Goal: Task Accomplishment & Management: Complete application form

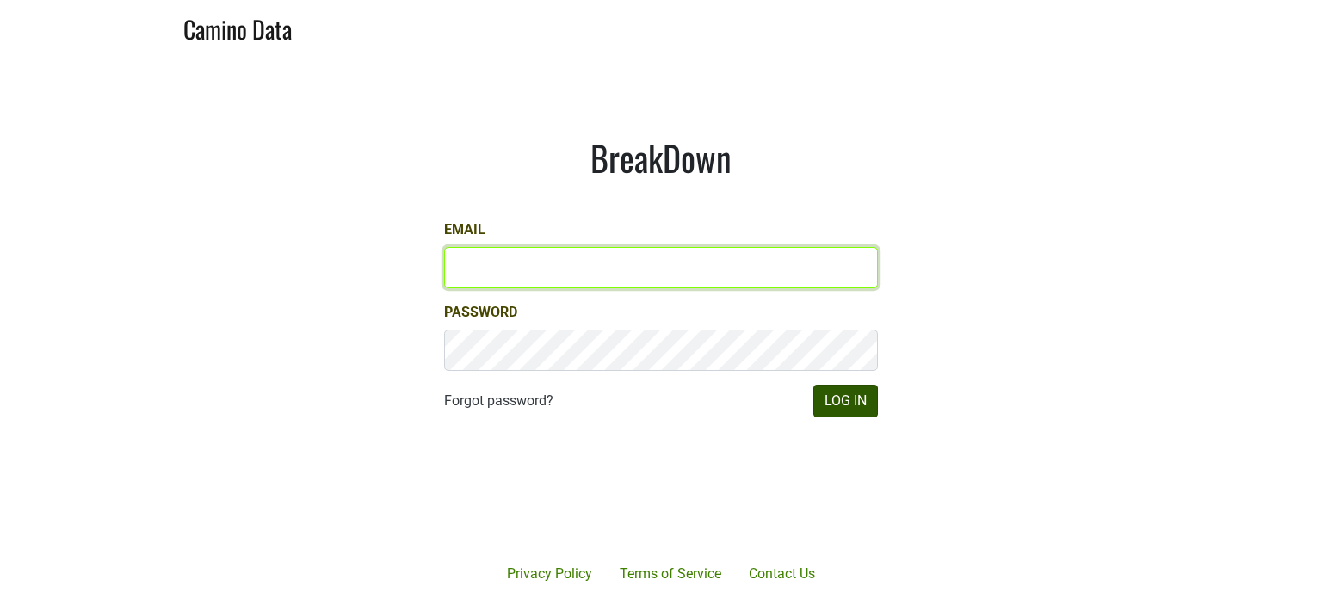
type input "[PERSON_NAME][EMAIL_ADDRESS][DOMAIN_NAME]"
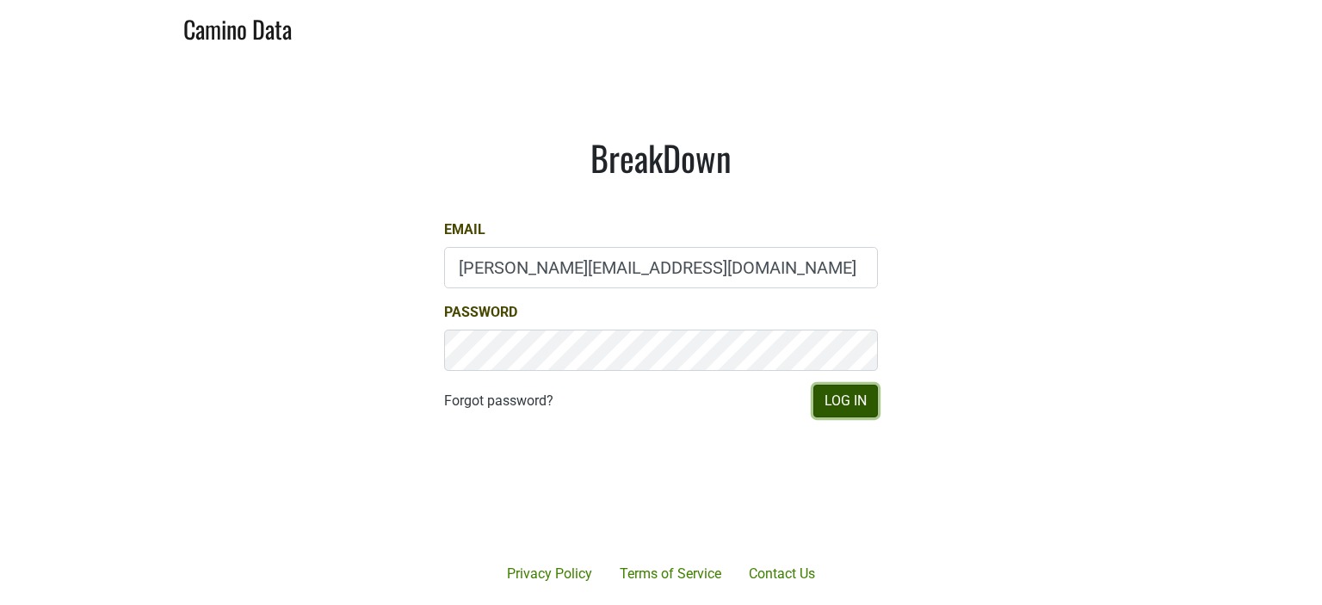
click at [857, 405] on button "Log In" at bounding box center [845, 401] width 65 height 33
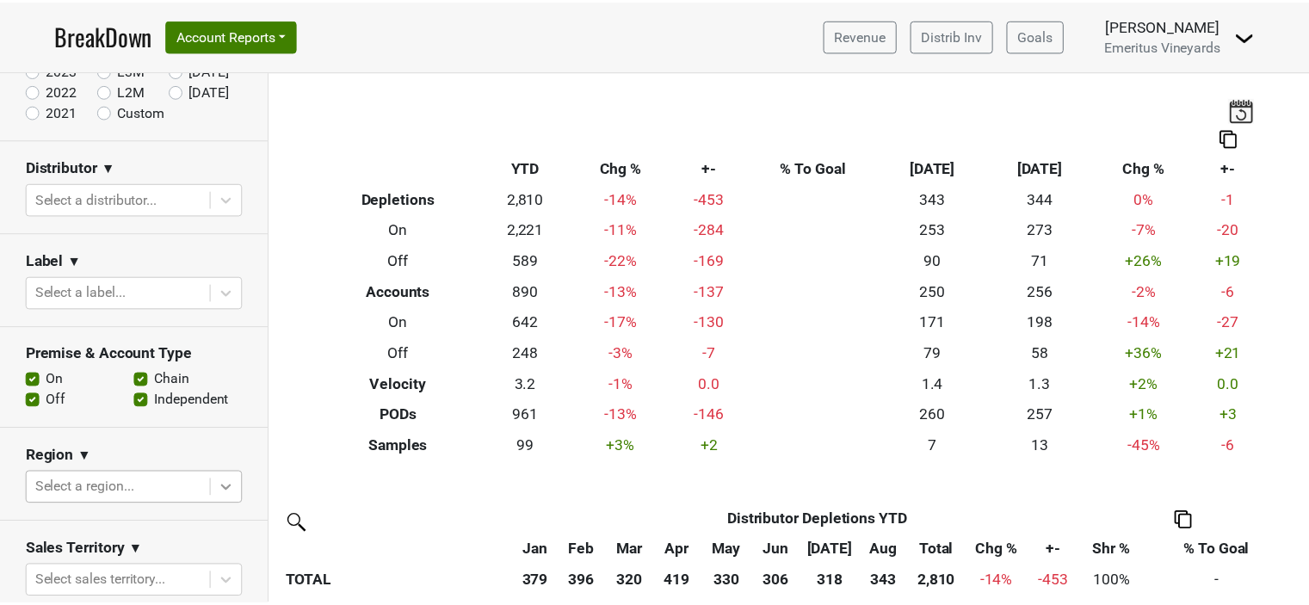
scroll to position [165, 0]
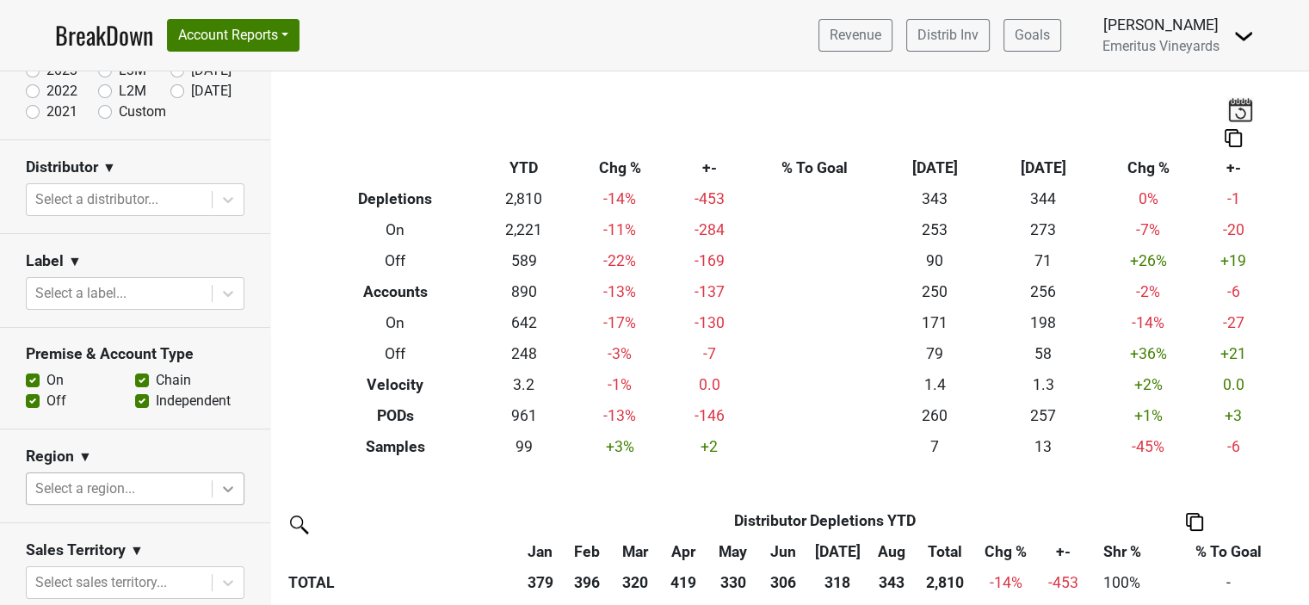
click at [207, 488] on body "BreakDown Account Reports SuperRanker Map Award Progress Chain Compliance CRM N…" at bounding box center [654, 302] width 1309 height 605
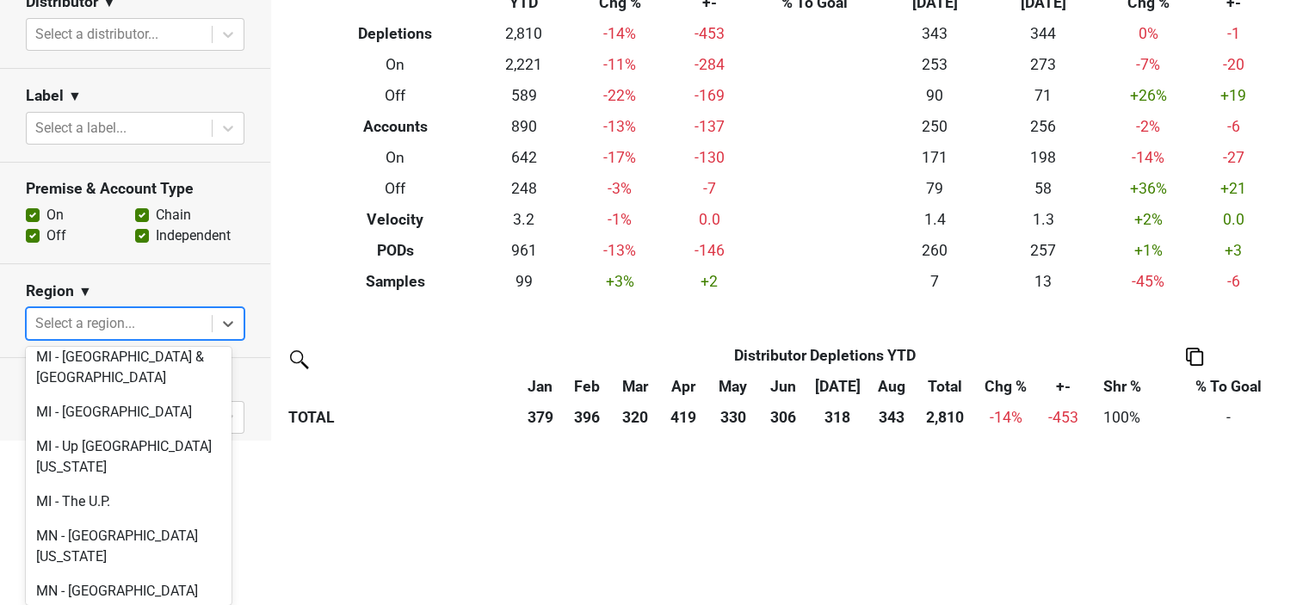
scroll to position [3012, 0]
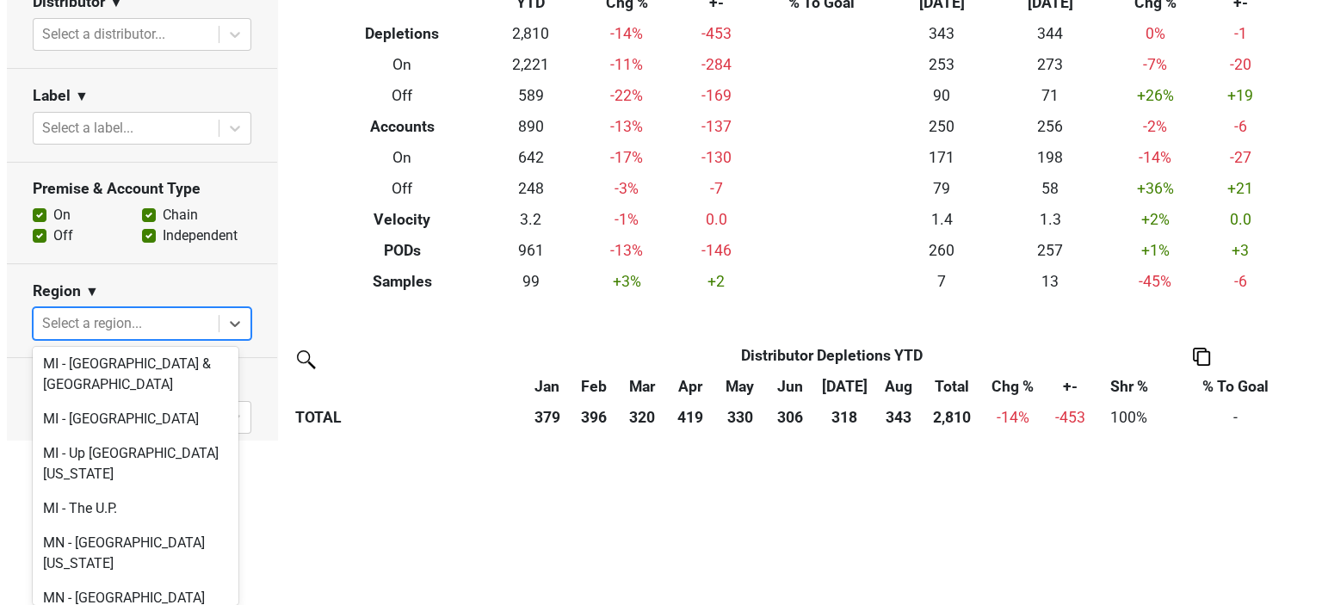
scroll to position [0, 0]
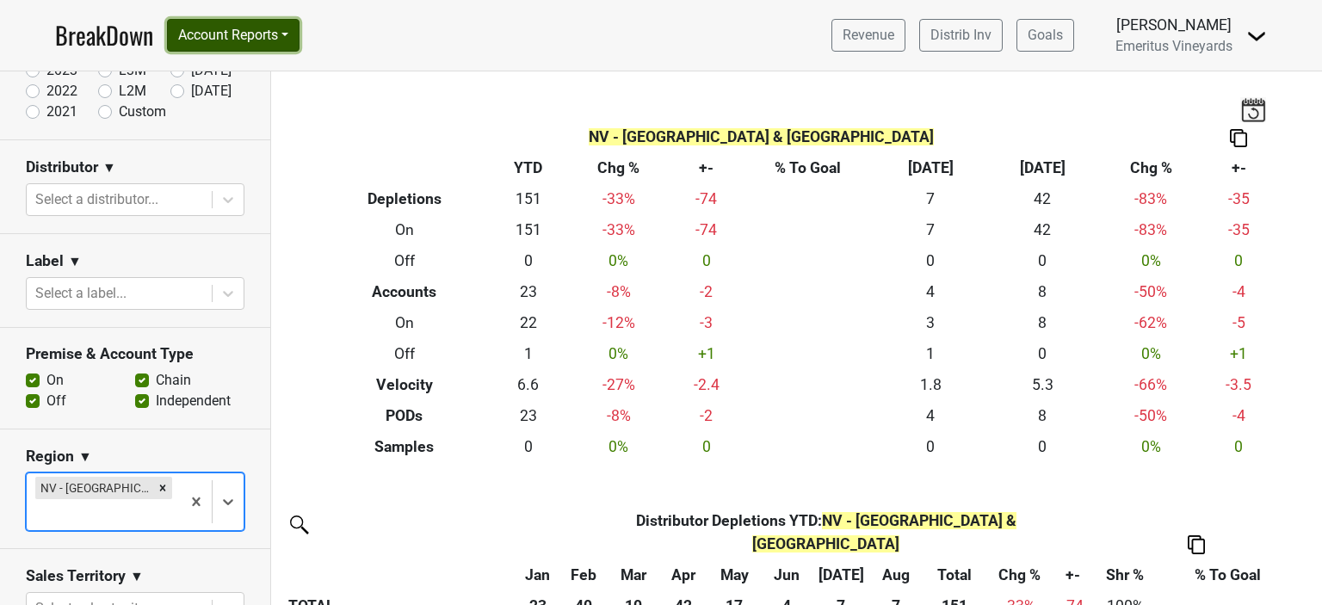
click at [263, 37] on button "Account Reports" at bounding box center [233, 35] width 133 height 33
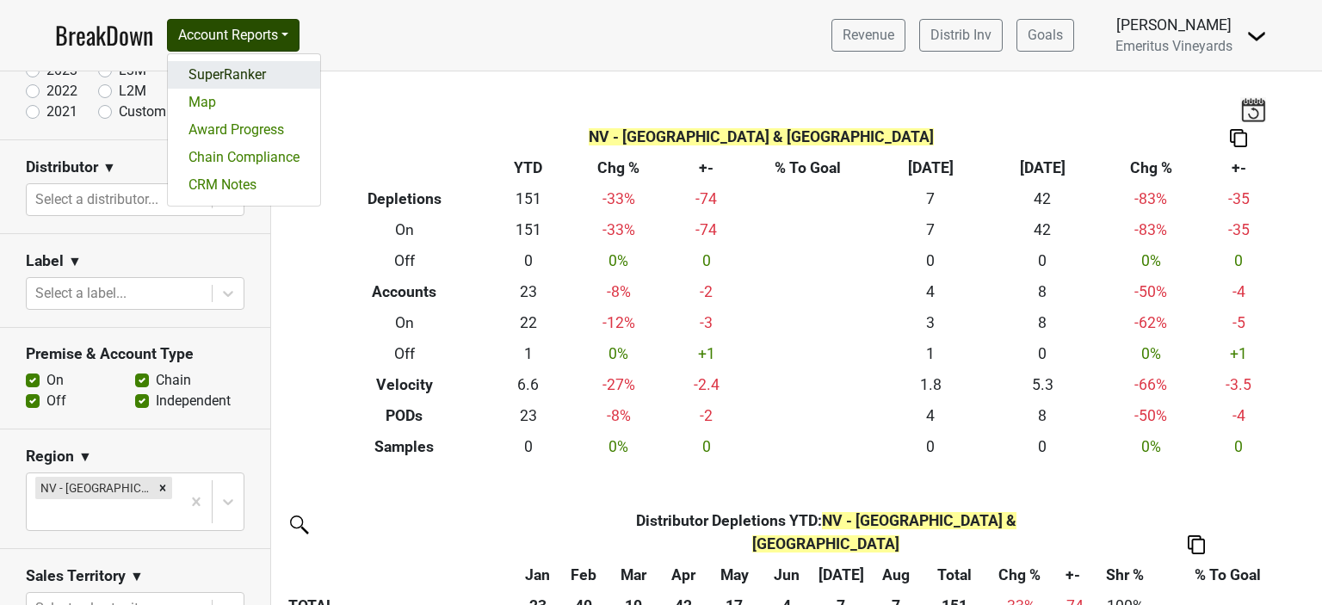
click at [221, 68] on link "SuperRanker" at bounding box center [244, 75] width 152 height 28
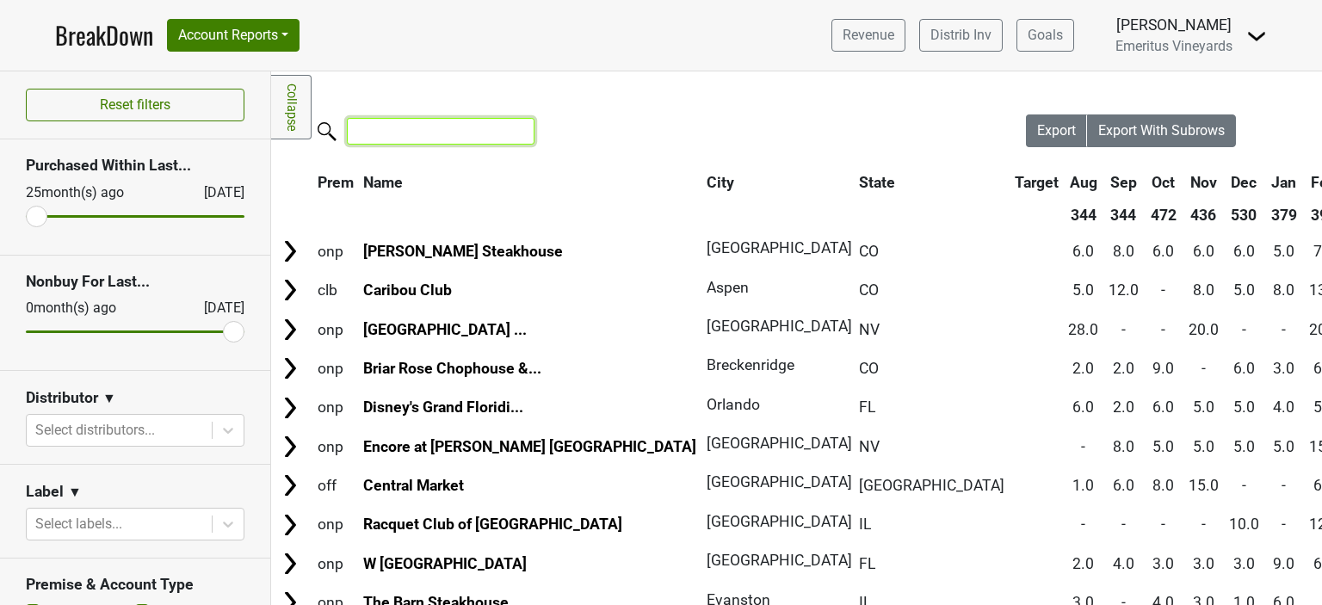
click at [406, 131] on input "search" at bounding box center [441, 131] width 188 height 27
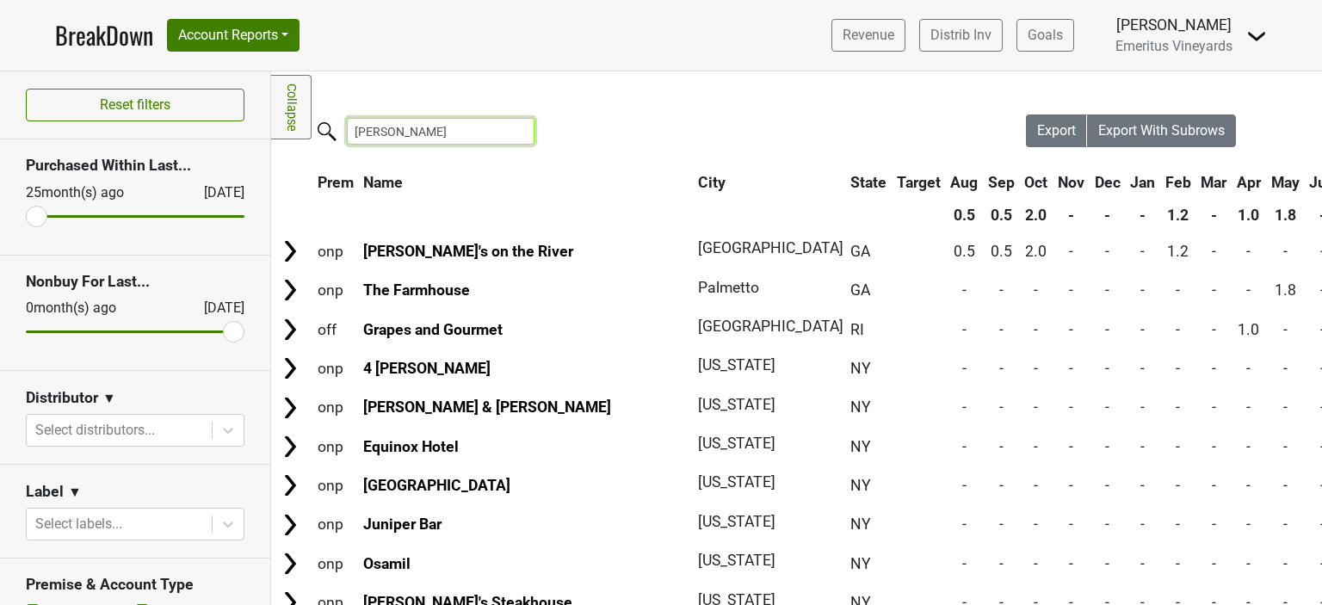
type input "ferrar"
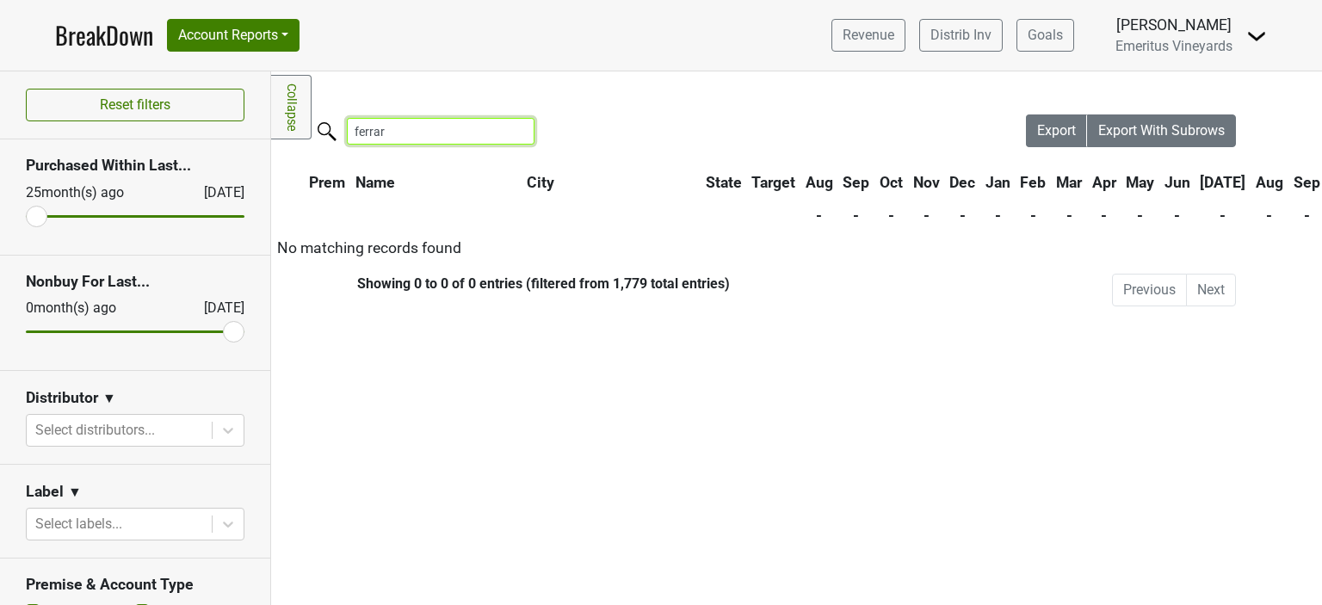
click at [513, 131] on input "ferrar" at bounding box center [441, 131] width 188 height 27
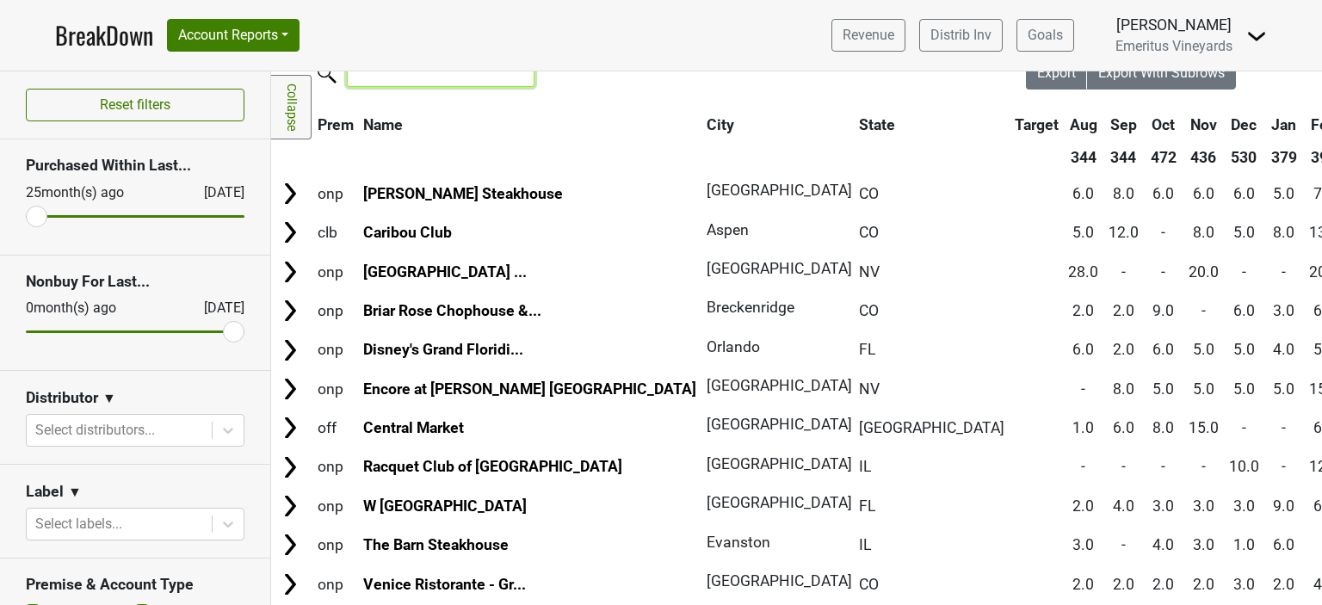
scroll to position [86, 0]
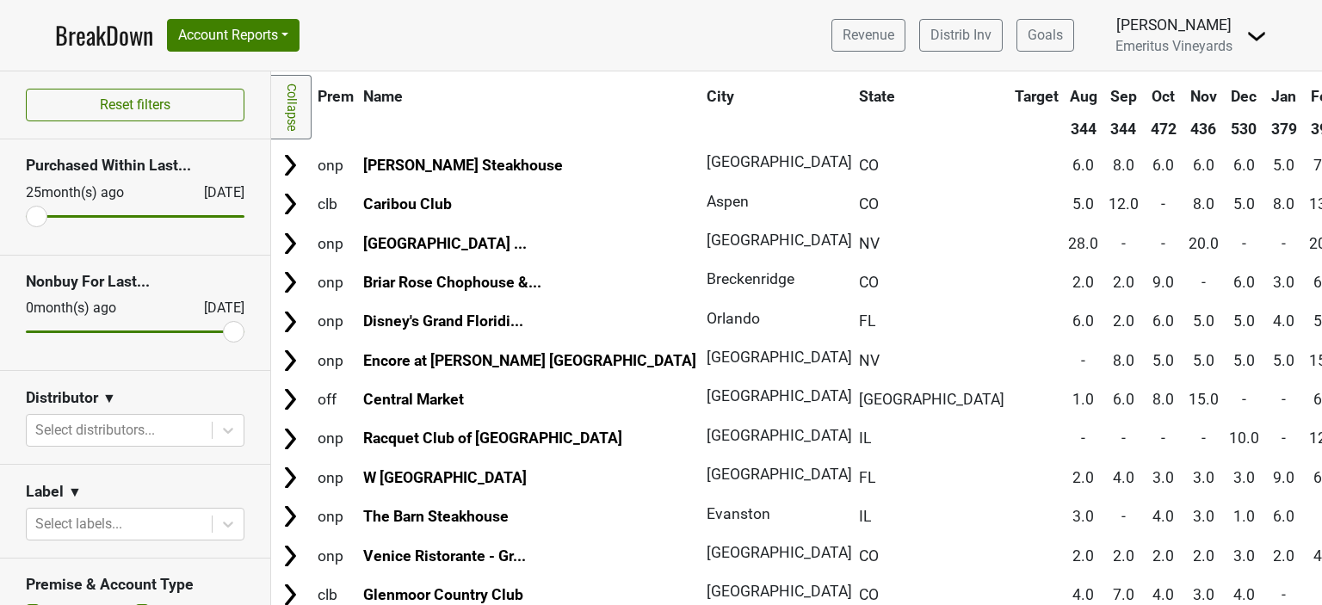
click at [1253, 37] on img at bounding box center [1256, 36] width 21 height 21
click at [1140, 37] on div "HIlary Berkey Emeritus Vineyards" at bounding box center [1173, 35] width 117 height 43
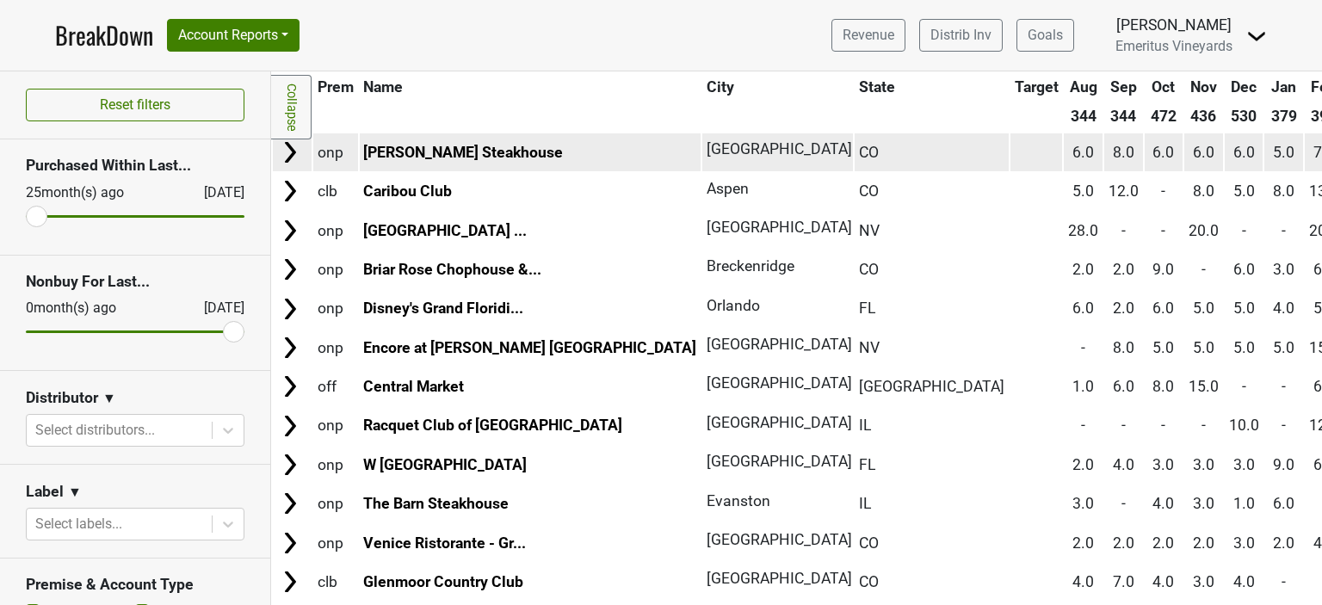
scroll to position [0, 0]
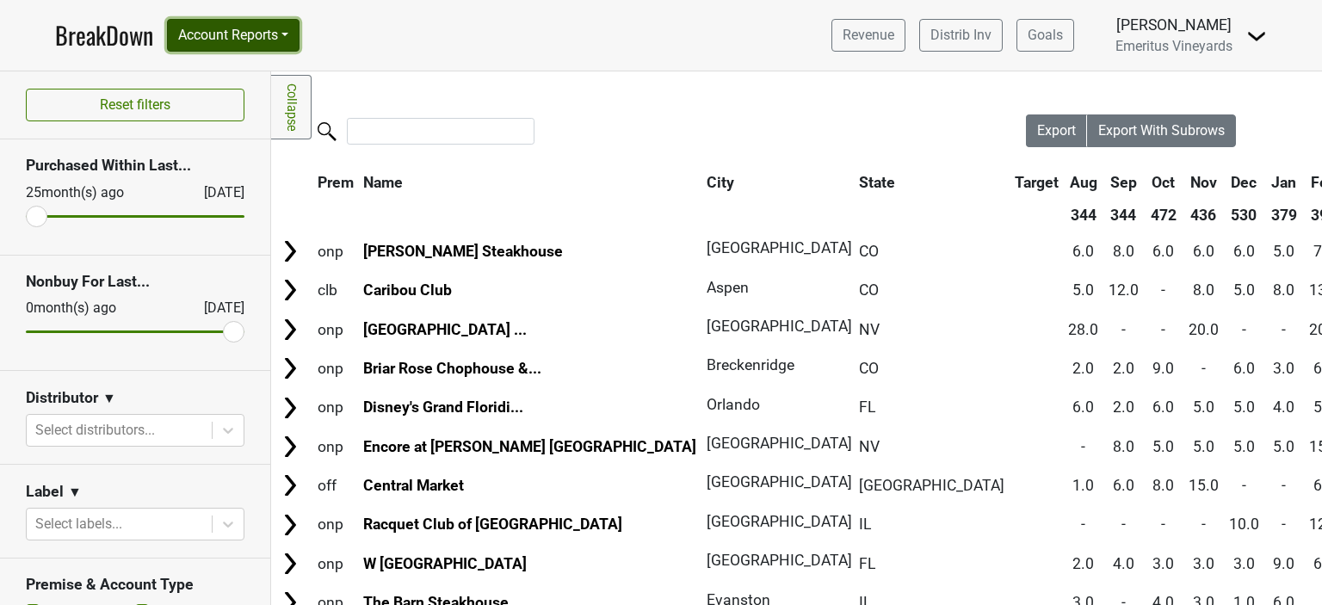
click at [235, 40] on button "Account Reports" at bounding box center [233, 35] width 133 height 33
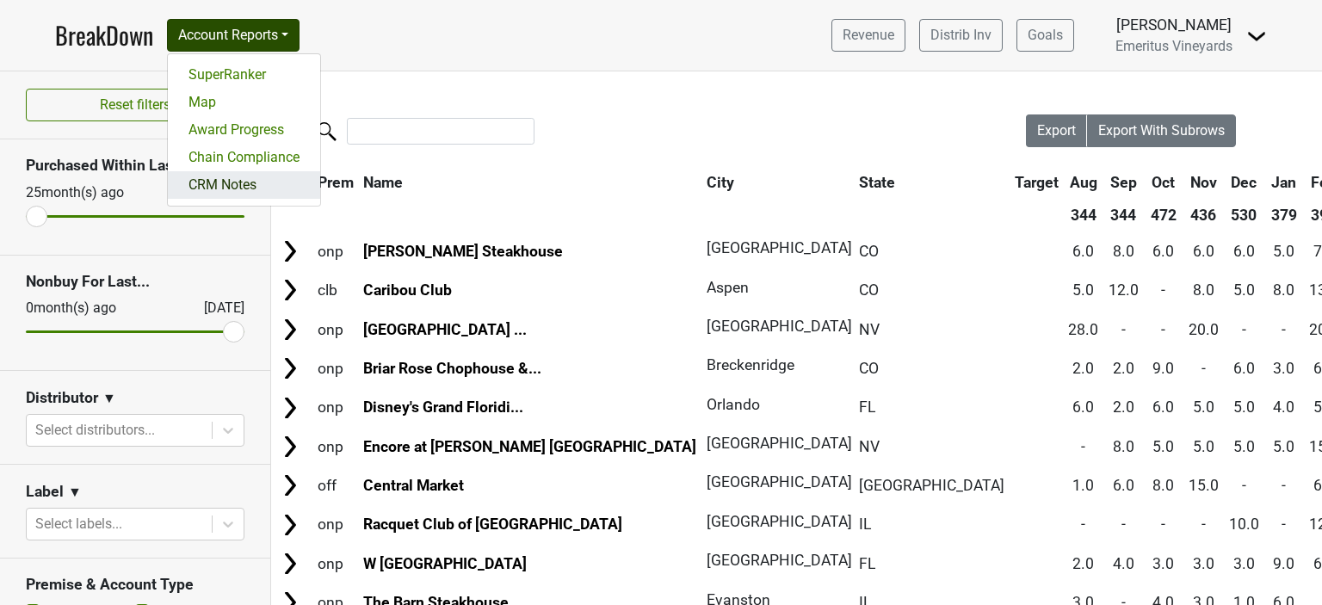
click at [237, 182] on link "CRM Notes" at bounding box center [244, 185] width 152 height 28
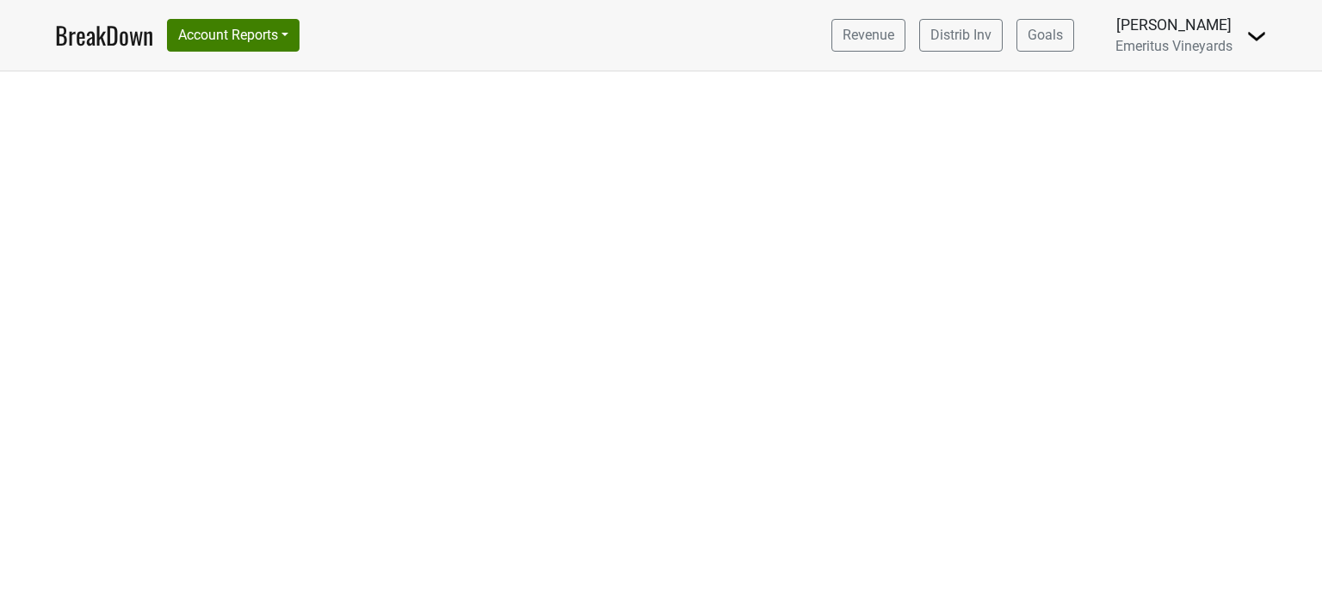
select select "CA"
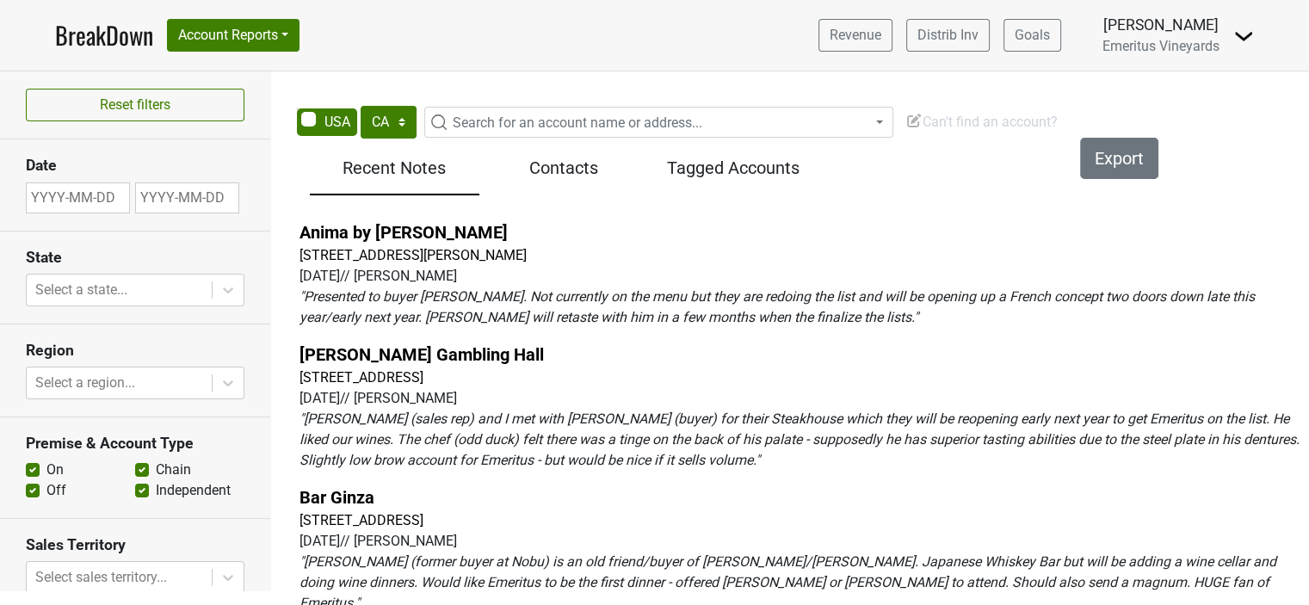
click at [967, 116] on span "Can't find an account?" at bounding box center [981, 122] width 152 height 16
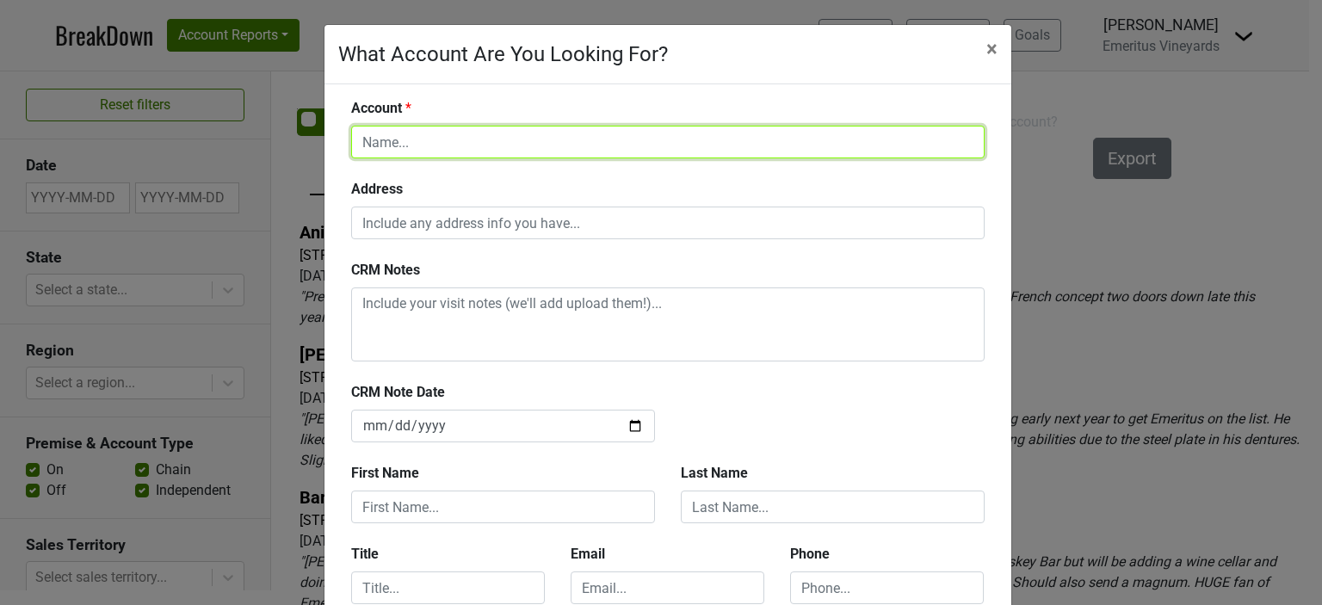
click at [499, 135] on input "text" at bounding box center [667, 142] width 633 height 33
paste input "Ferraro's Ristorante"
type input "Ferraro's Ristorante"
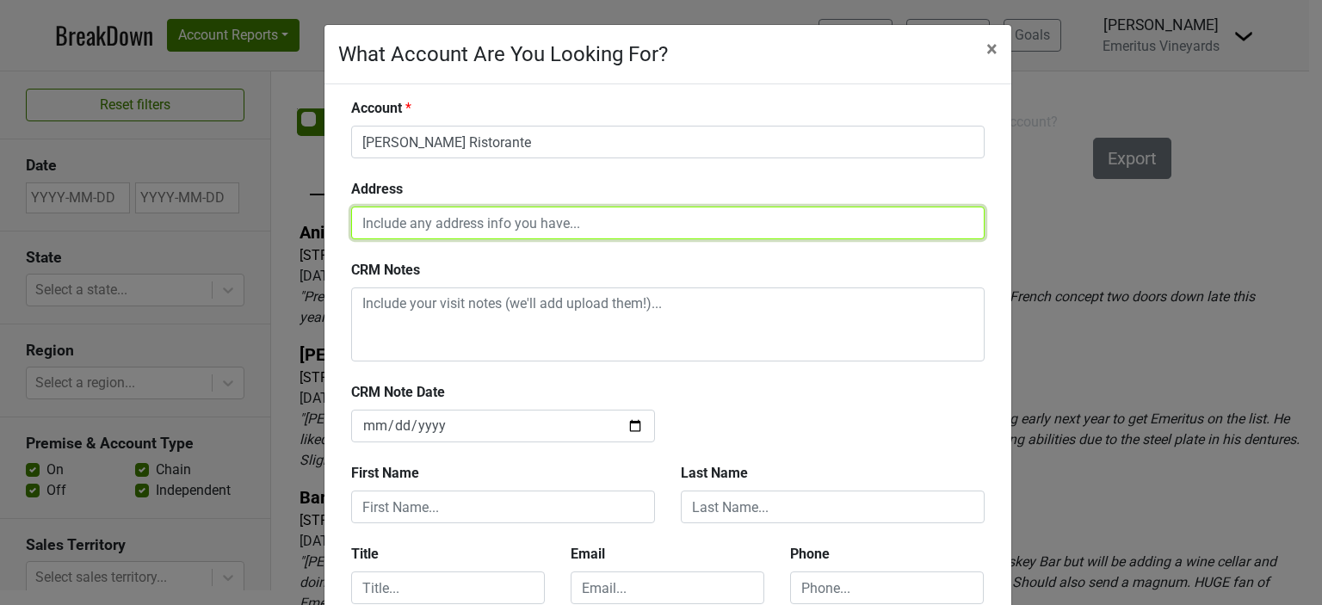
paste input "4480 Paradise Rd, Las Vegas, NV 89169"
type input "4480 Paradise Rd, Las Vegas, NV 89169"
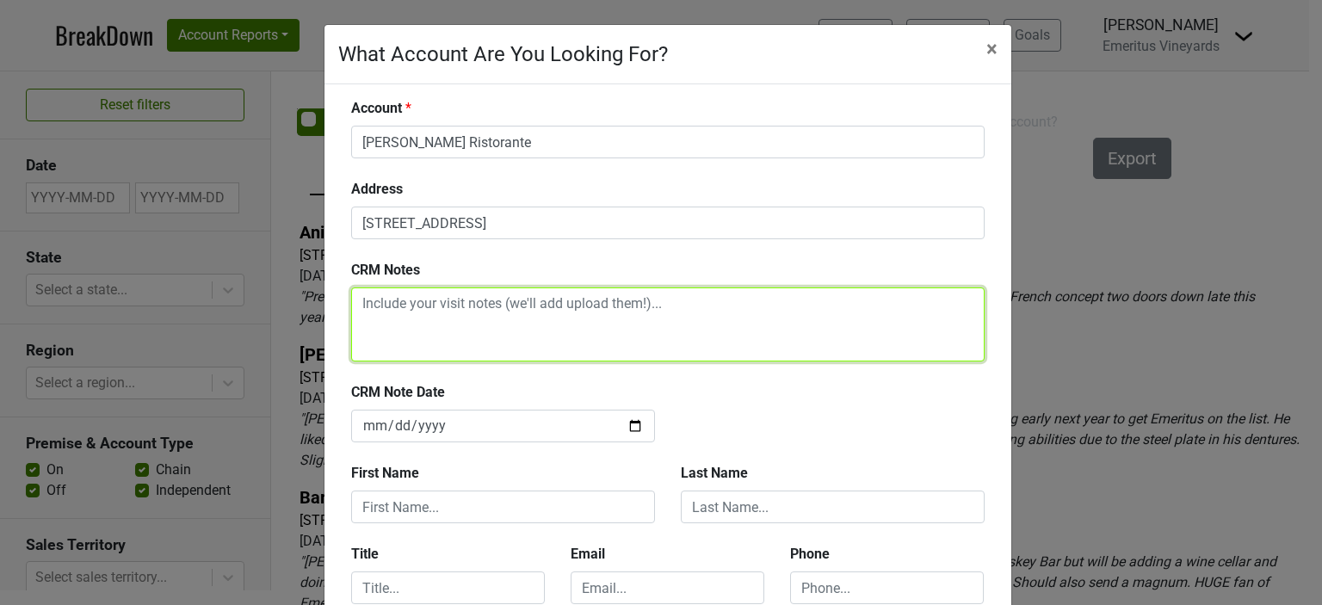
click at [491, 319] on textarea at bounding box center [667, 324] width 633 height 74
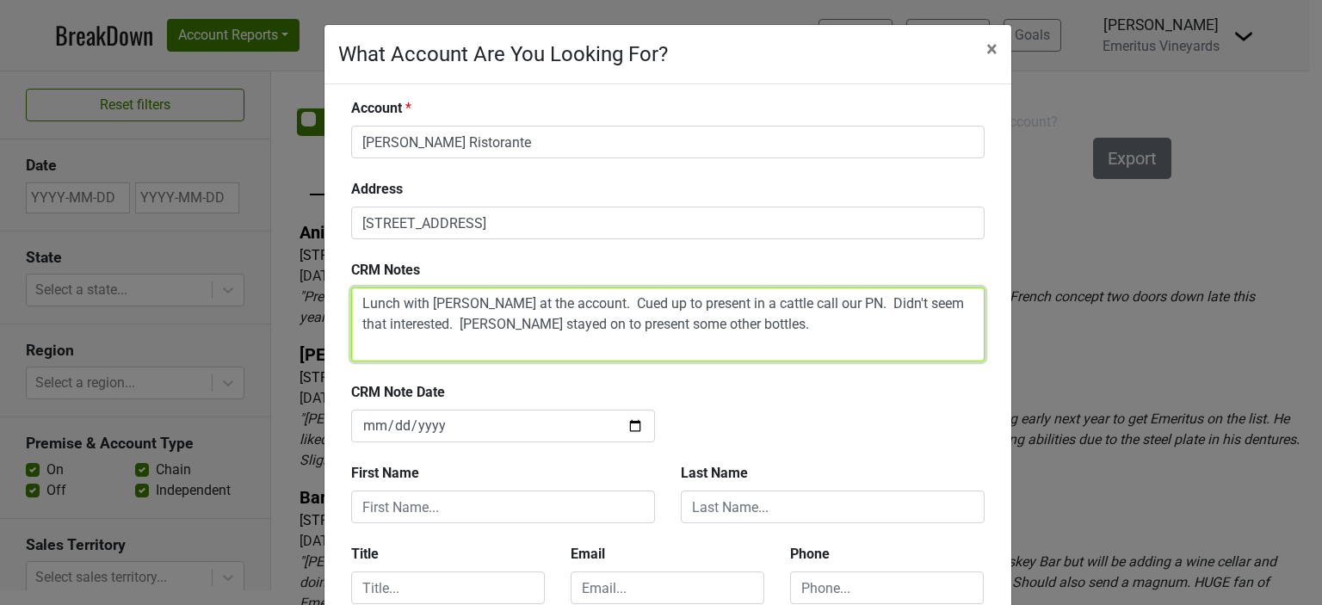
type textarea "Lunch with Marco at the account. Cued up to present in a cattle call our PN. Di…"
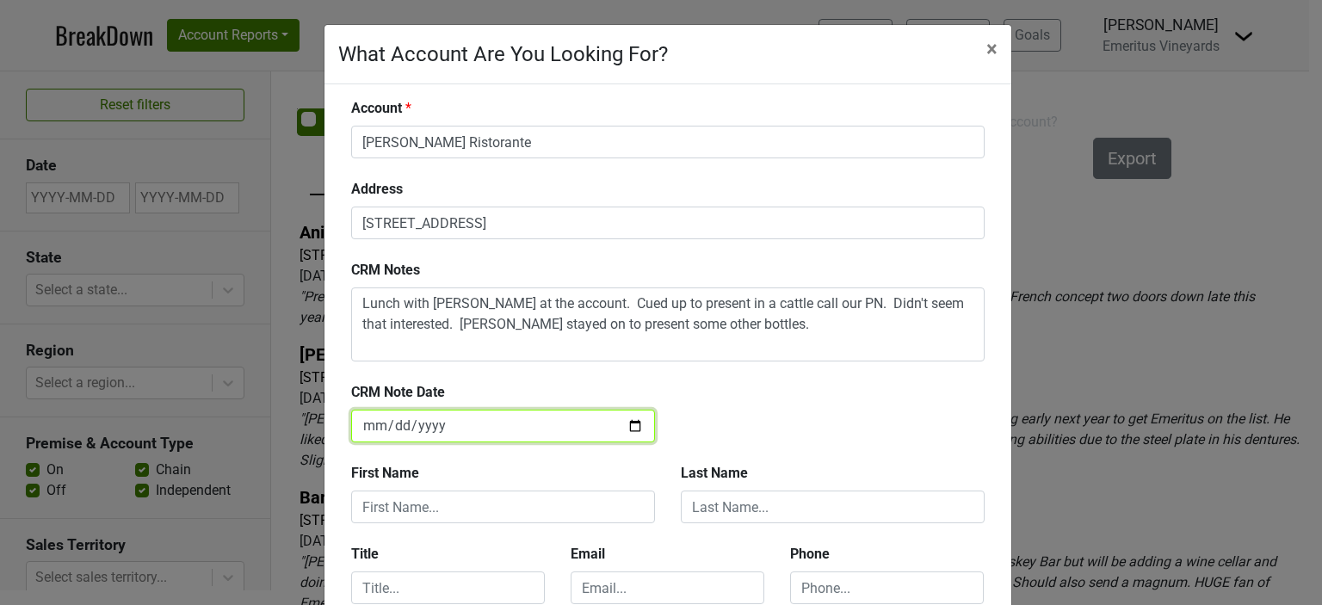
click at [540, 429] on input "2025-09-19" at bounding box center [503, 426] width 304 height 33
click at [626, 425] on input "2025-09-19" at bounding box center [503, 426] width 304 height 33
type input "2025-09-17"
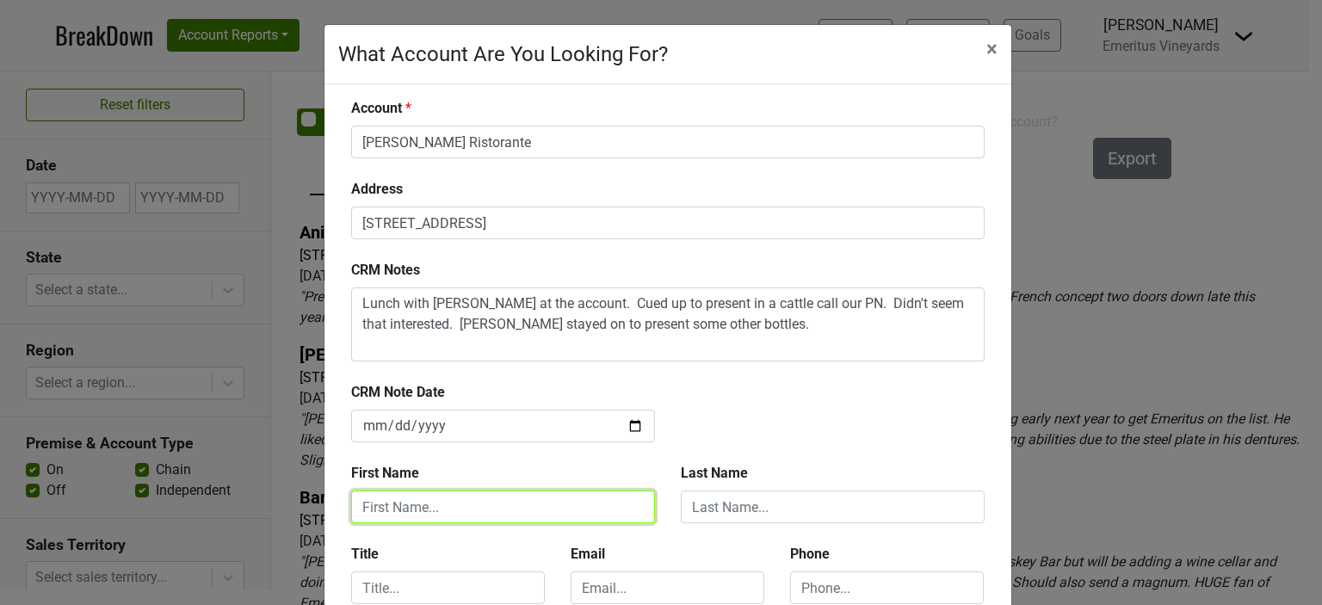
click at [452, 509] on input "text" at bounding box center [503, 507] width 304 height 33
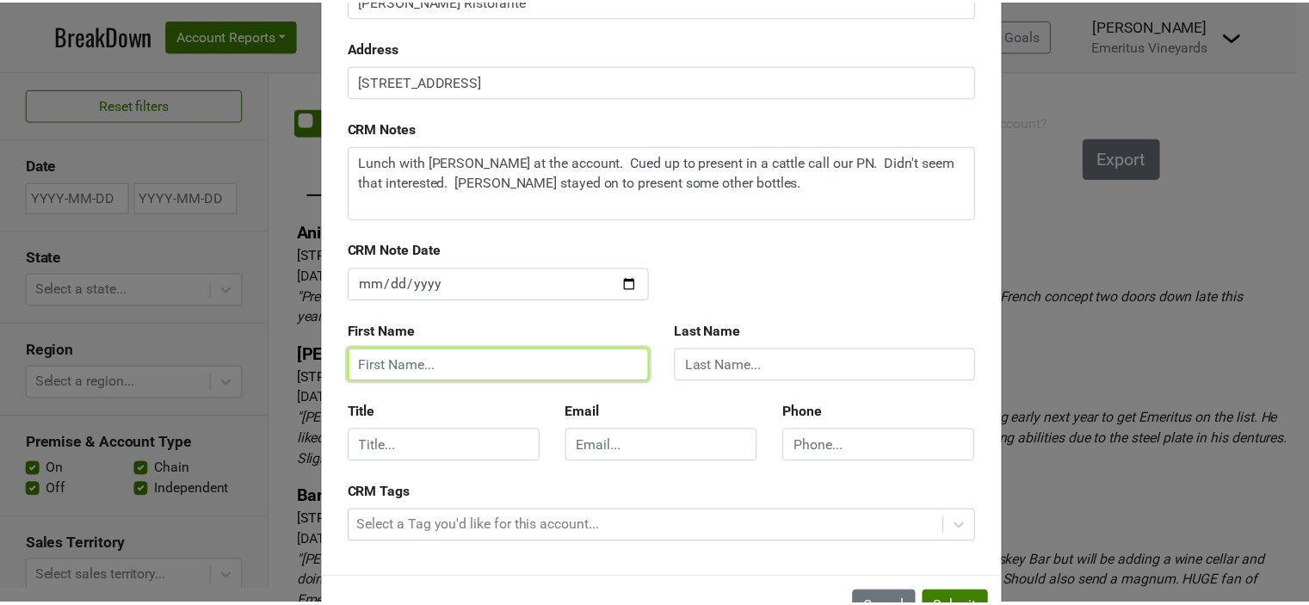
scroll to position [172, 0]
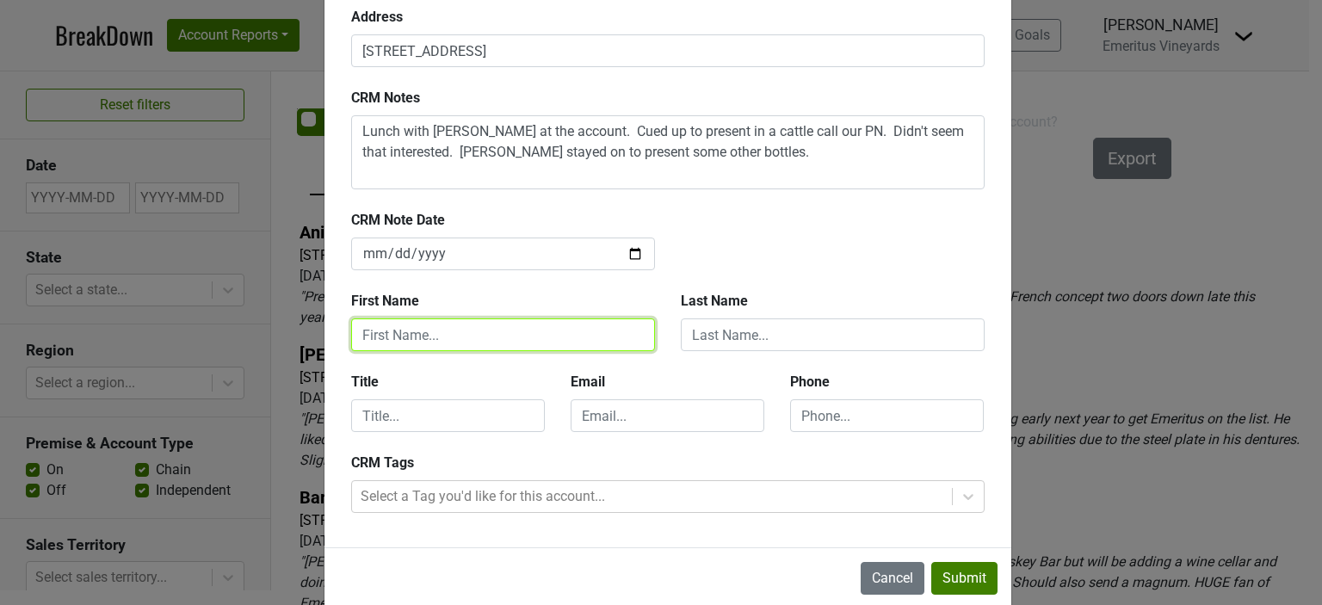
type input "Hilary"
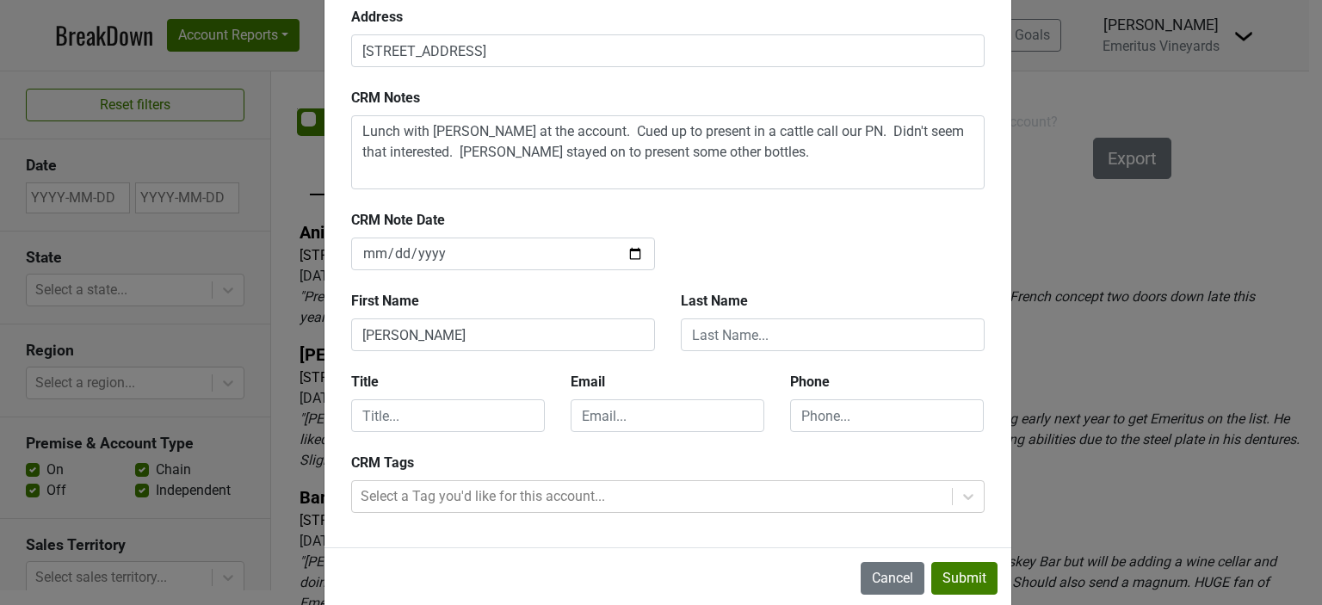
type input "California"
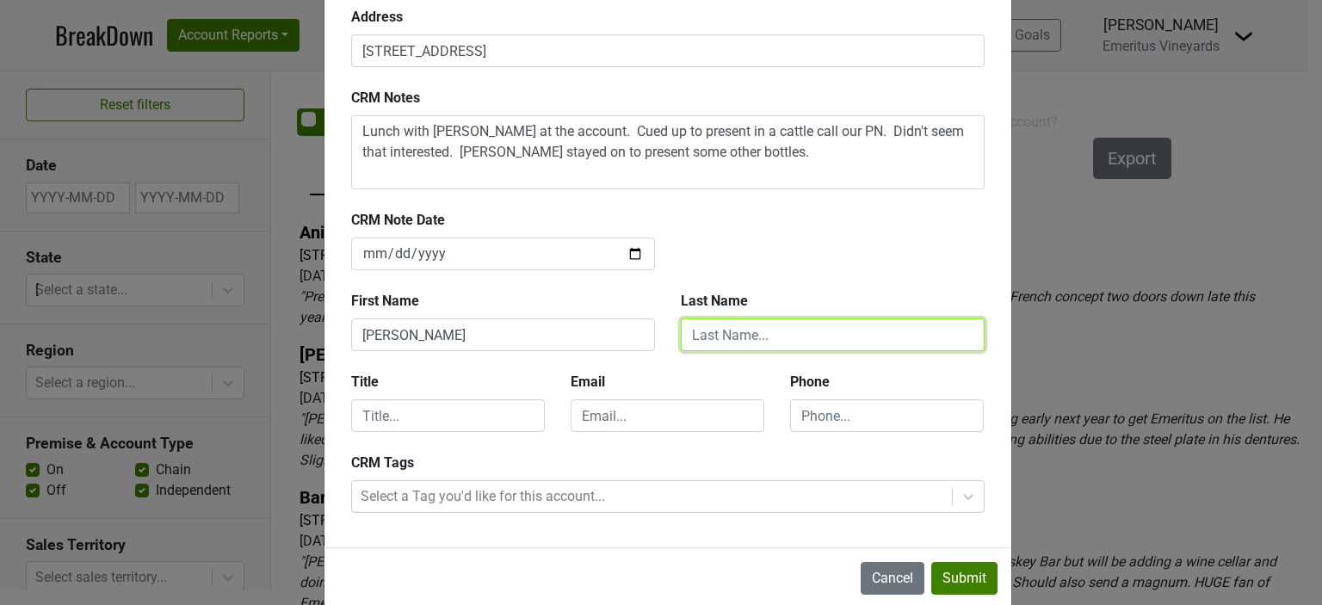
type input "Berkey"
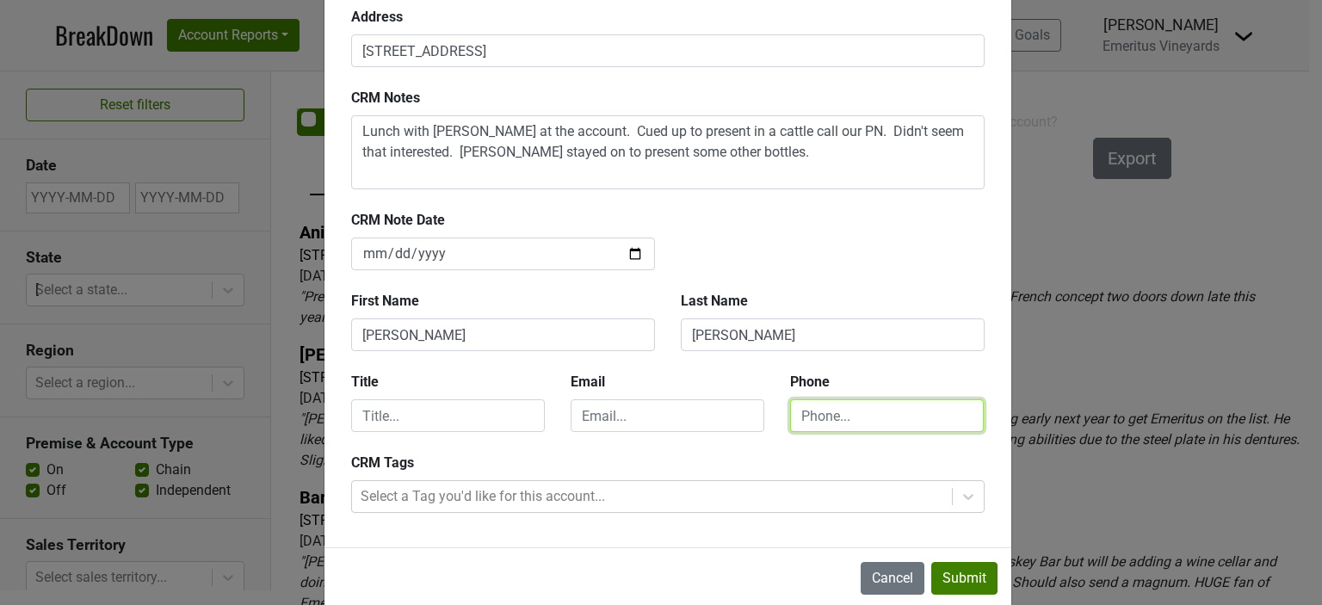
type input "7078617616"
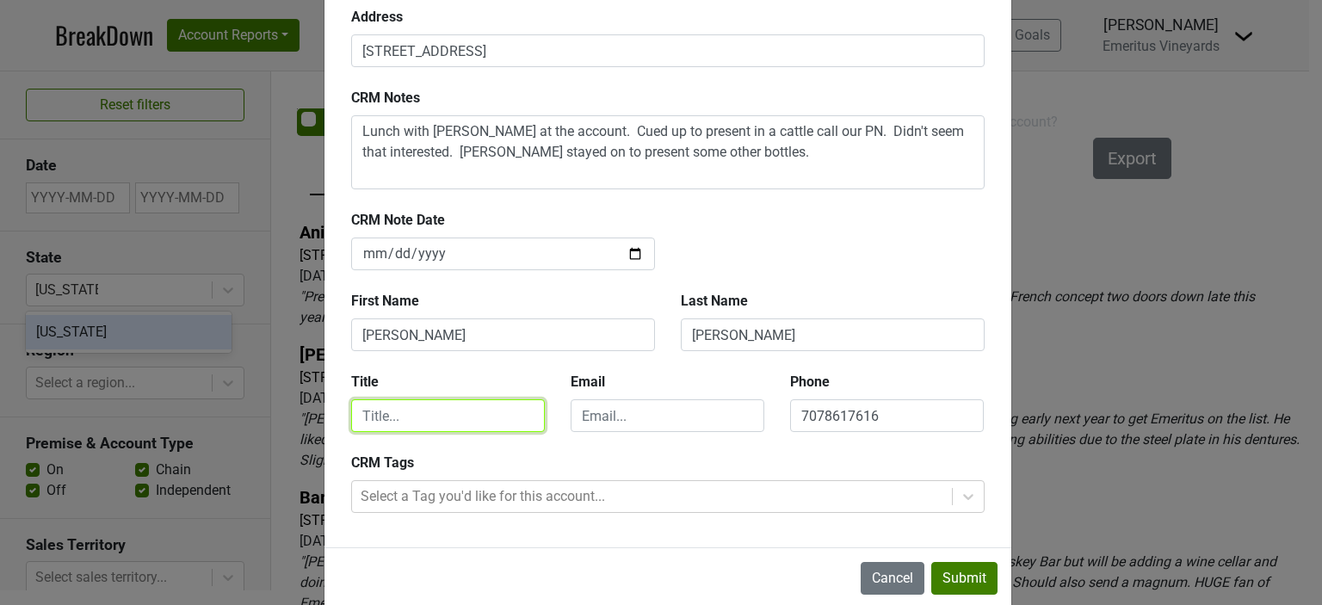
click at [412, 420] on input "text" at bounding box center [448, 415] width 194 height 33
type input "Director"
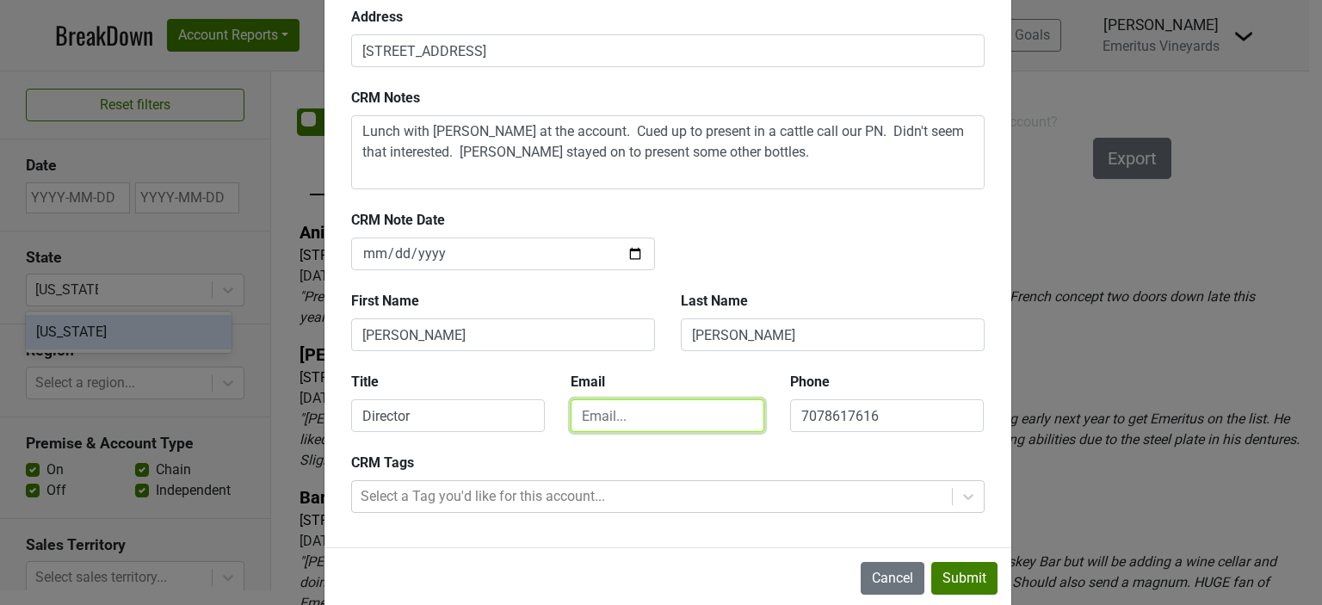
click at [602, 418] on input "email" at bounding box center [668, 415] width 194 height 33
type input "hilary@emeritusvineyards.com"
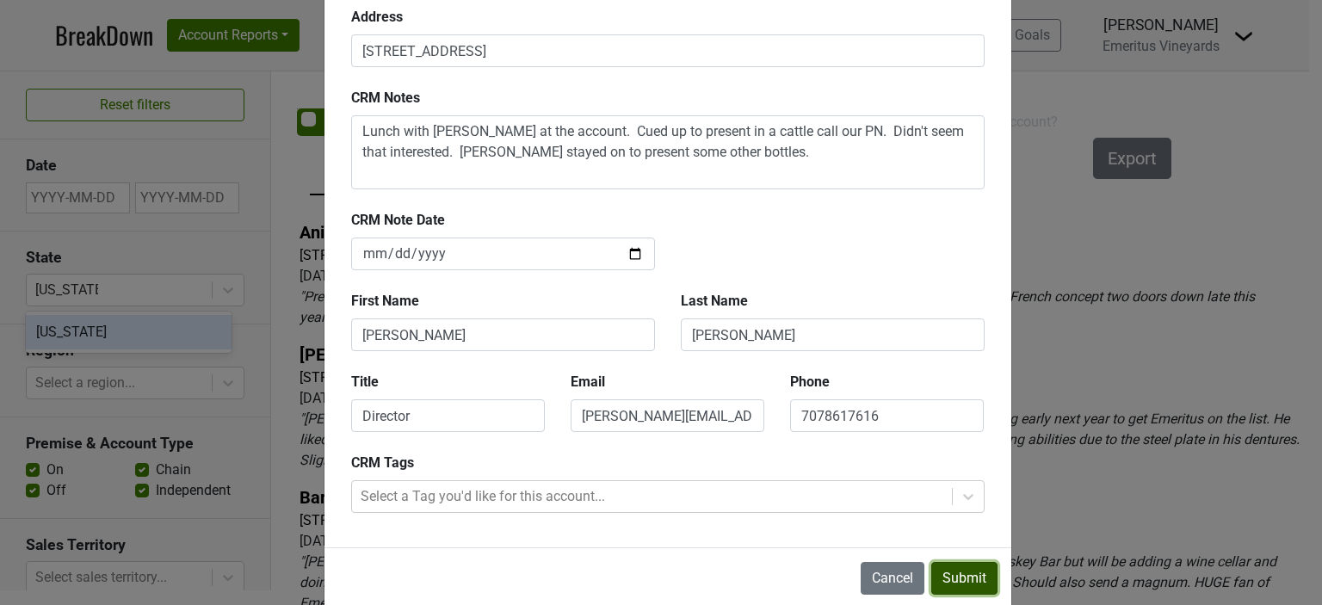
click at [961, 577] on button "Submit" at bounding box center [964, 578] width 66 height 33
type input "2025-09-19"
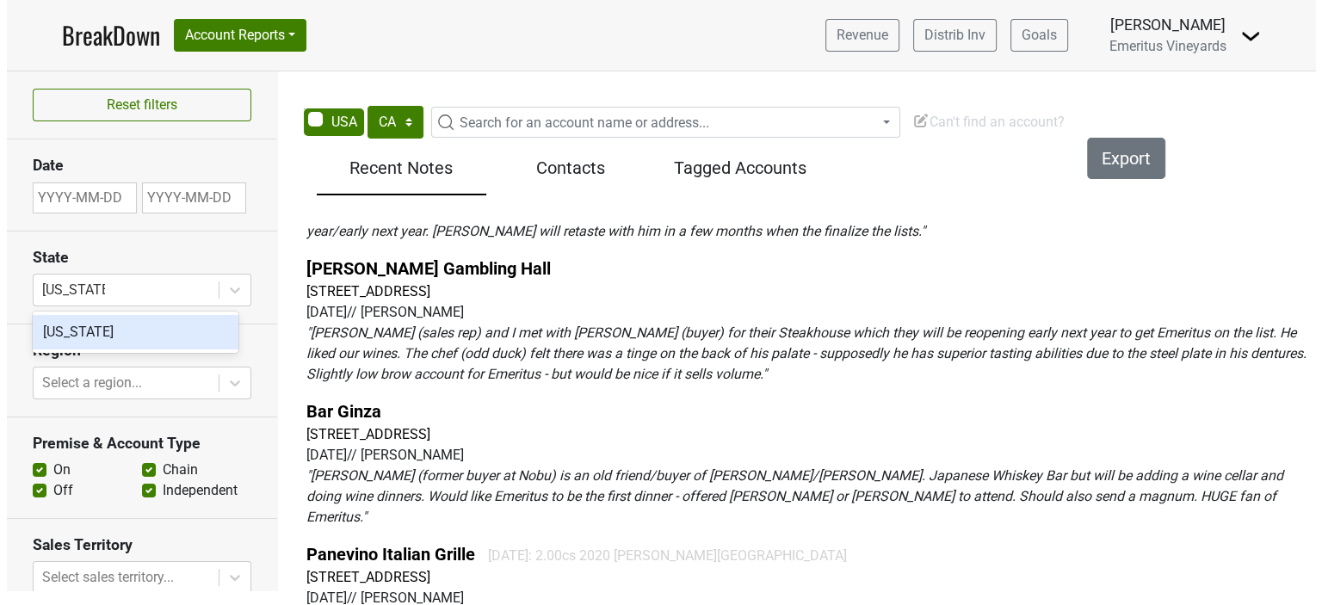
scroll to position [0, 0]
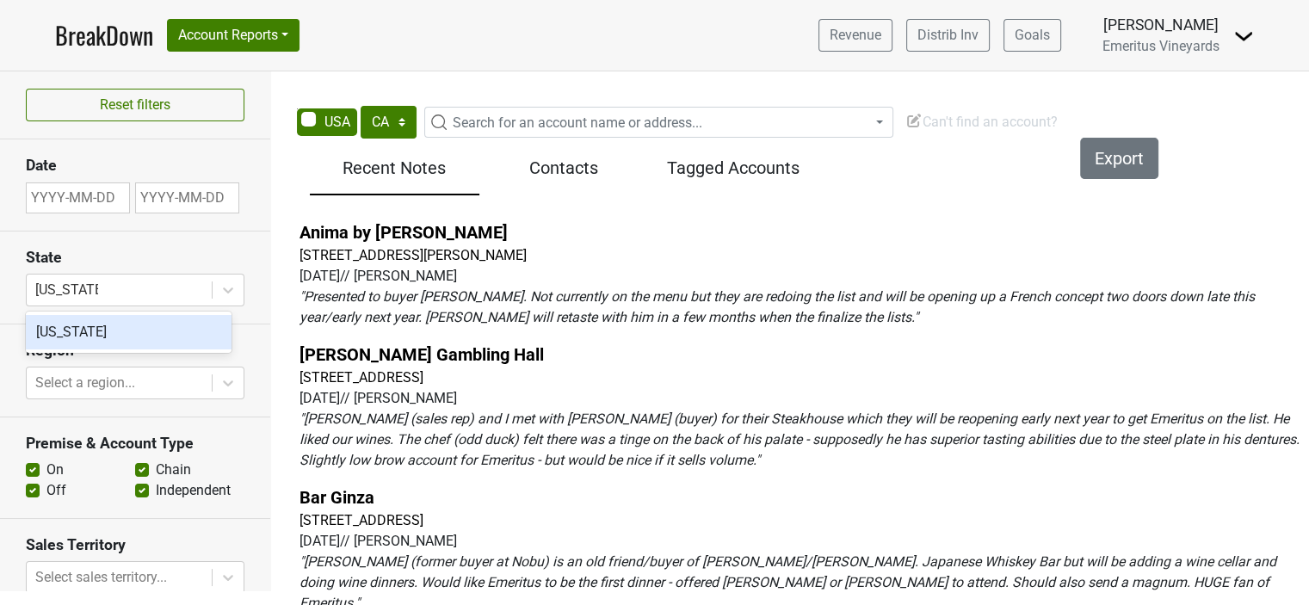
click at [959, 123] on span "Can't find an account?" at bounding box center [981, 122] width 152 height 16
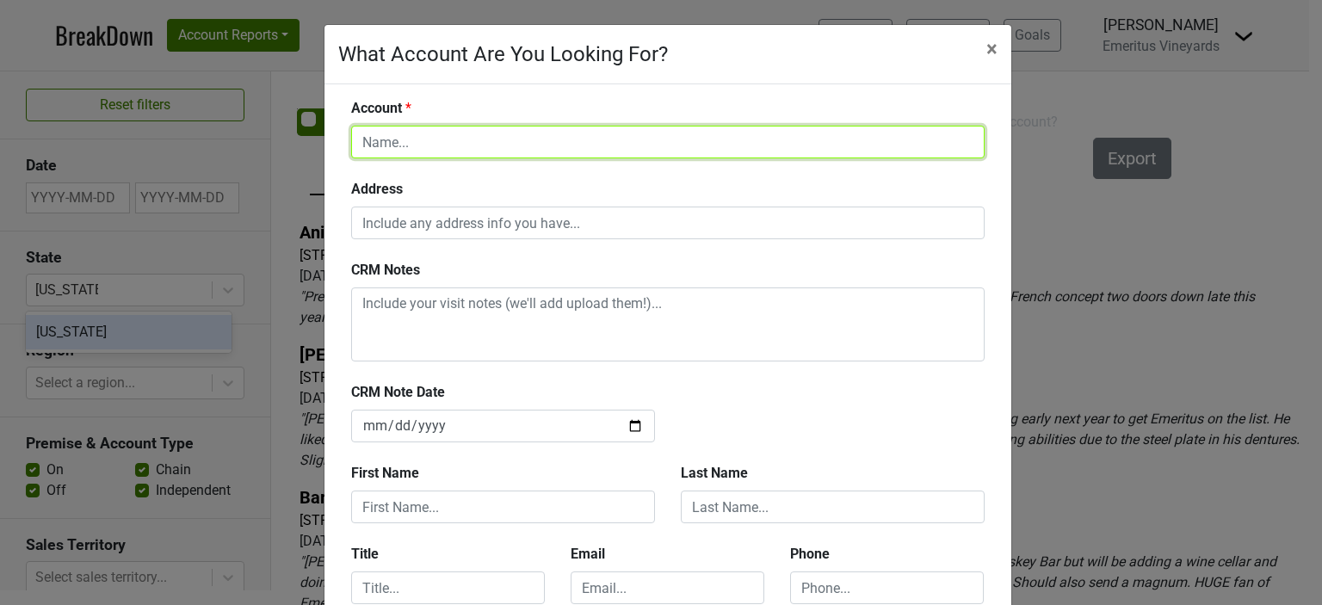
paste input "Lotus of Siam"
type input "Lotus of Siam"
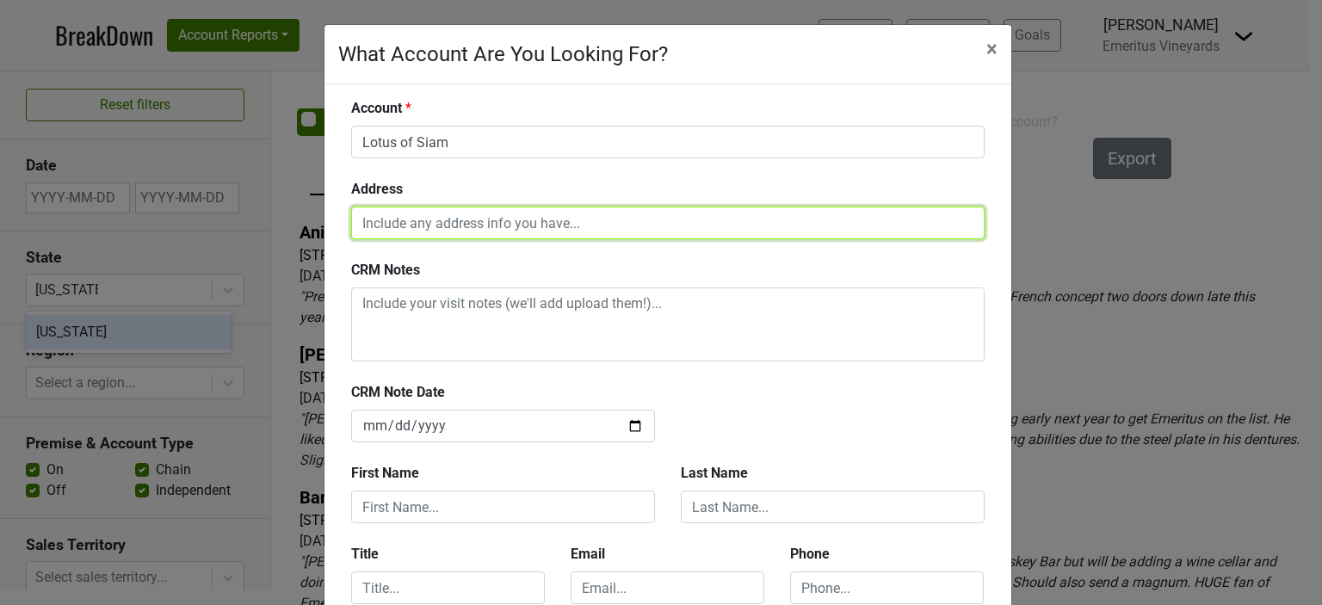
click at [358, 220] on input "text" at bounding box center [667, 223] width 633 height 33
paste input "11011 W Charleston Blvd, Las Vegas, NV 89135"
type input "11011 W Charleston Blvd, Las Vegas, NV 89135"
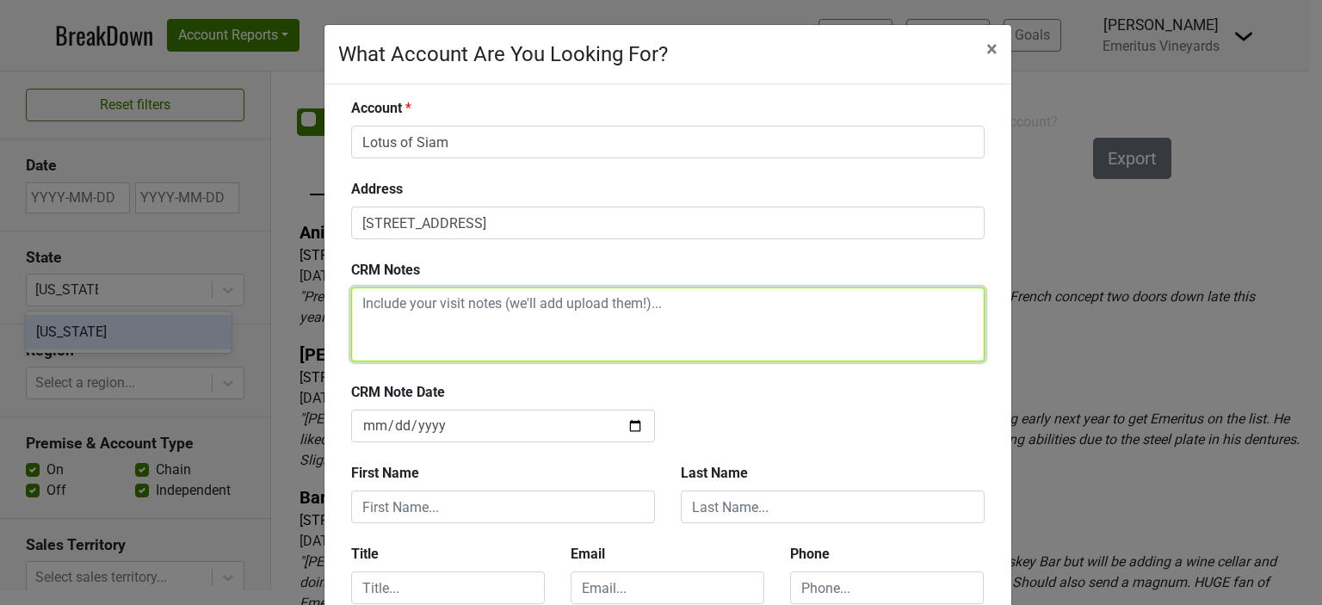
click at [403, 304] on textarea at bounding box center [667, 324] width 633 height 74
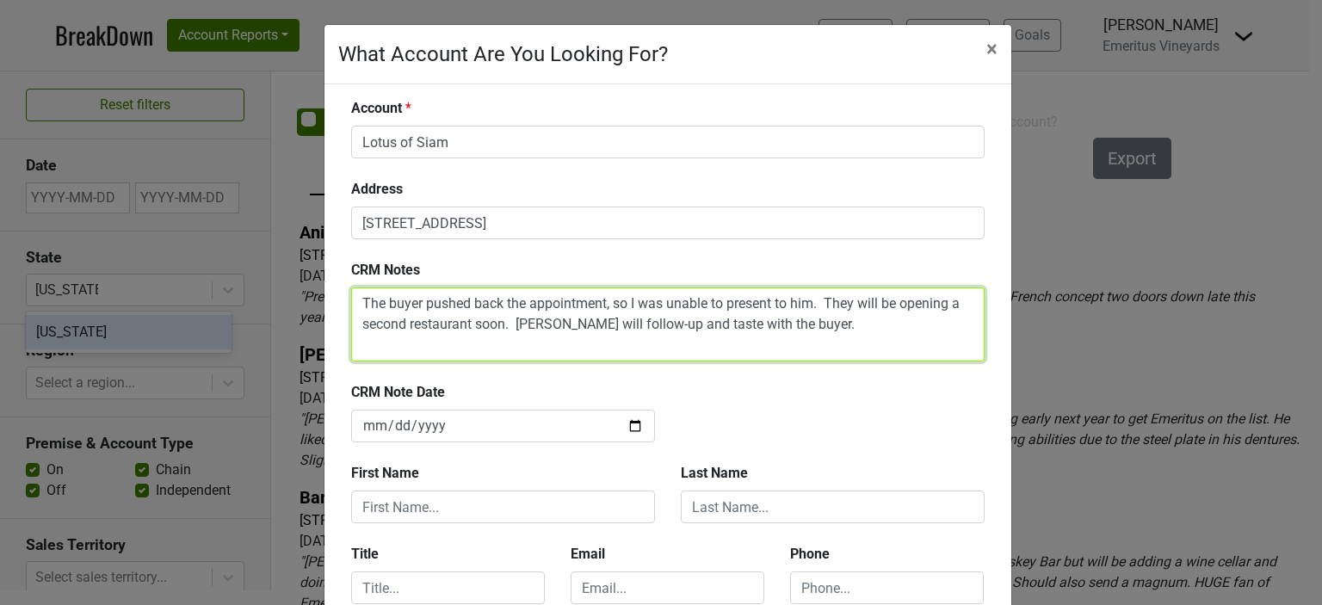
type textarea "The buyer pushed back the appointment, so I was unable to present to him. They …"
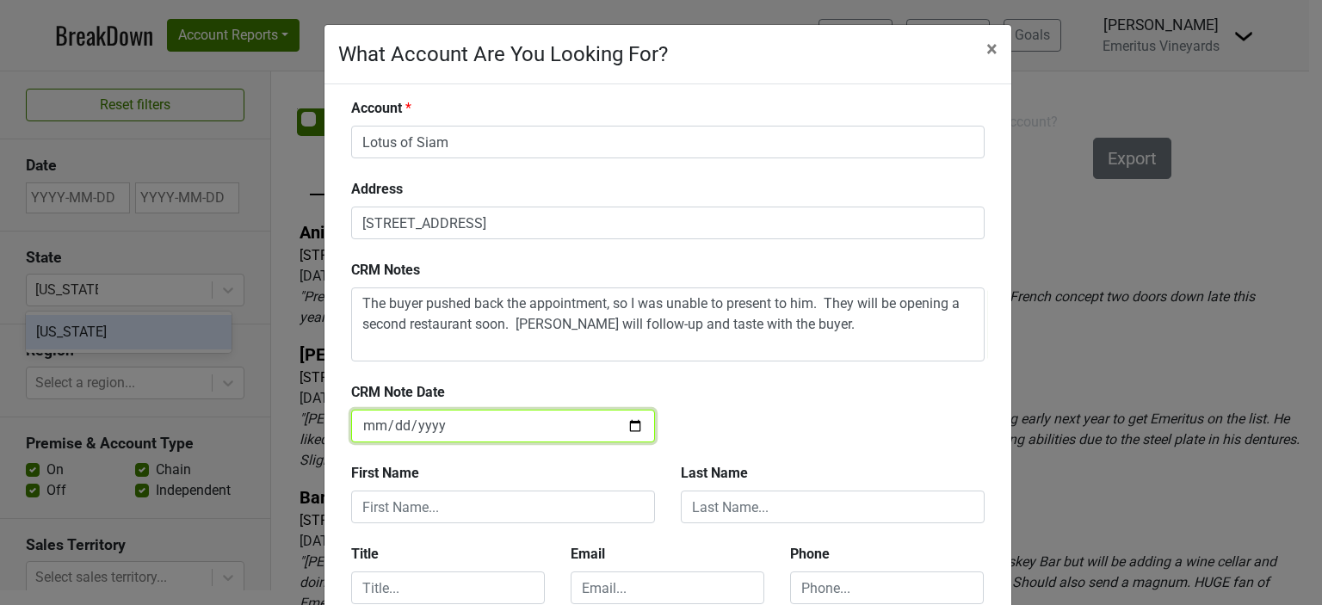
click at [624, 425] on input "2025-09-19" at bounding box center [503, 426] width 304 height 33
type input "2025-09-17"
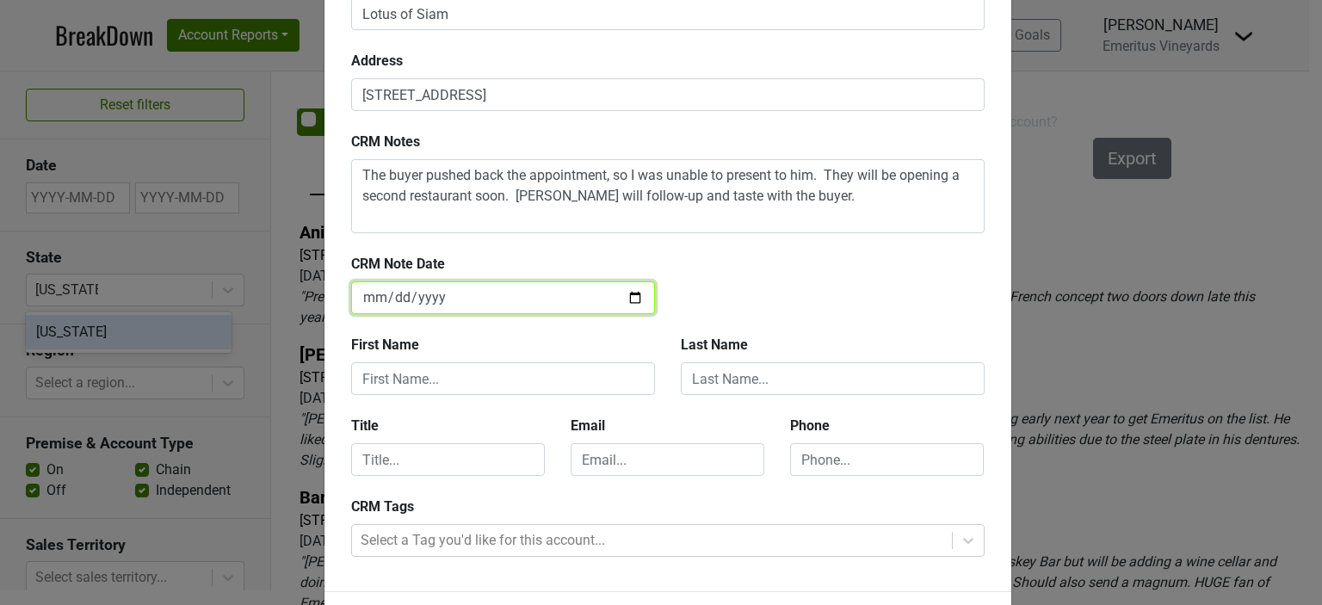
scroll to position [172, 0]
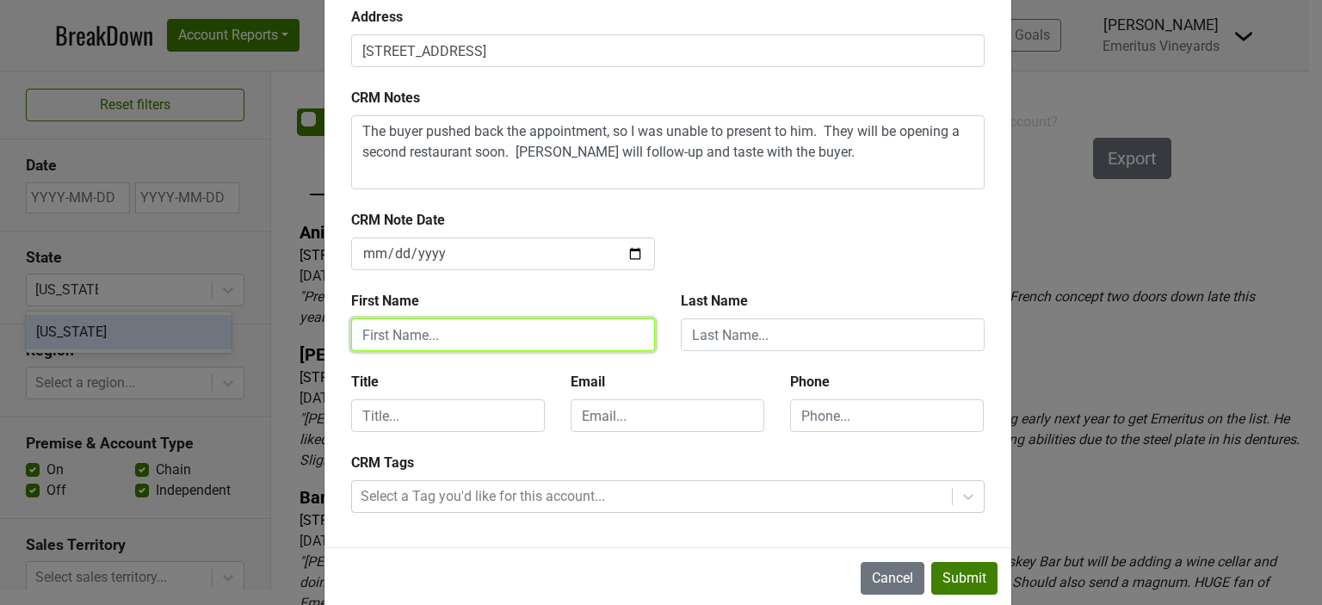
click at [435, 334] on input "text" at bounding box center [503, 334] width 304 height 33
type input "Hilary"
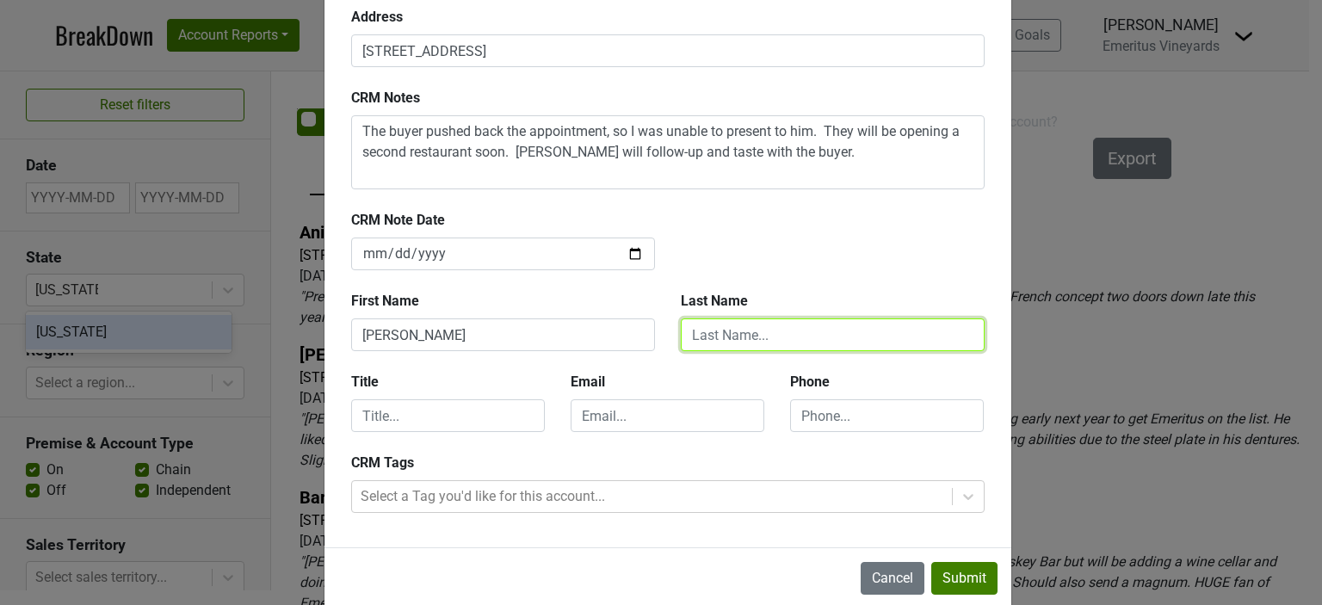
type input "Berkey"
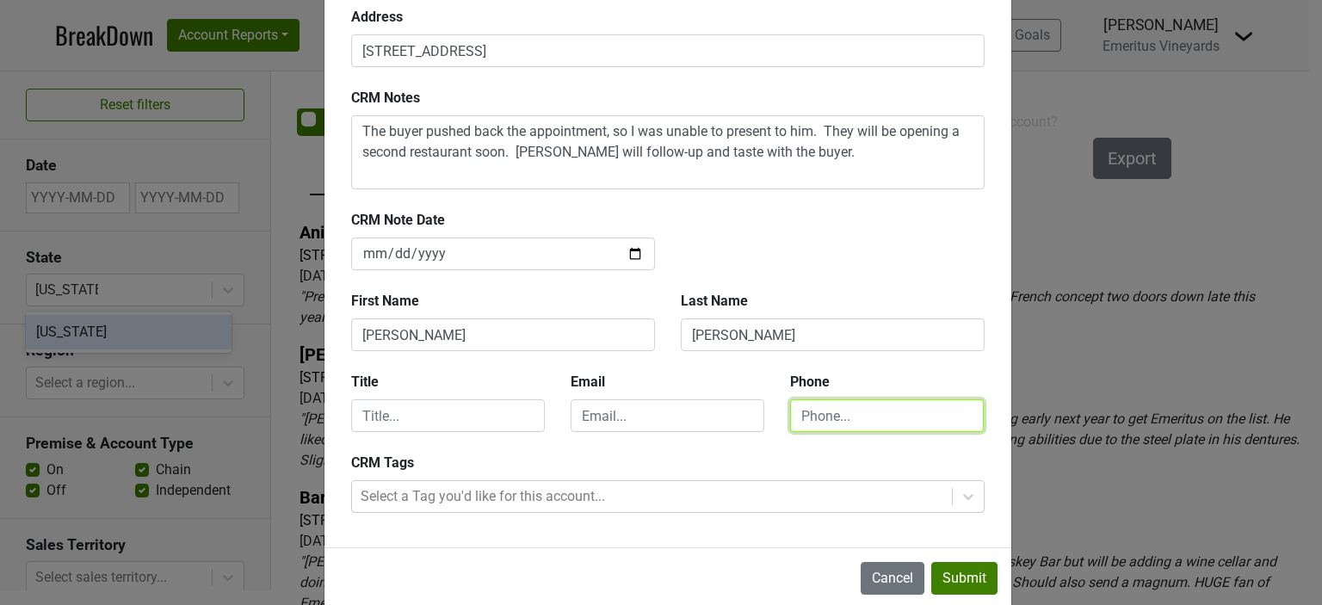
type input "7078617616"
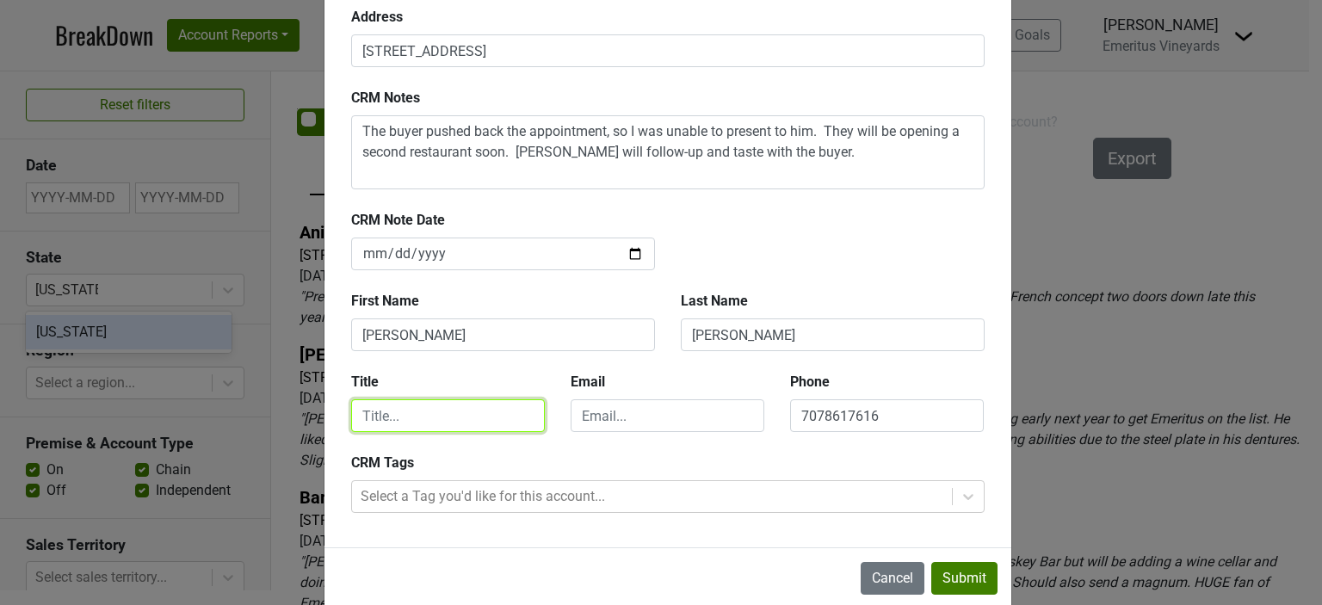
click at [421, 417] on input "text" at bounding box center [448, 415] width 194 height 33
type input "Director"
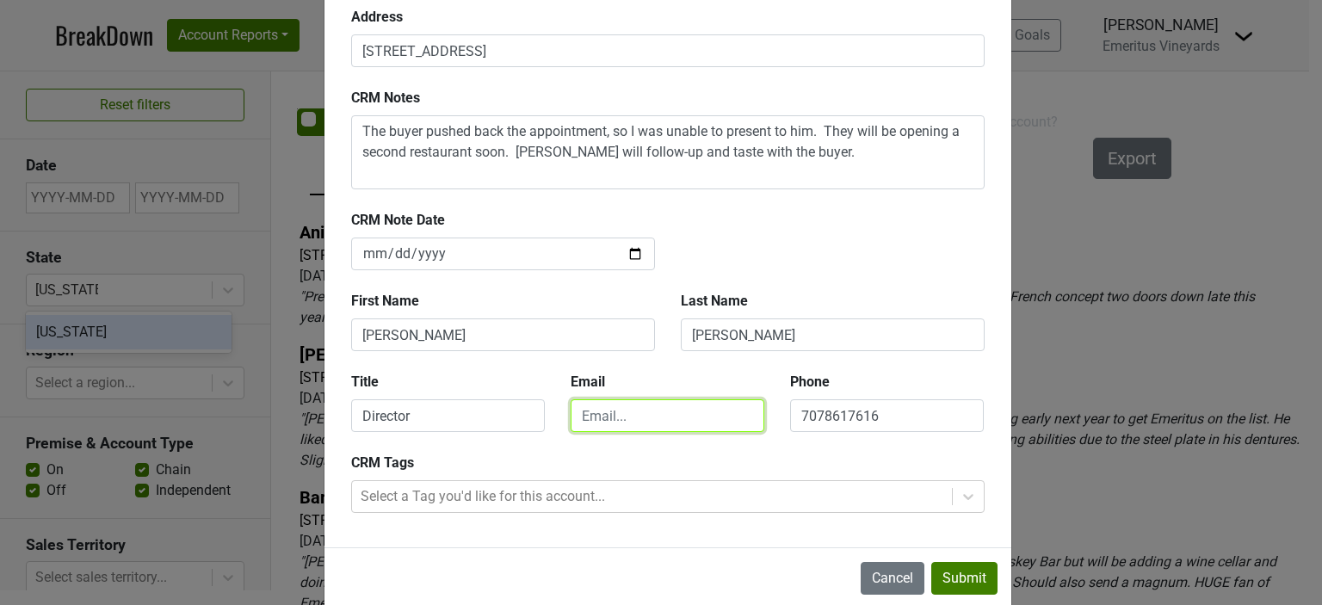
click at [596, 416] on input "email" at bounding box center [668, 415] width 194 height 33
type input "hilary@emeritusvineyards.com"
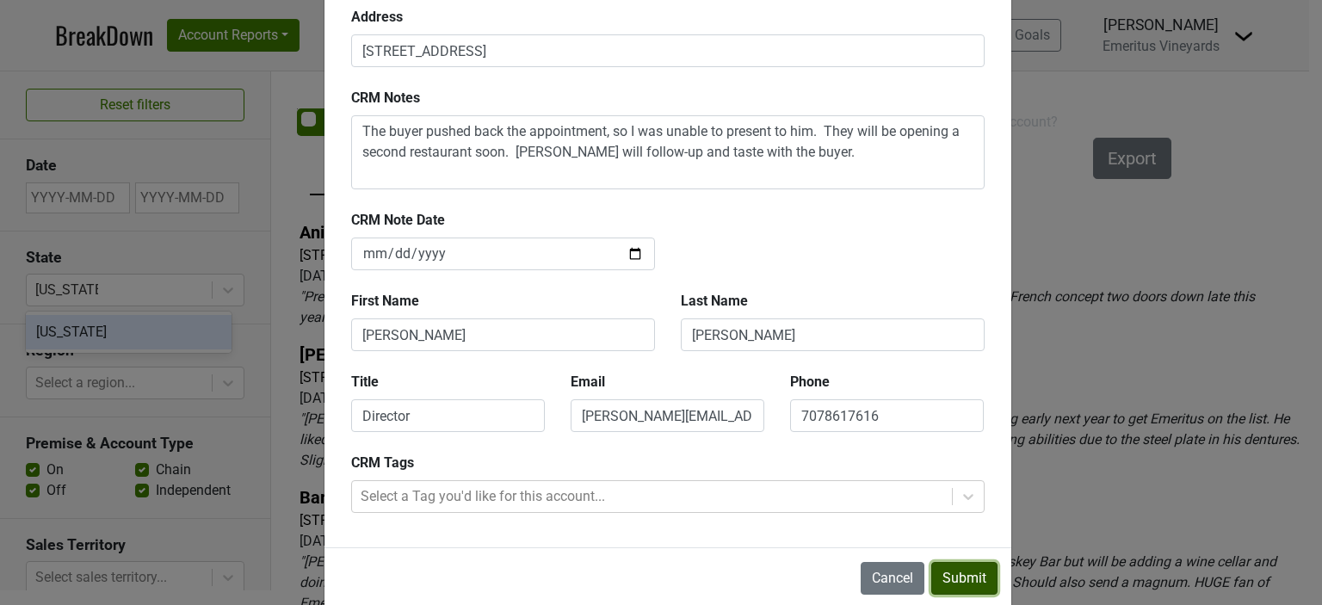
click at [971, 573] on button "Submit" at bounding box center [964, 578] width 66 height 33
type input "2025-09-19"
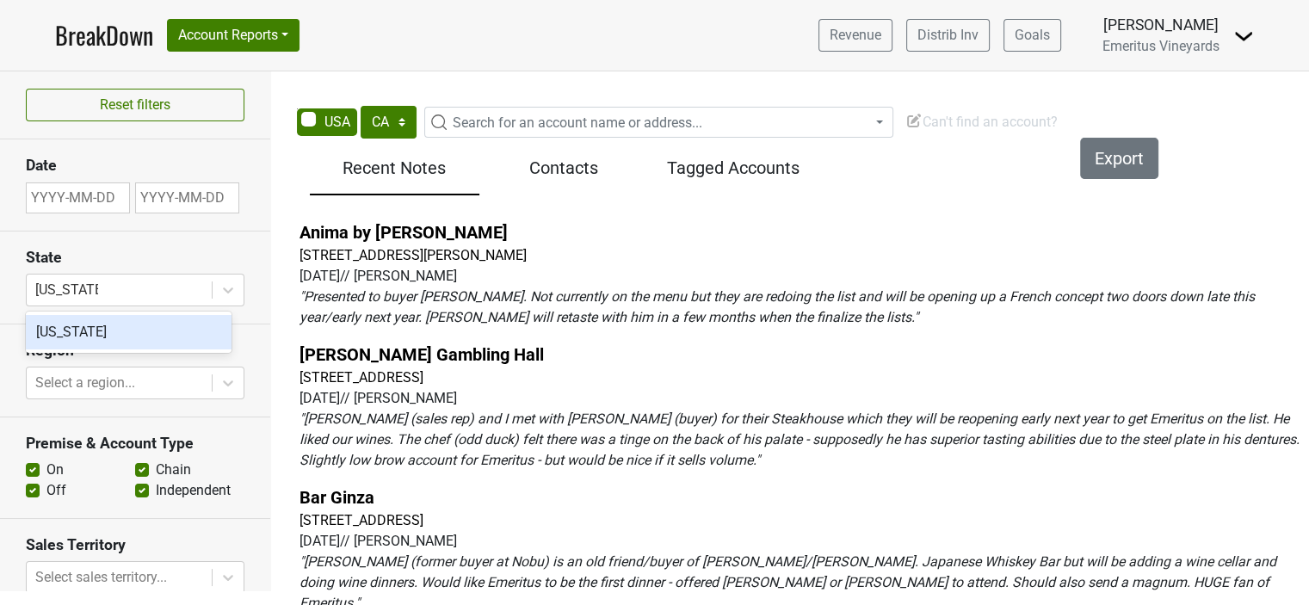
click at [960, 117] on span "Can't find an account?" at bounding box center [981, 122] width 152 height 16
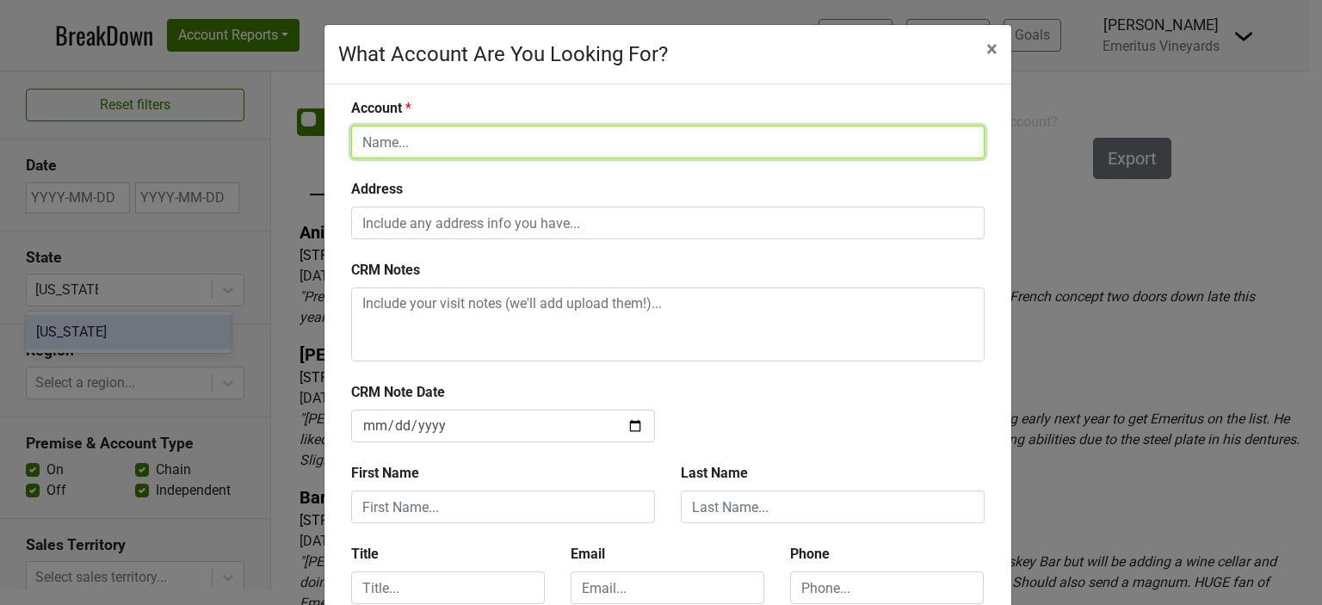
click at [422, 147] on input "text" at bounding box center [667, 142] width 633 height 33
type input "Emeralds at Queensridge"
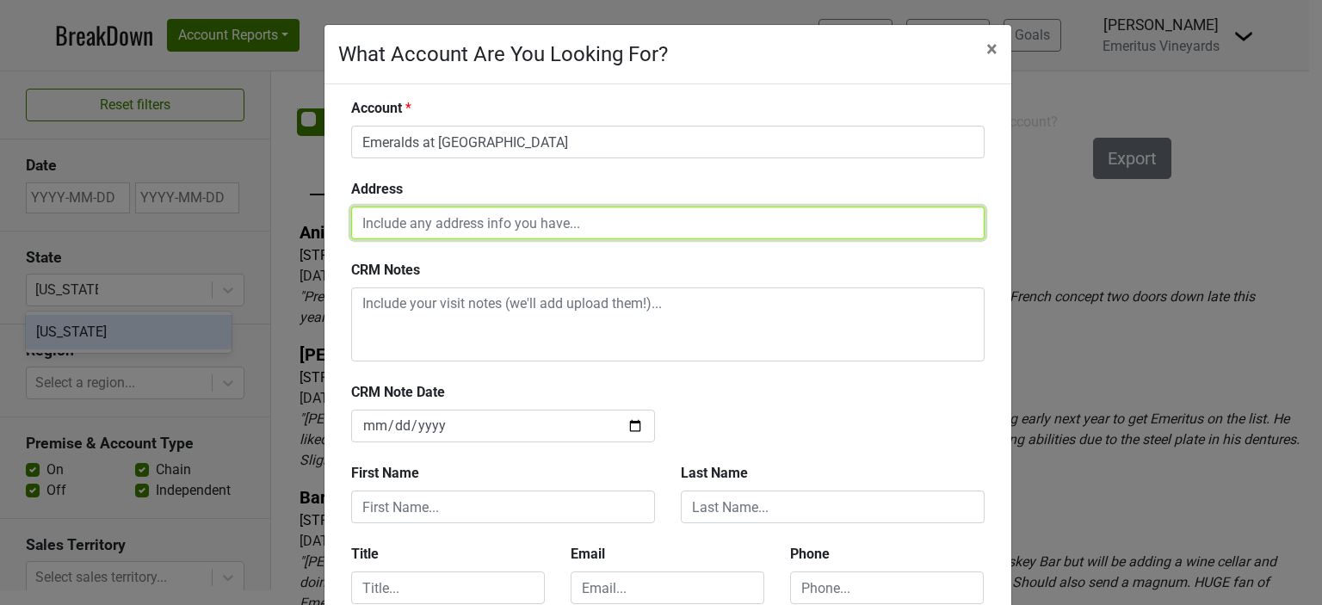
paste input "is 891 S Rampart BLVD Las Vegas, NV 89145"
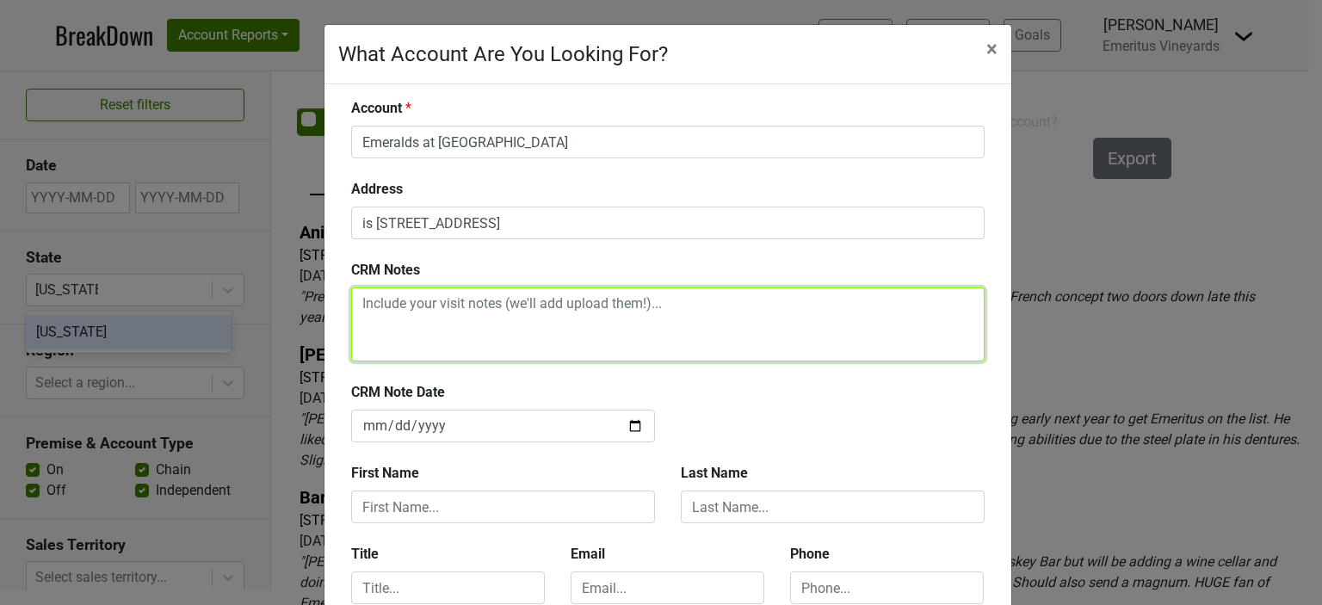
click at [380, 299] on textarea at bounding box center [667, 324] width 633 height 74
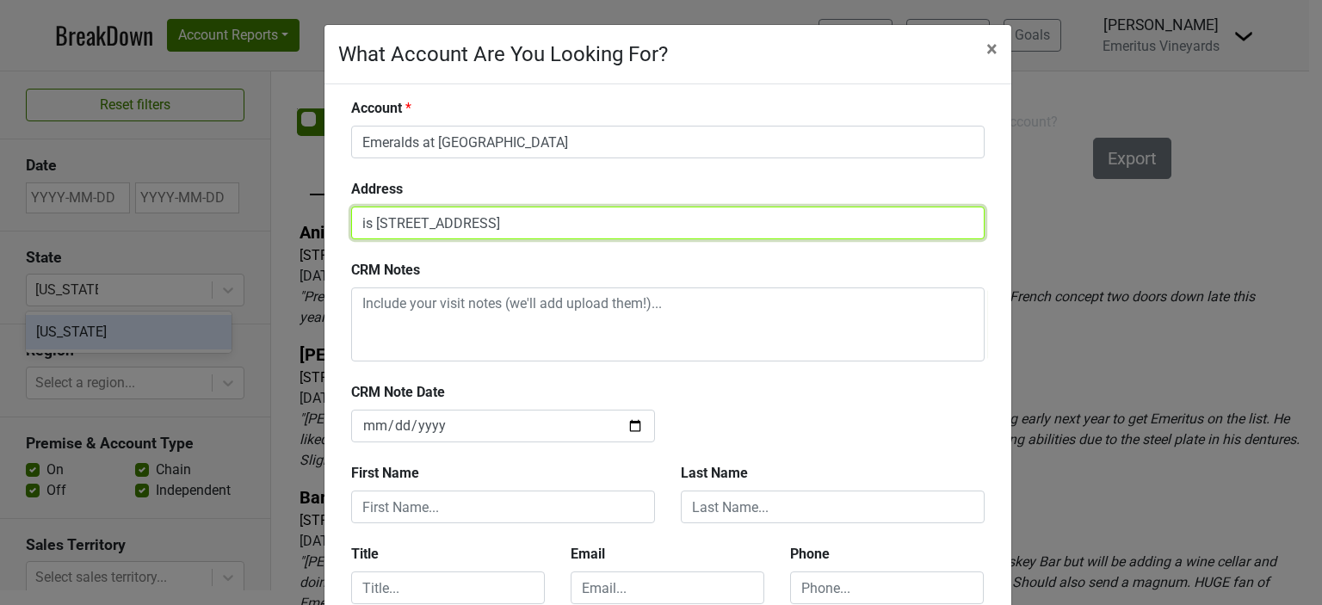
drag, startPoint x: 368, startPoint y: 220, endPoint x: 316, endPoint y: 220, distance: 52.5
click at [324, 220] on div "Account Emeralds at Queensridge Address is 891 S Rampart BLVD Las Vegas, NV 891…" at bounding box center [667, 401] width 687 height 635
type input "891 S Rampart BLVD Las Vegas, NV 89145"
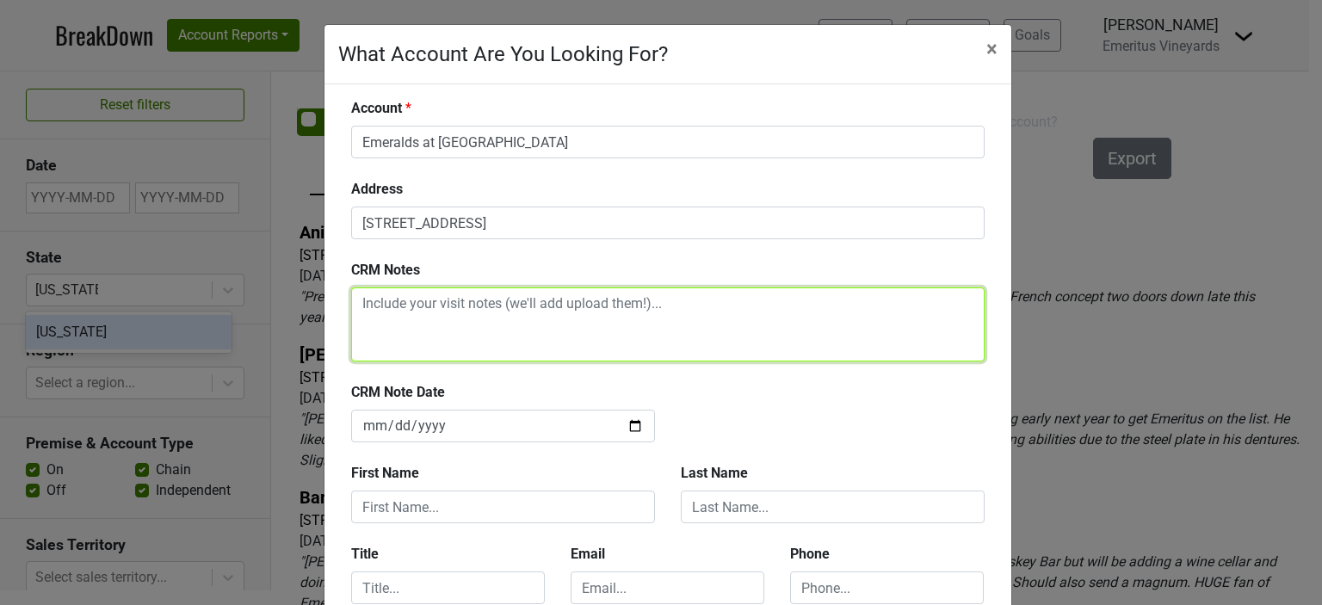
click at [357, 305] on textarea at bounding box center [667, 324] width 633 height 74
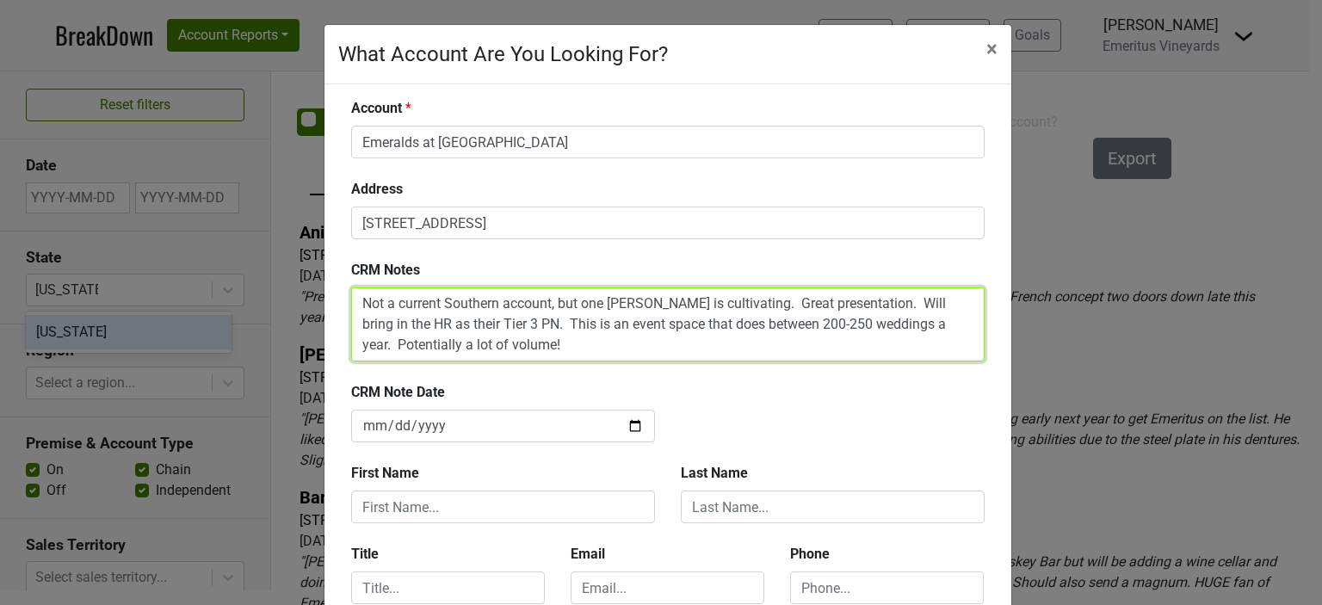
type textarea "Not a current Southern account, but one Bobby is cultivating. Great presentatio…"
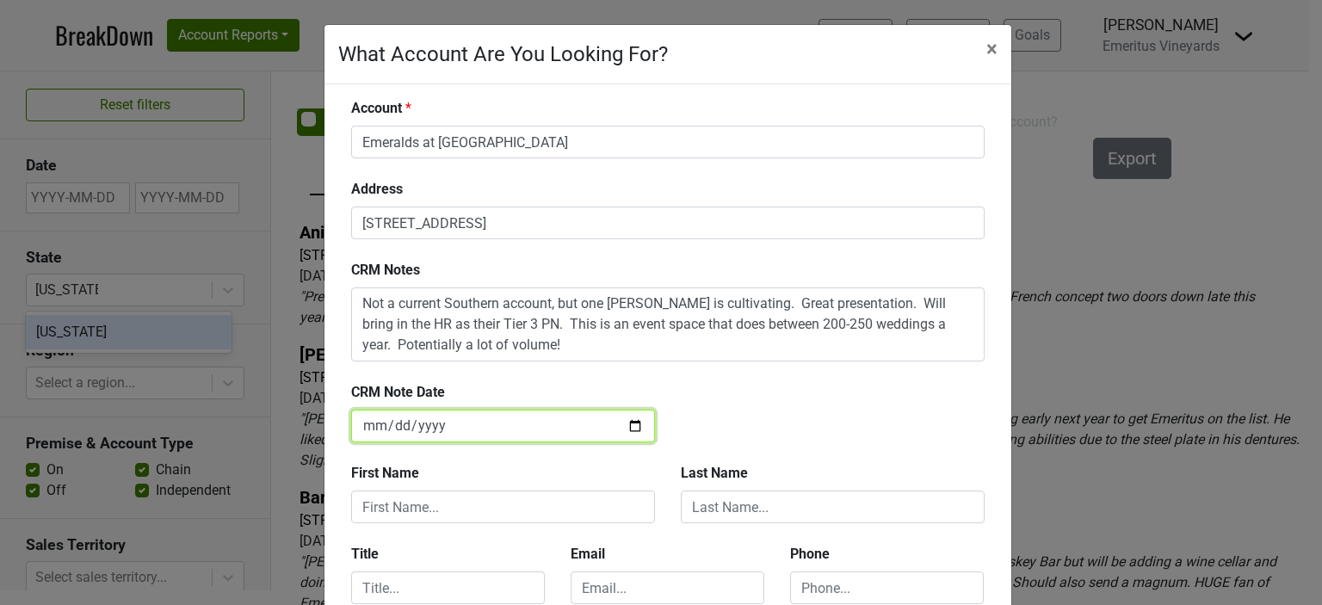
click at [629, 424] on input "2025-09-19" at bounding box center [503, 426] width 304 height 33
type input "[DATE]"
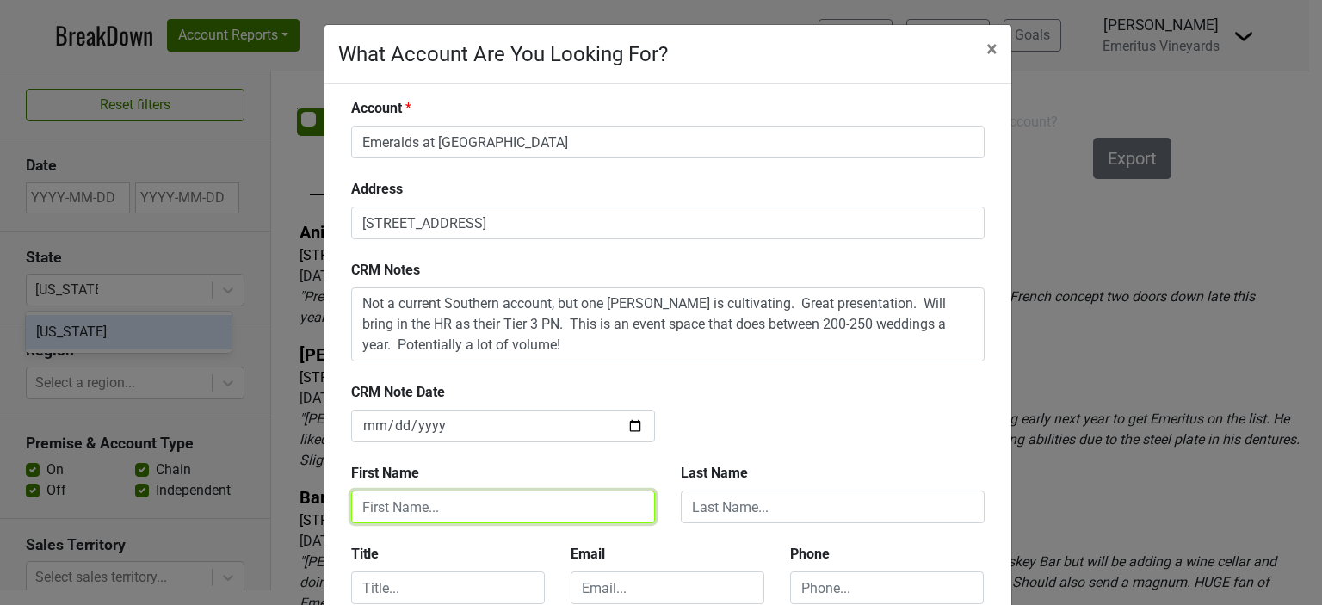
click at [410, 508] on input "text" at bounding box center [503, 507] width 304 height 33
type input "Hilary"
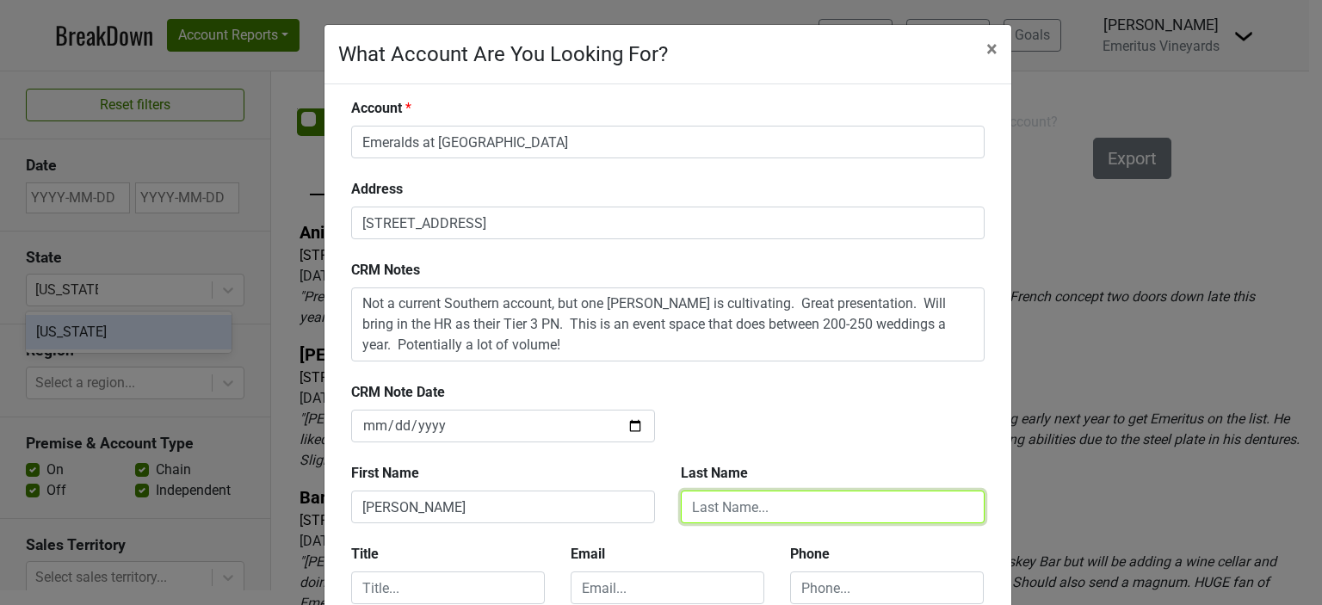
type input "Berkey"
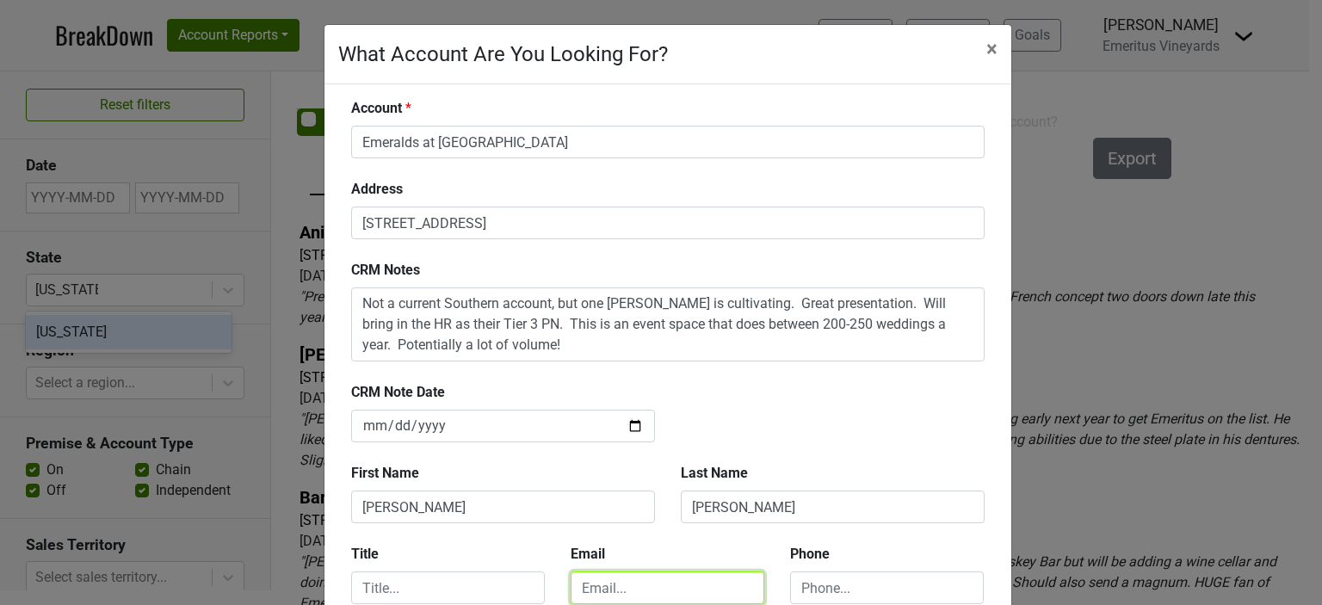
type input "hilary@emeritusvineyards.com"
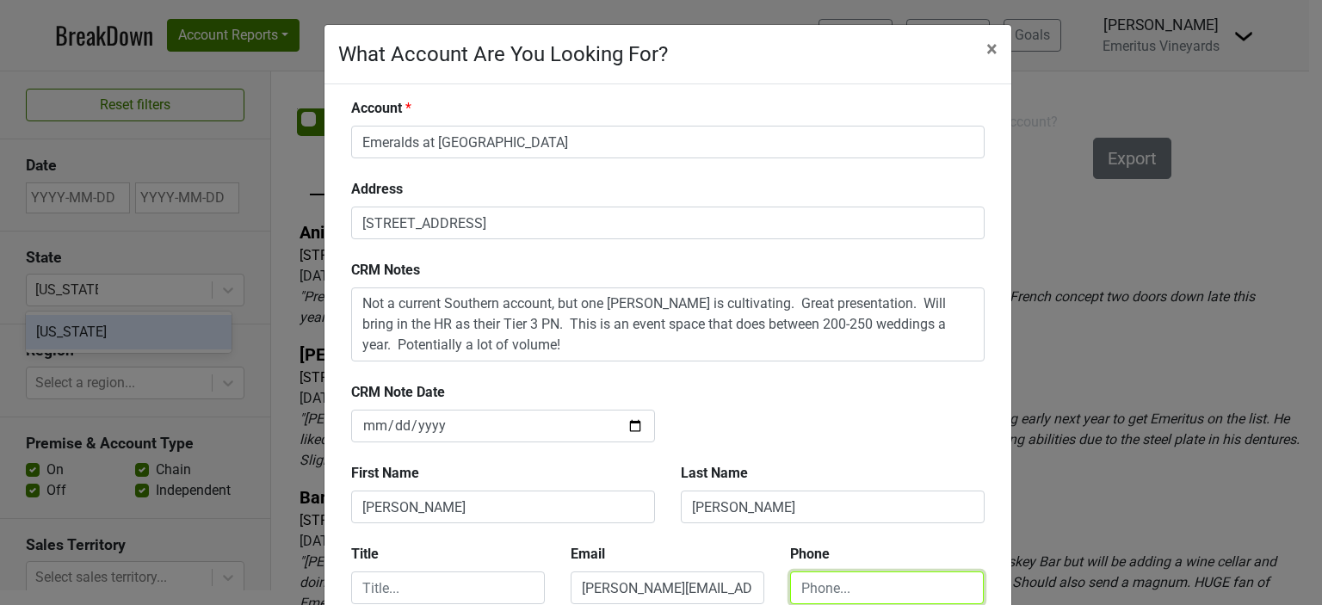
type input "4152350670"
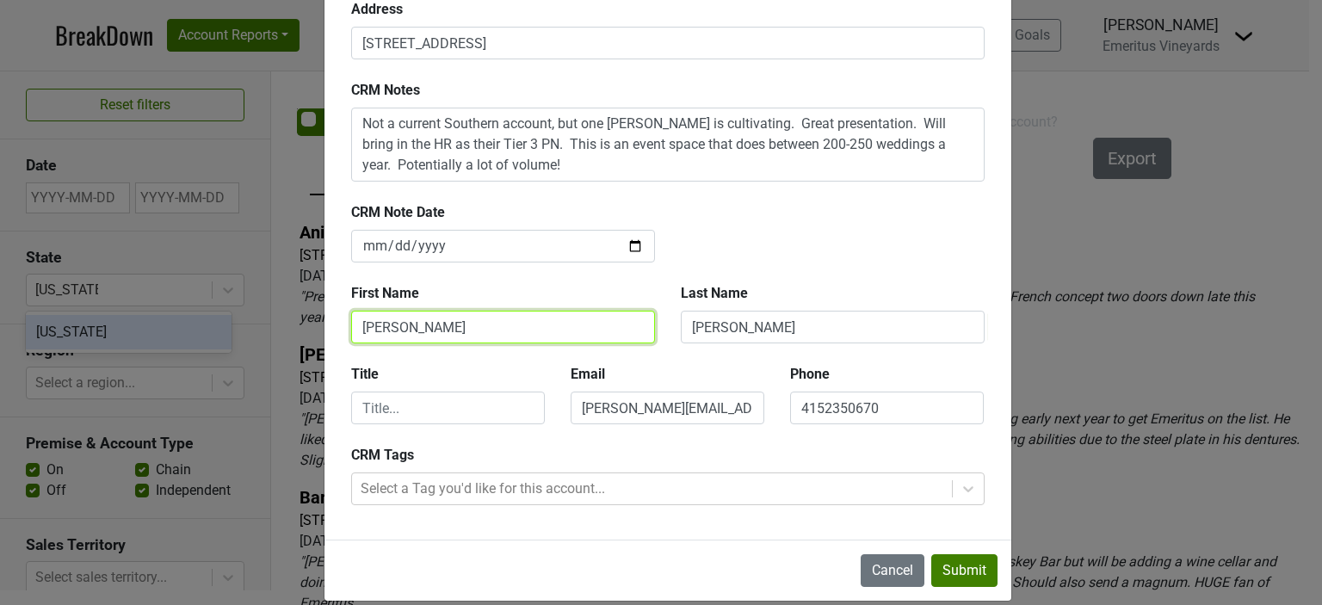
scroll to position [199, 0]
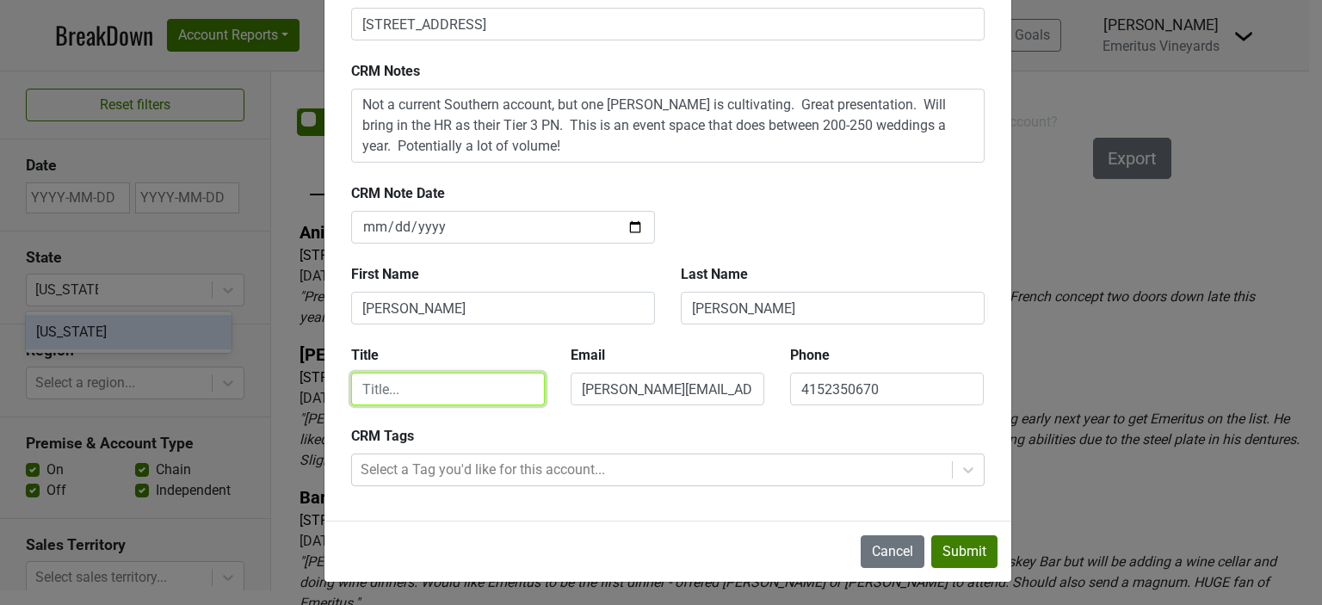
click at [402, 392] on input "text" at bounding box center [448, 389] width 194 height 33
type input "Director"
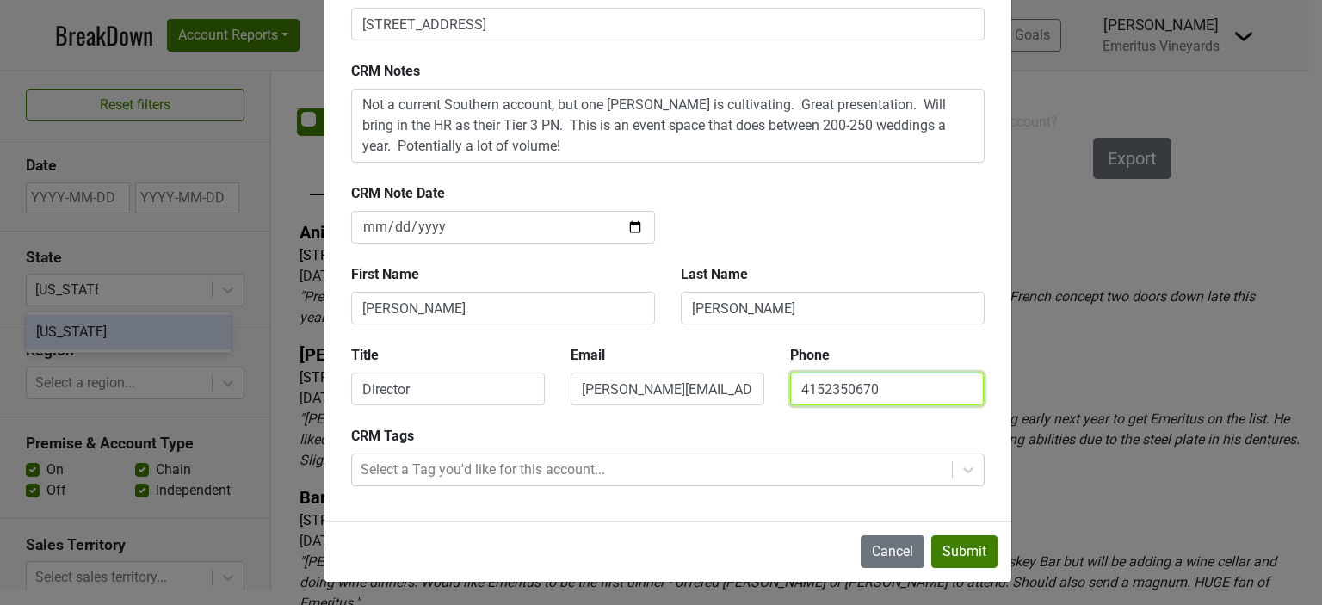
drag, startPoint x: 891, startPoint y: 398, endPoint x: 728, endPoint y: 395, distance: 162.7
click at [728, 395] on div "Title Director Email hilary@emeritusvineyards.com Phone 4152350670" at bounding box center [667, 385] width 659 height 81
type input "7078617616"
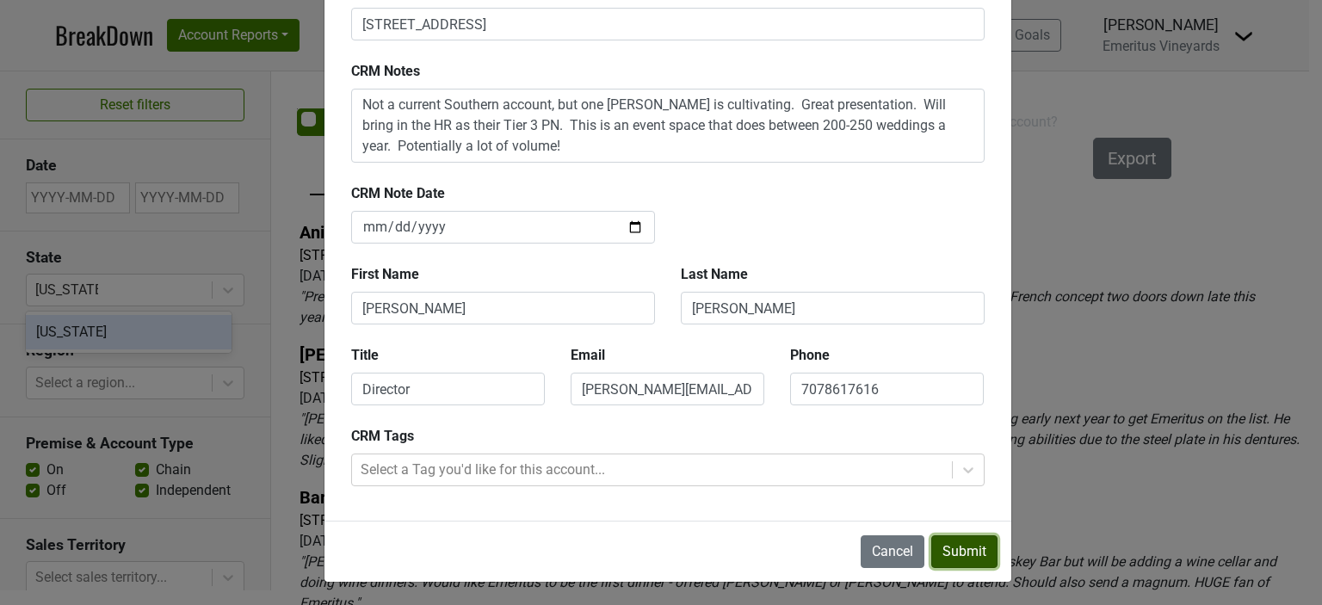
click at [966, 553] on button "Submit" at bounding box center [964, 551] width 66 height 33
type input "2025-09-19"
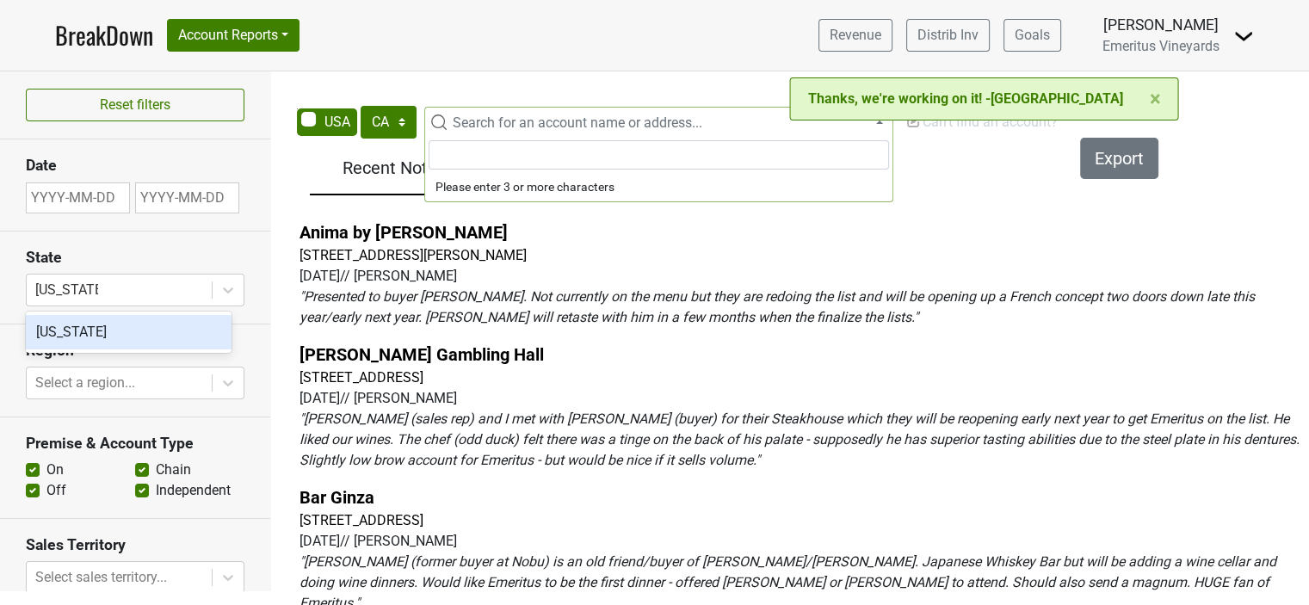
click at [505, 120] on span "Search for an account name or address..." at bounding box center [578, 122] width 250 height 16
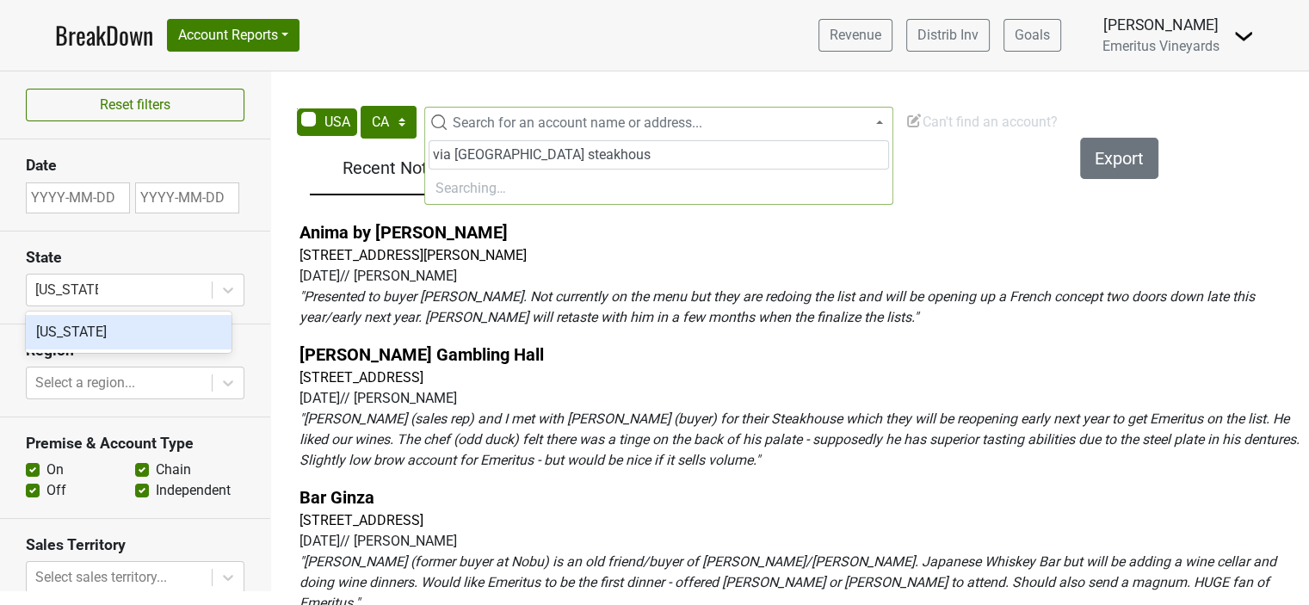
type input "via brazil steakhouse"
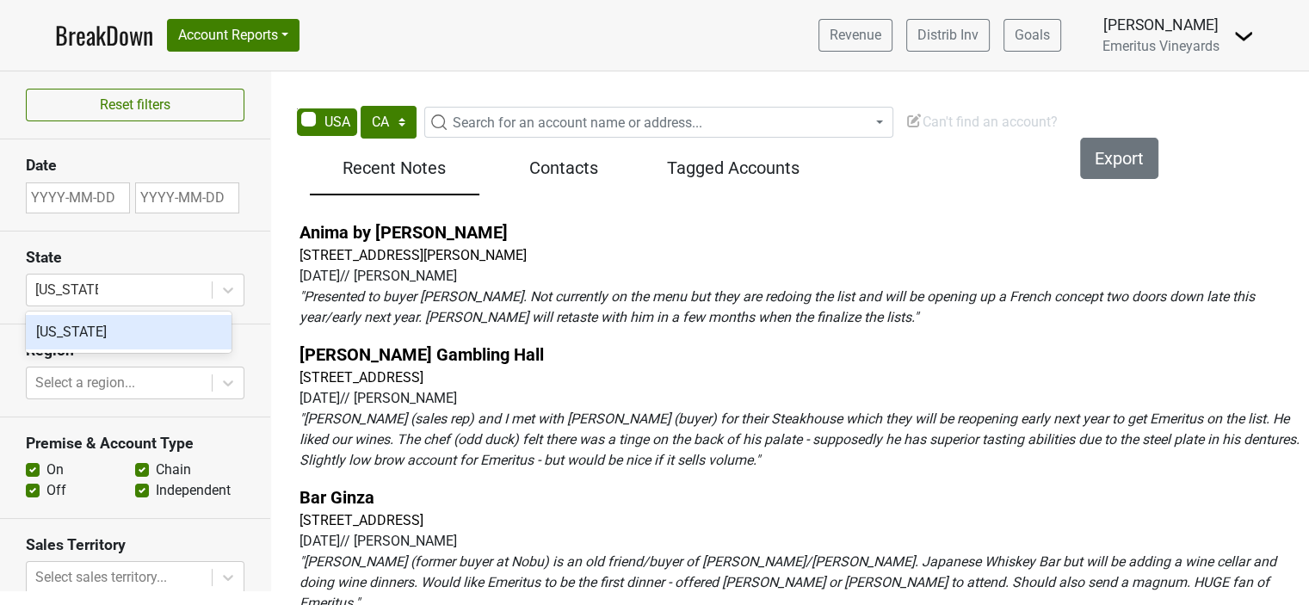
click at [778, 247] on div "Anima by EDO 9205 W Russell Rd #185, Las Vegas, NV 89148 2025-09-17 // HIlary B…" at bounding box center [800, 273] width 1003 height 108
click at [974, 123] on span "Can't find an account?" at bounding box center [981, 122] width 152 height 16
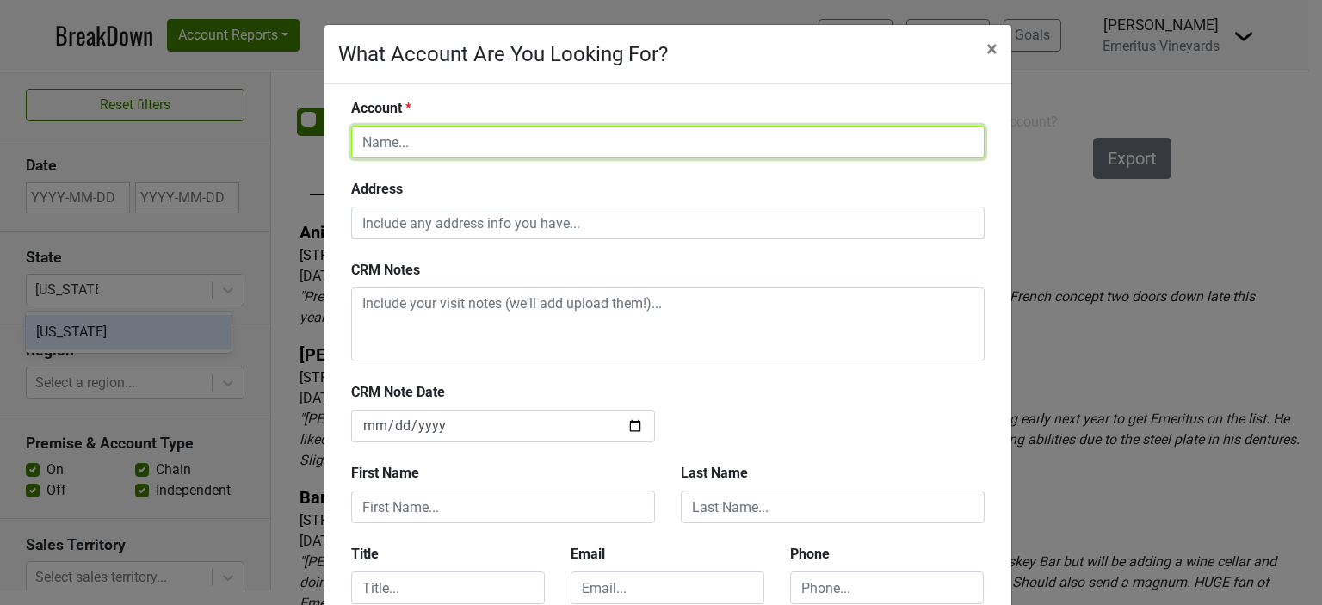
click at [515, 149] on input "text" at bounding box center [667, 142] width 633 height 33
type input "Via Brasil Steakhouse"
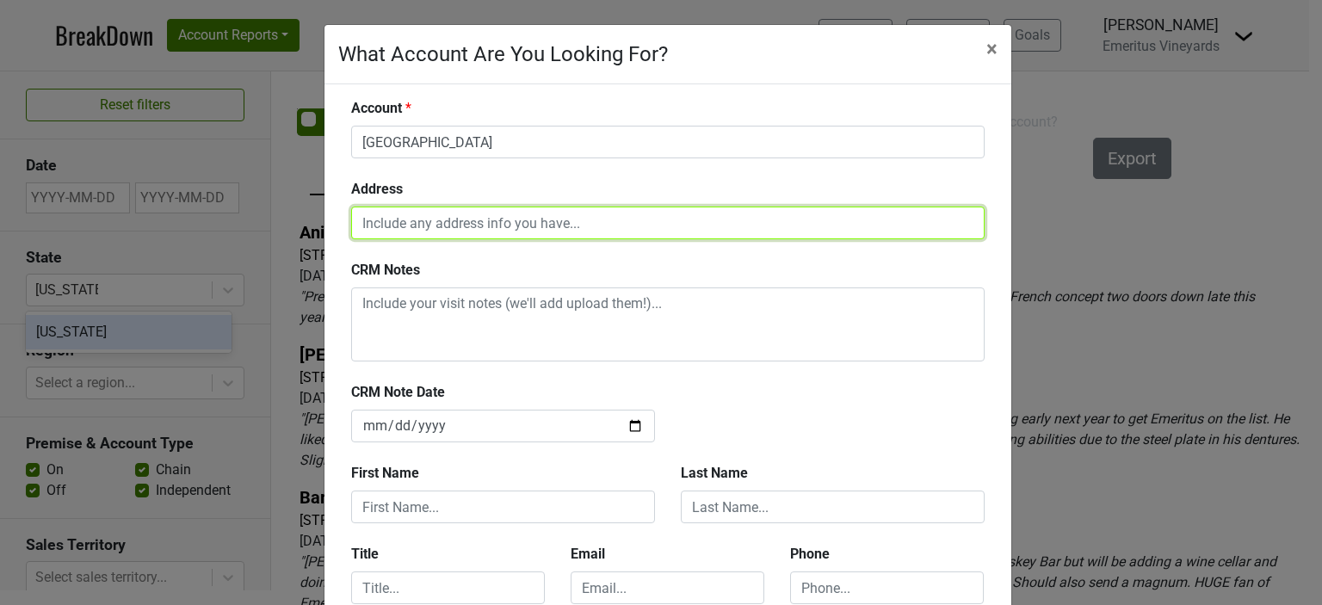
click at [417, 219] on input "text" at bounding box center [667, 223] width 633 height 33
type input "1225 South Fort Apache Road, Las Vegas, NV 89117"
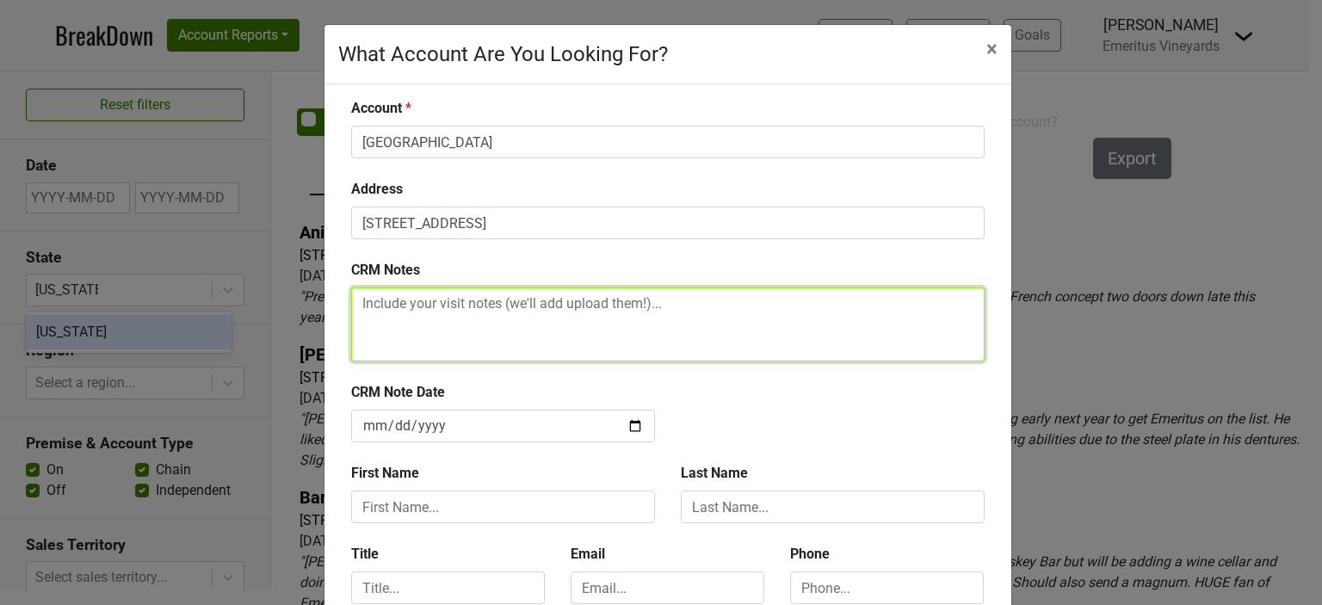
click at [398, 310] on textarea at bounding box center [667, 324] width 633 height 74
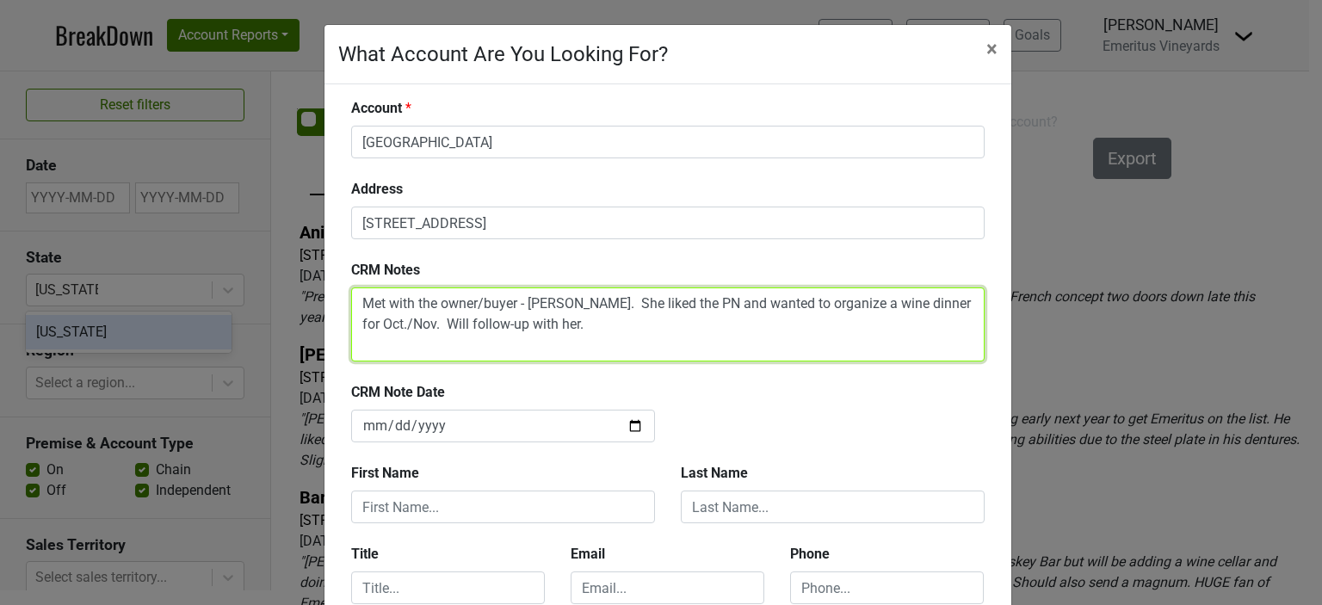
type textarea "Met with the owner/buyer - Anna Gomes. She liked the PN and wanted to organize …"
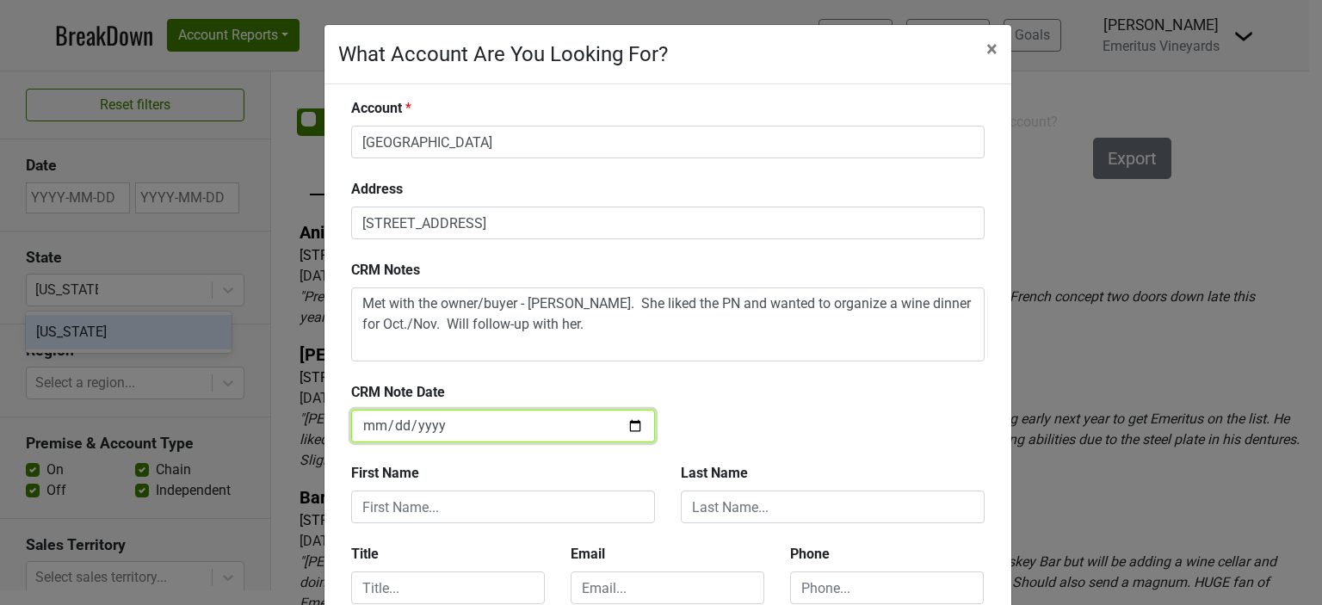
click at [623, 423] on input "2025-09-19" at bounding box center [503, 426] width 304 height 33
type input "[DATE]"
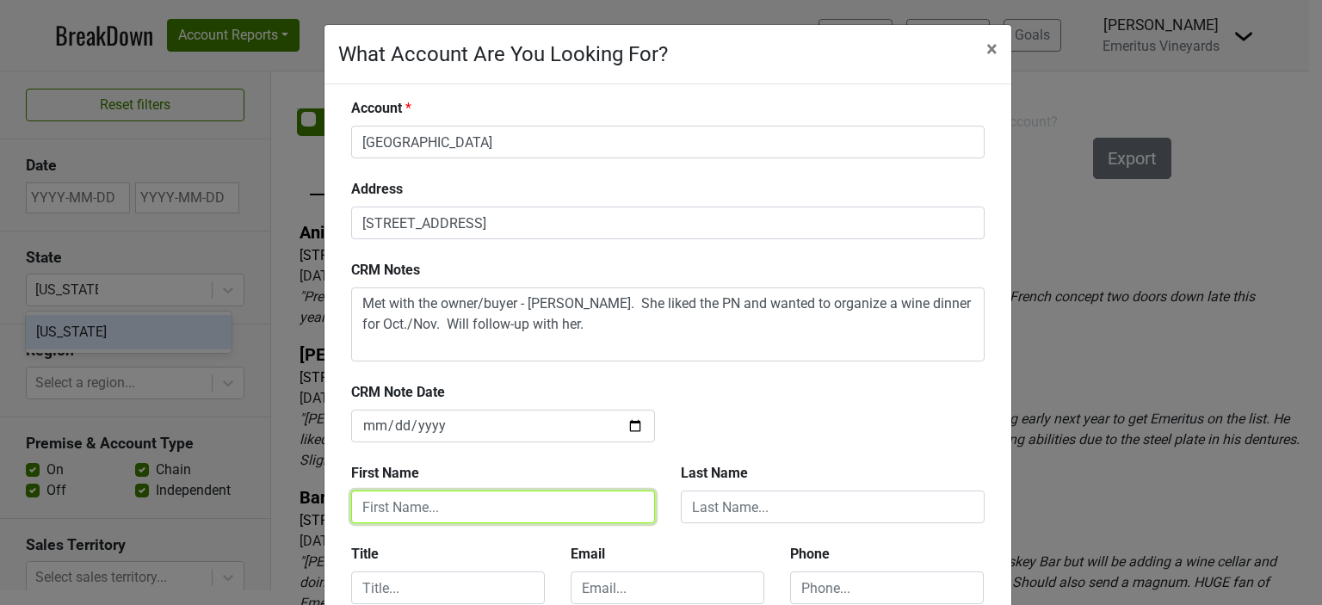
click at [468, 496] on input "text" at bounding box center [503, 507] width 304 height 33
type input "Hilary"
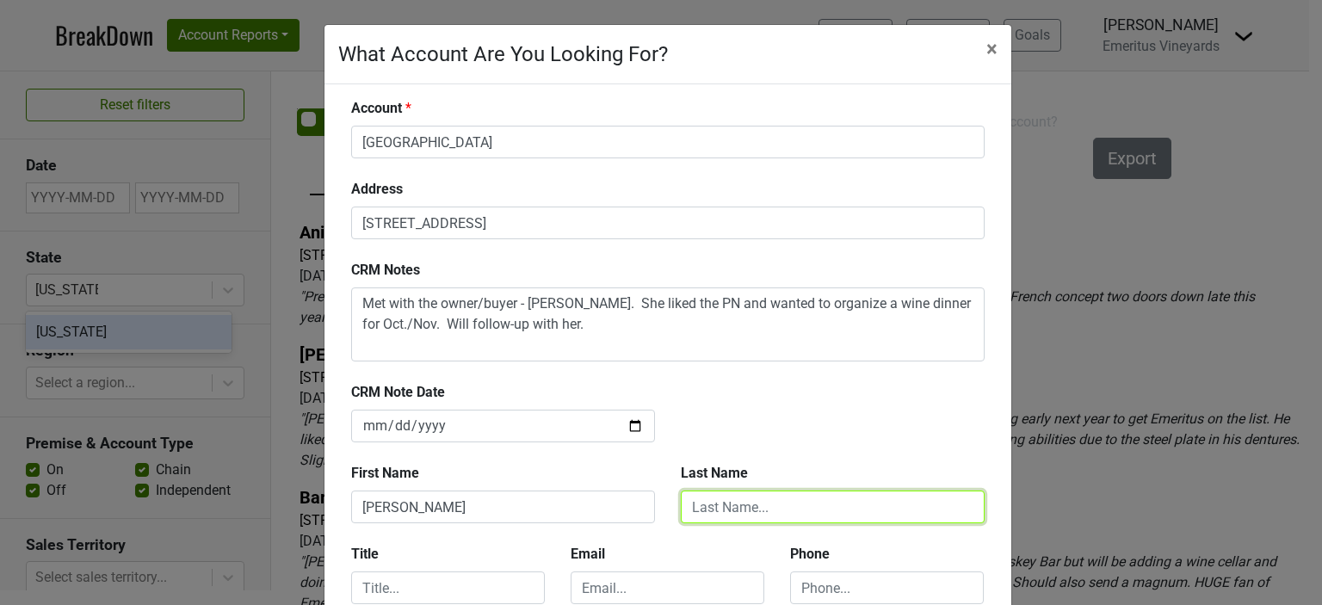
type input "Berkey"
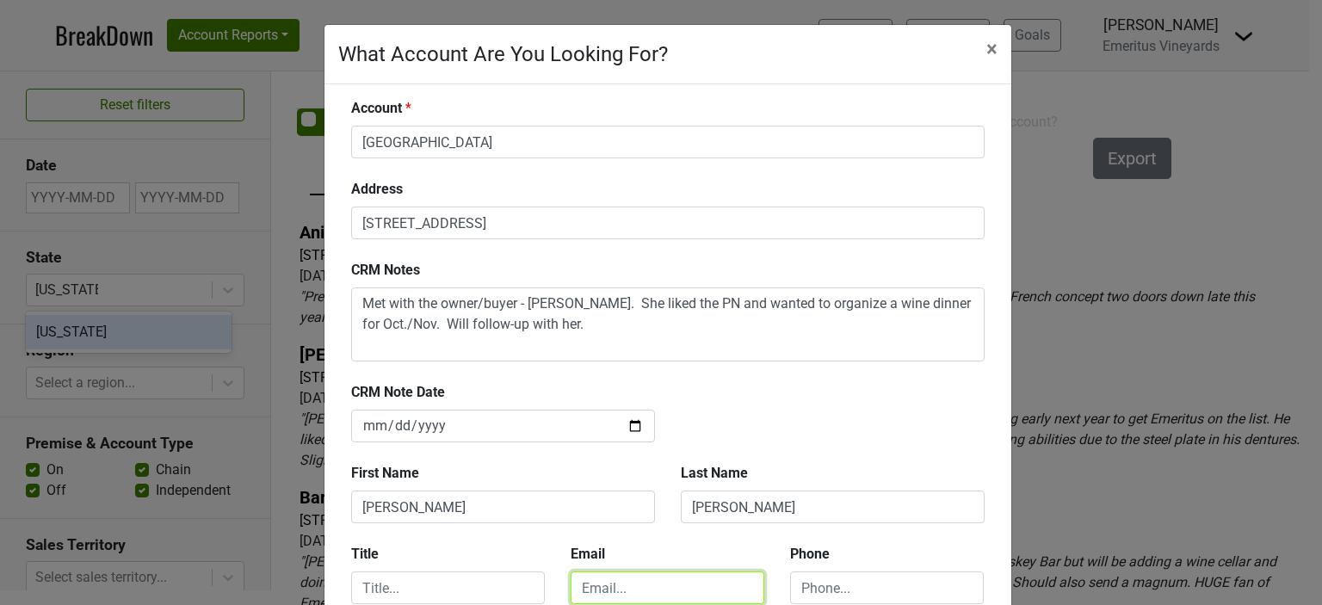
type input "hilary@emeritusvineyards.com"
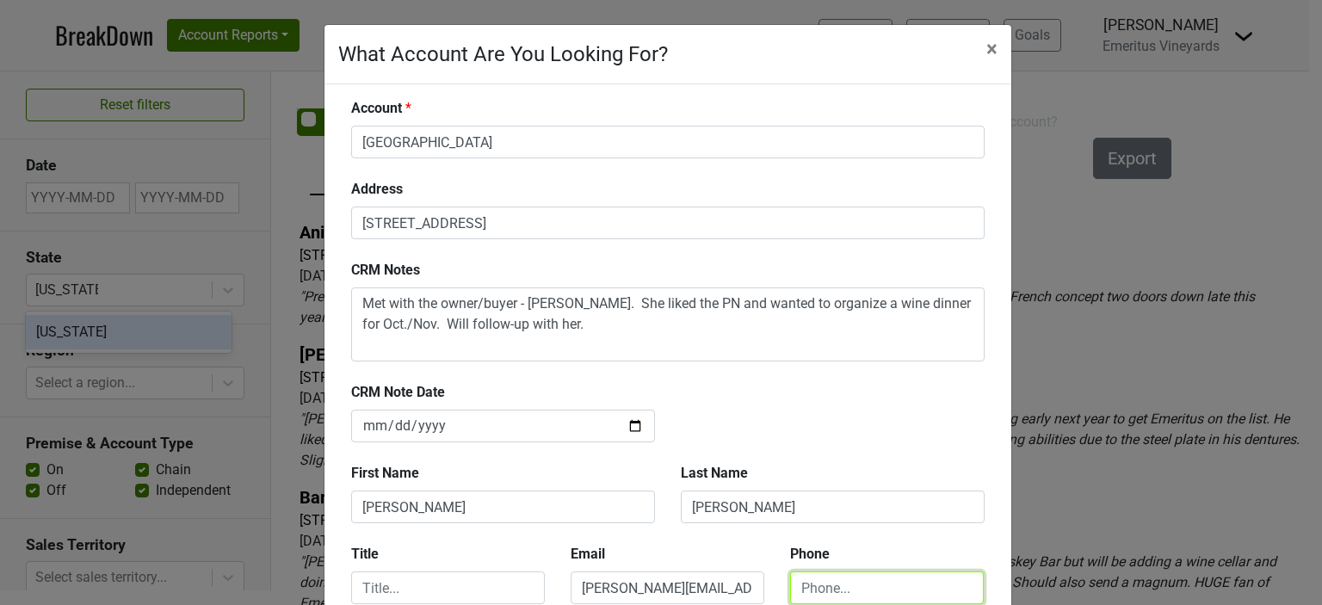
type input "4152350670"
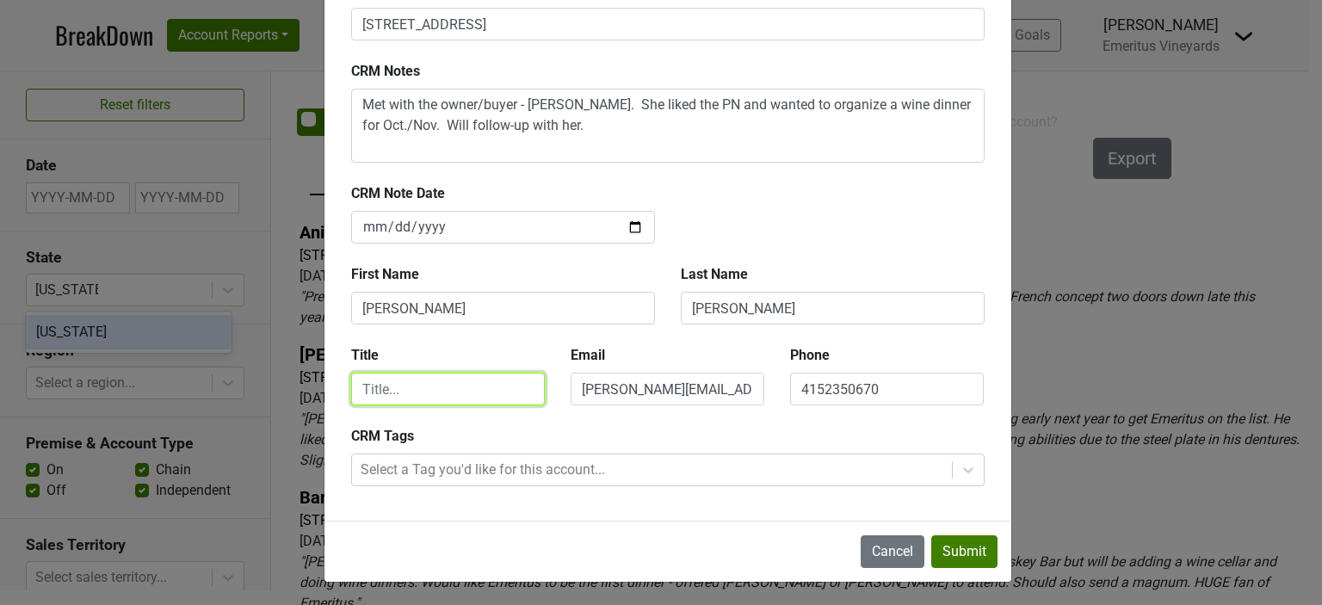
click at [414, 392] on input "text" at bounding box center [448, 389] width 194 height 33
type input "Director"
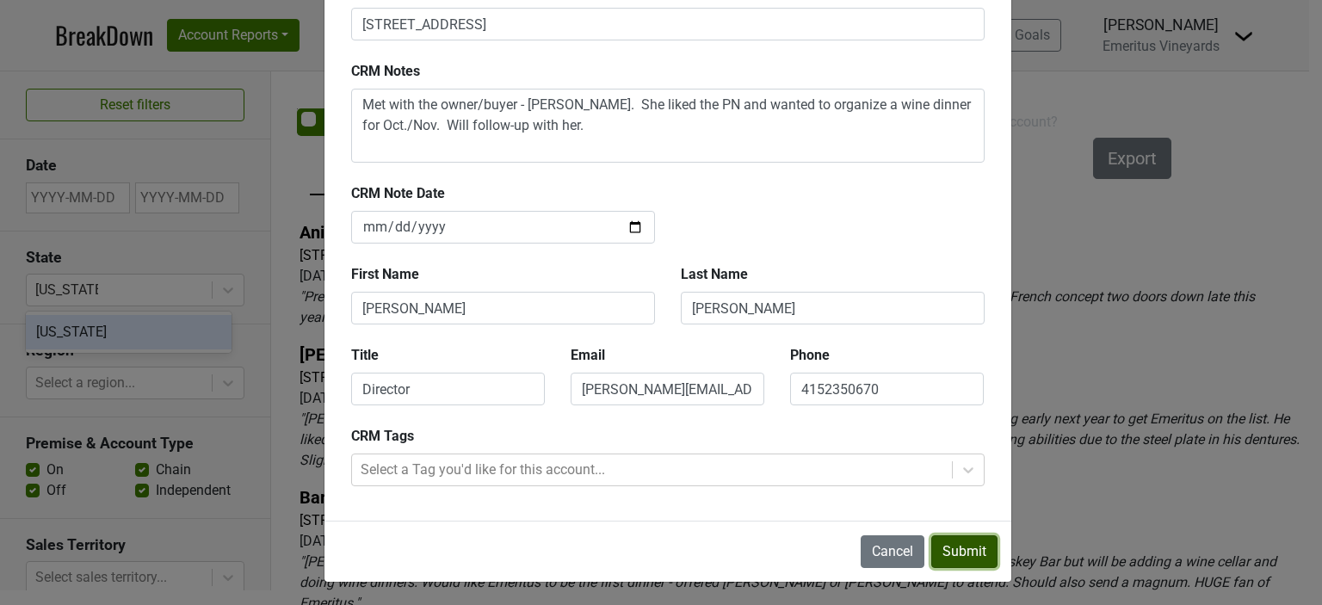
click at [974, 550] on button "Submit" at bounding box center [964, 551] width 66 height 33
type input "2025-09-19"
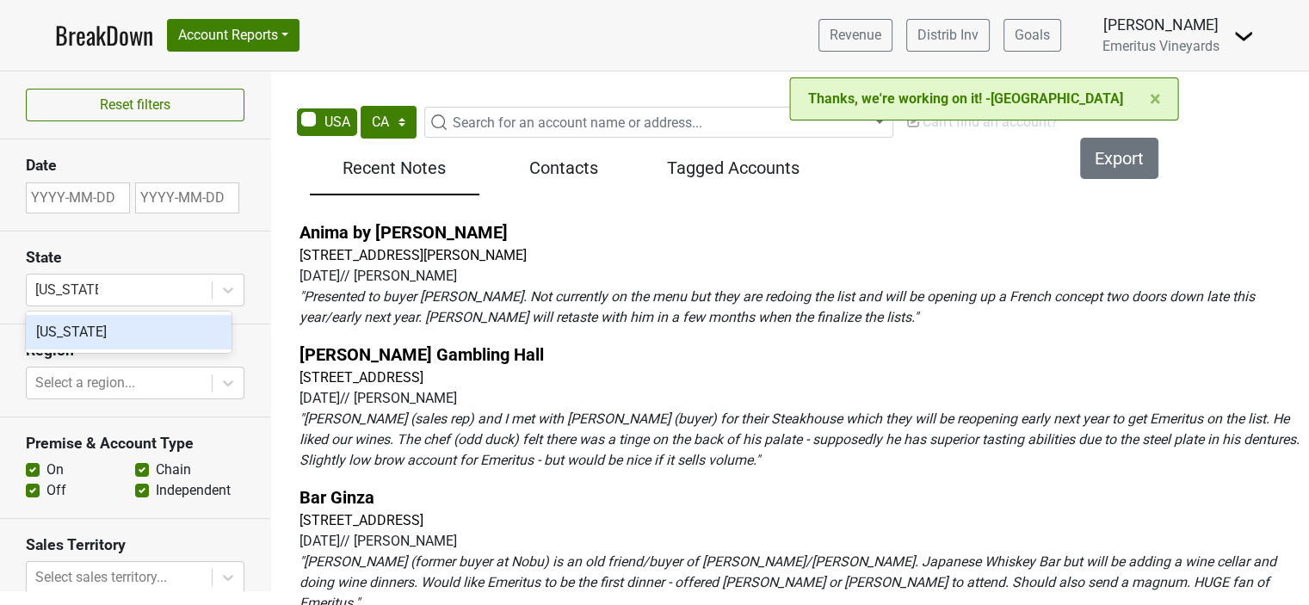
scroll to position [86, 0]
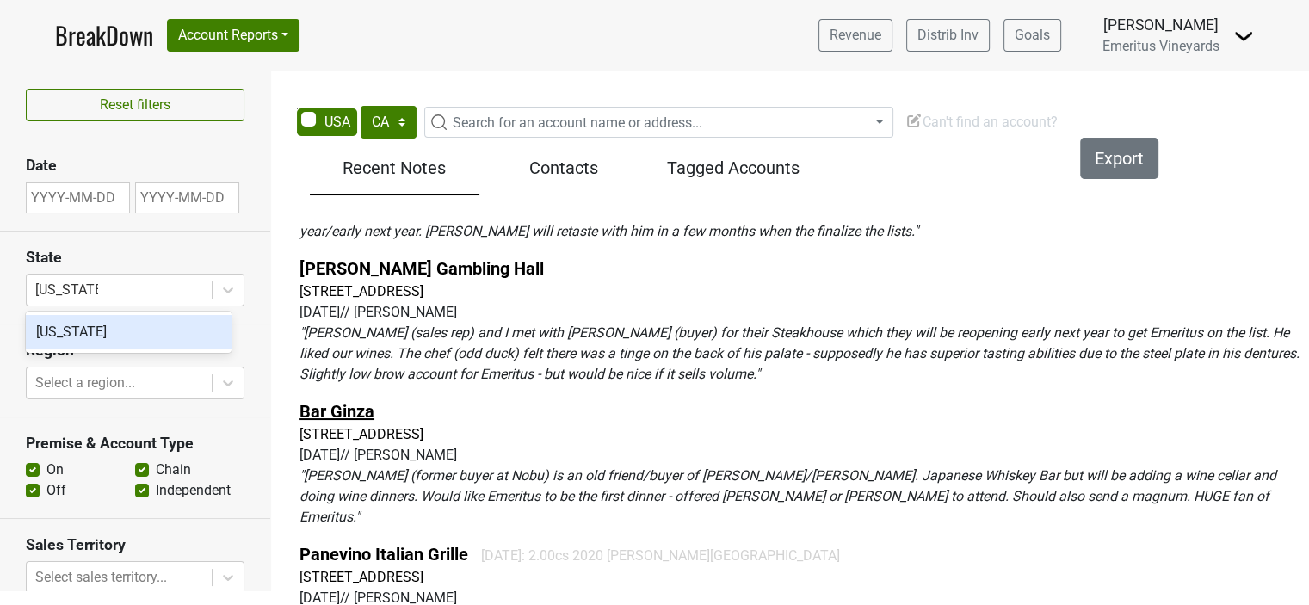
click at [341, 407] on link "Bar Ginza" at bounding box center [336, 411] width 75 height 21
click at [1120, 166] on button "Export" at bounding box center [1119, 158] width 78 height 41
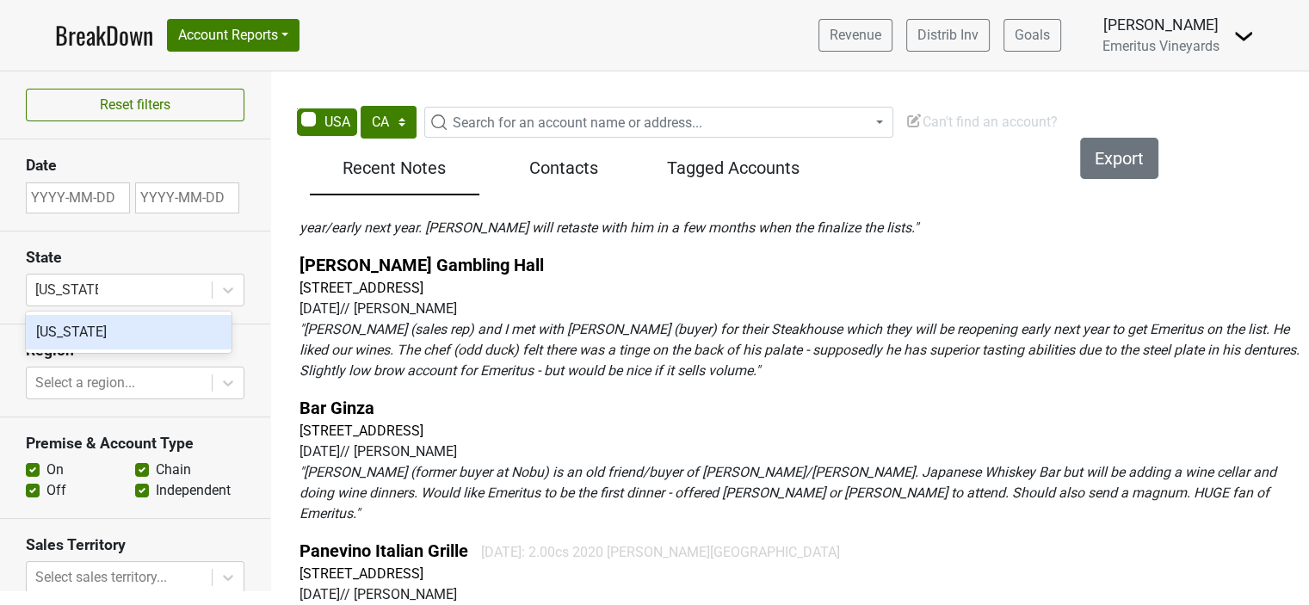
scroll to position [0, 0]
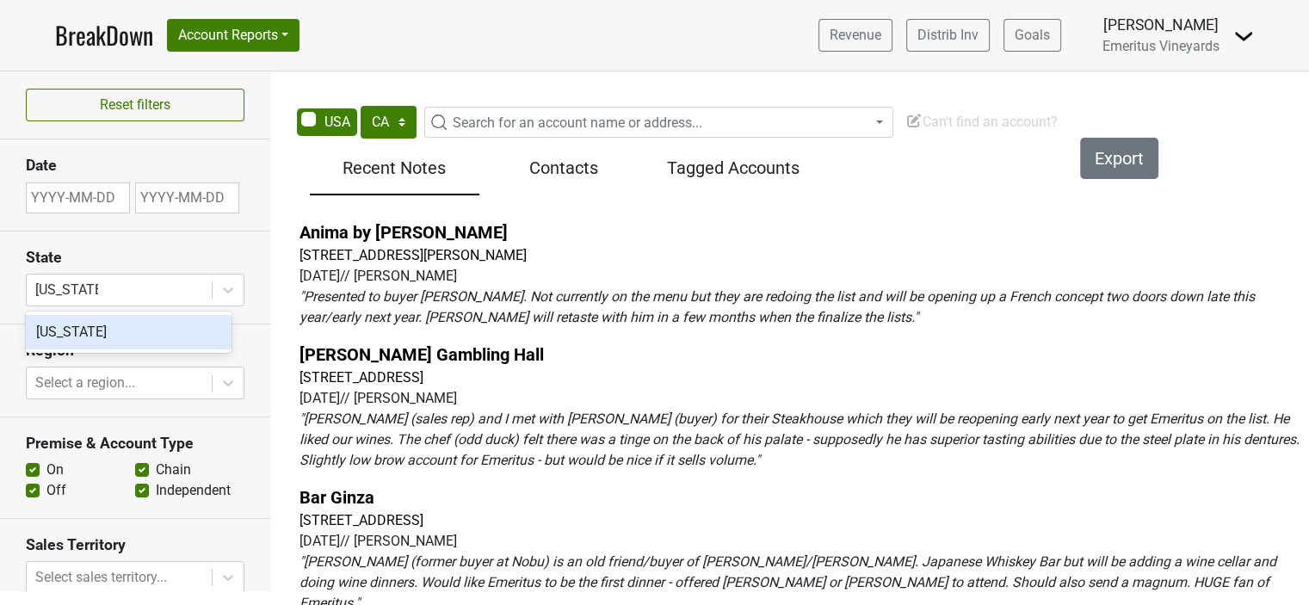
click at [50, 198] on input "text" at bounding box center [78, 197] width 104 height 31
select select "8"
select select "2025"
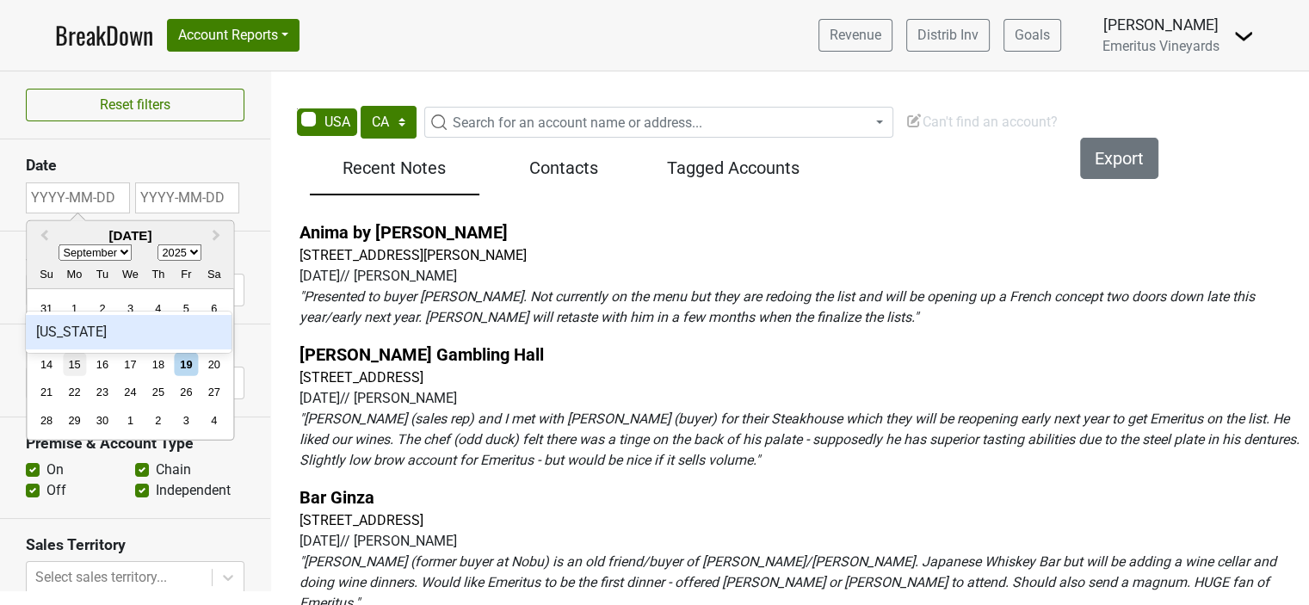
click at [72, 358] on div "15" at bounding box center [74, 364] width 23 height 23
type input "2025-09-14"
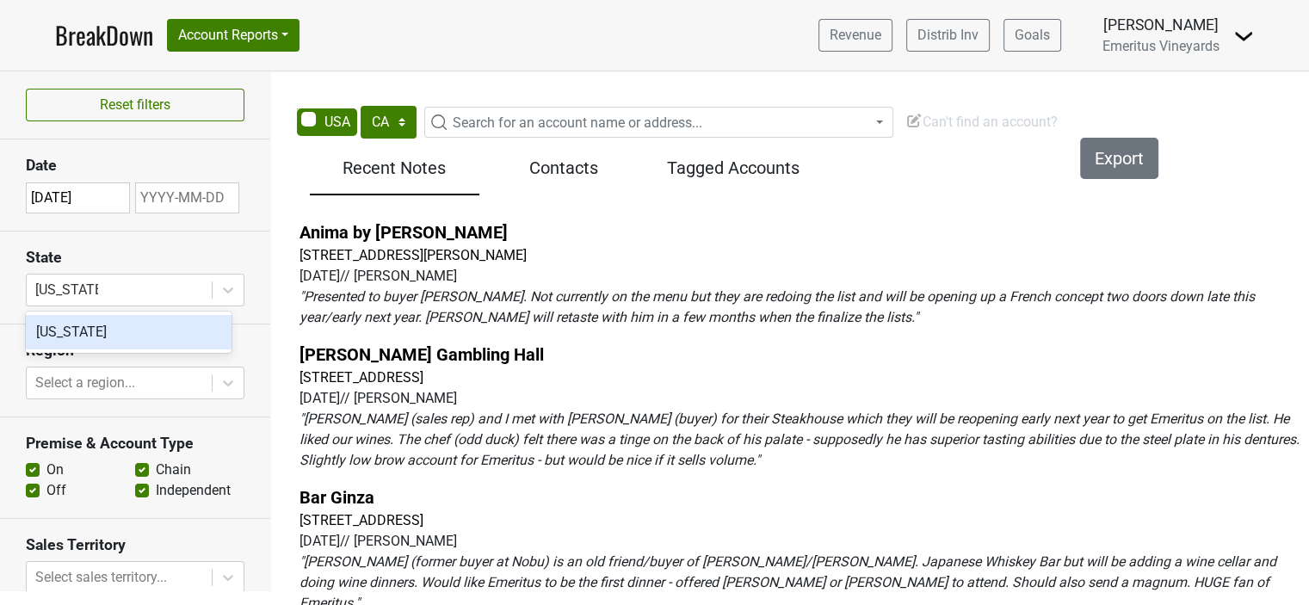
click at [47, 205] on input "2025-09-14" at bounding box center [78, 197] width 104 height 31
select select "8"
select select "2025"
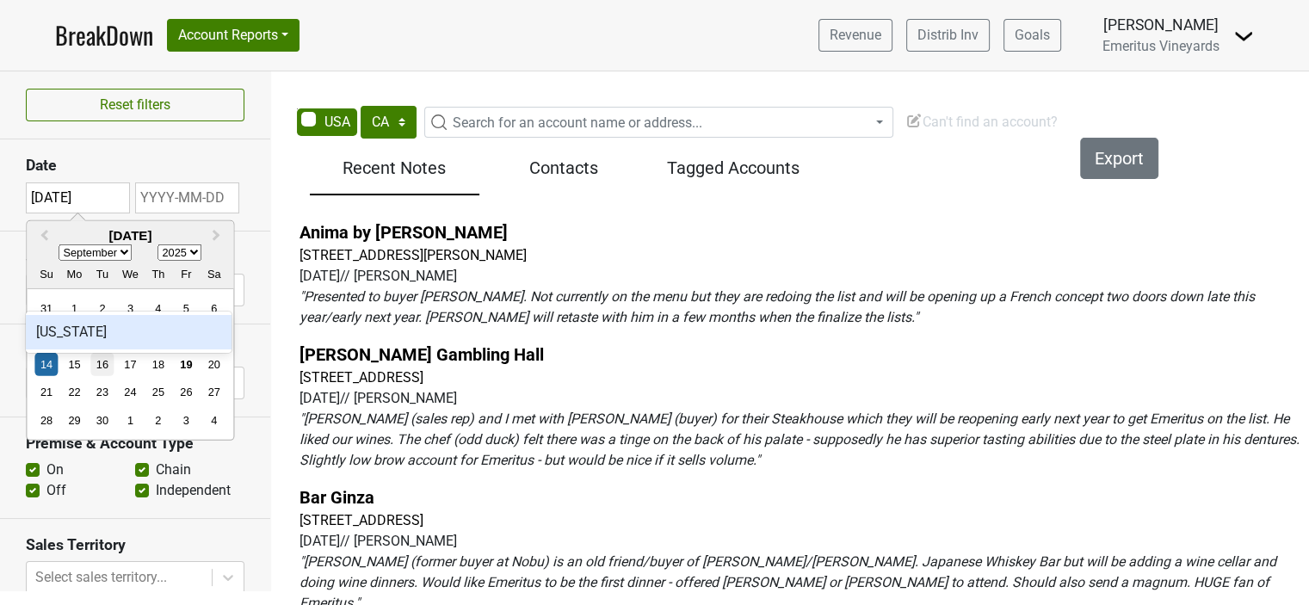
click at [99, 357] on div "16" at bounding box center [101, 364] width 23 height 23
type input "2025-09-15"
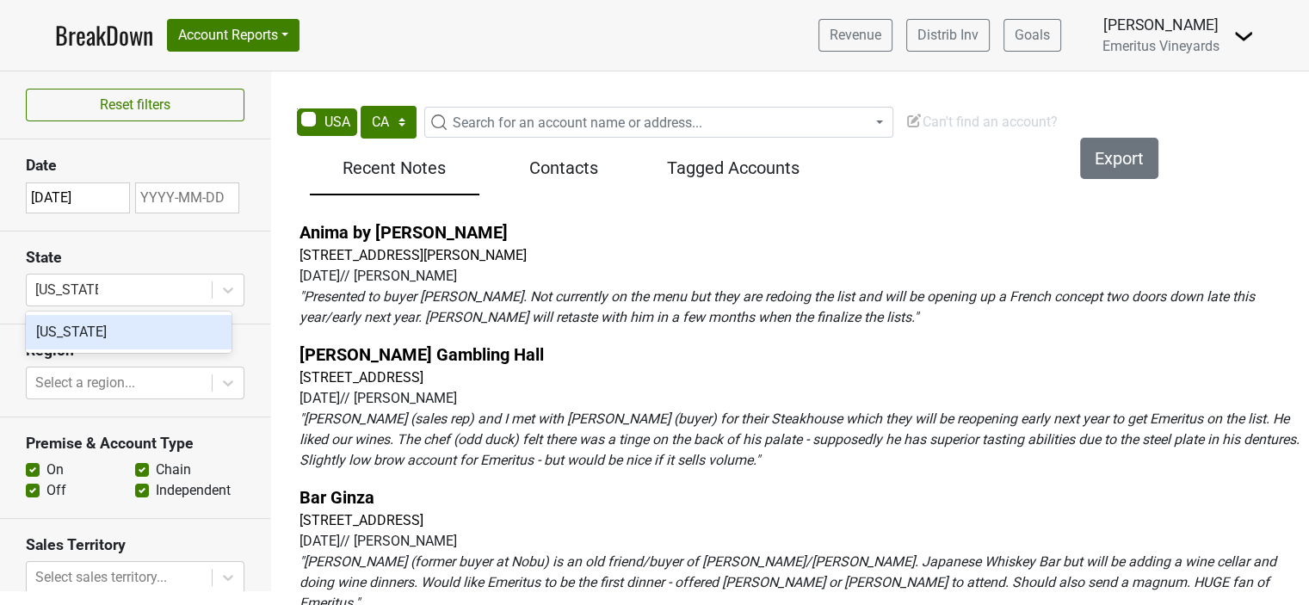
click at [181, 202] on input "text" at bounding box center [187, 197] width 104 height 31
select select "8"
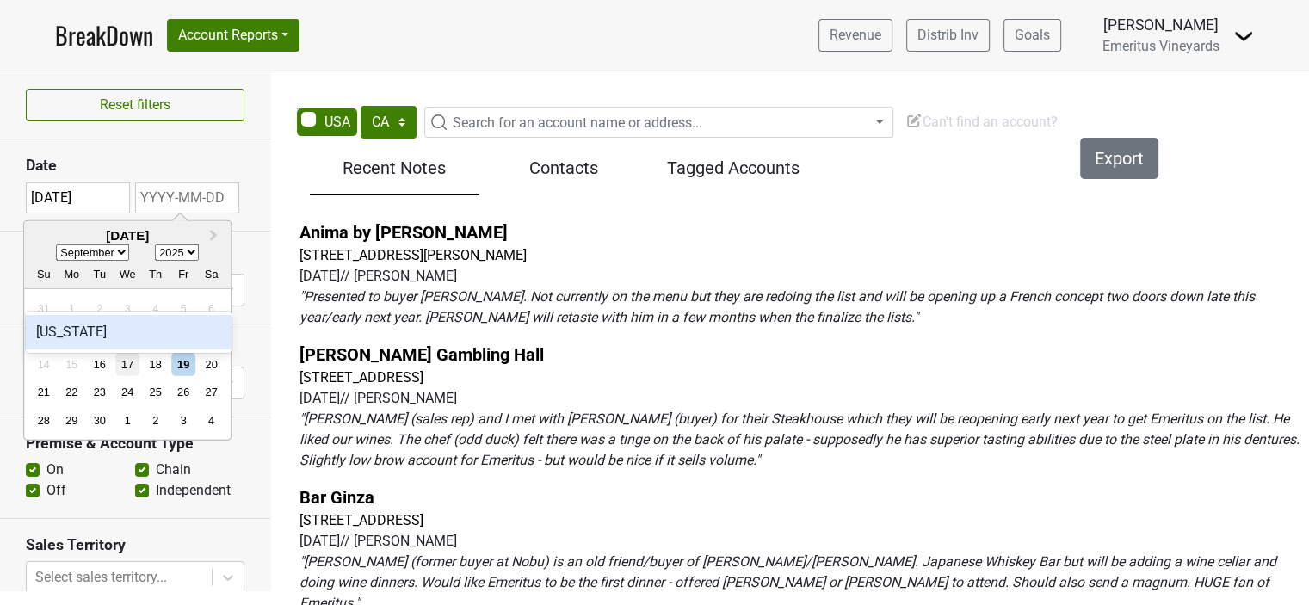
click at [124, 361] on div "17" at bounding box center [127, 364] width 23 height 23
type input "2025-09-16"
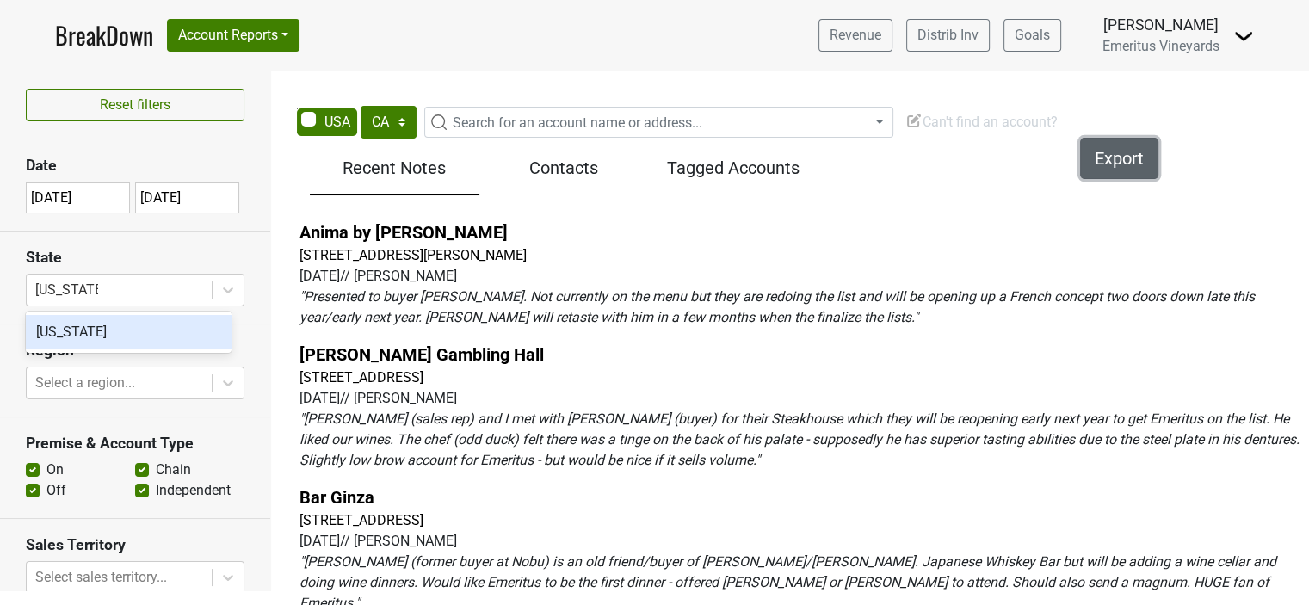
click at [1101, 158] on button "Export" at bounding box center [1119, 158] width 78 height 41
click at [1106, 163] on button "Export" at bounding box center [1119, 158] width 78 height 41
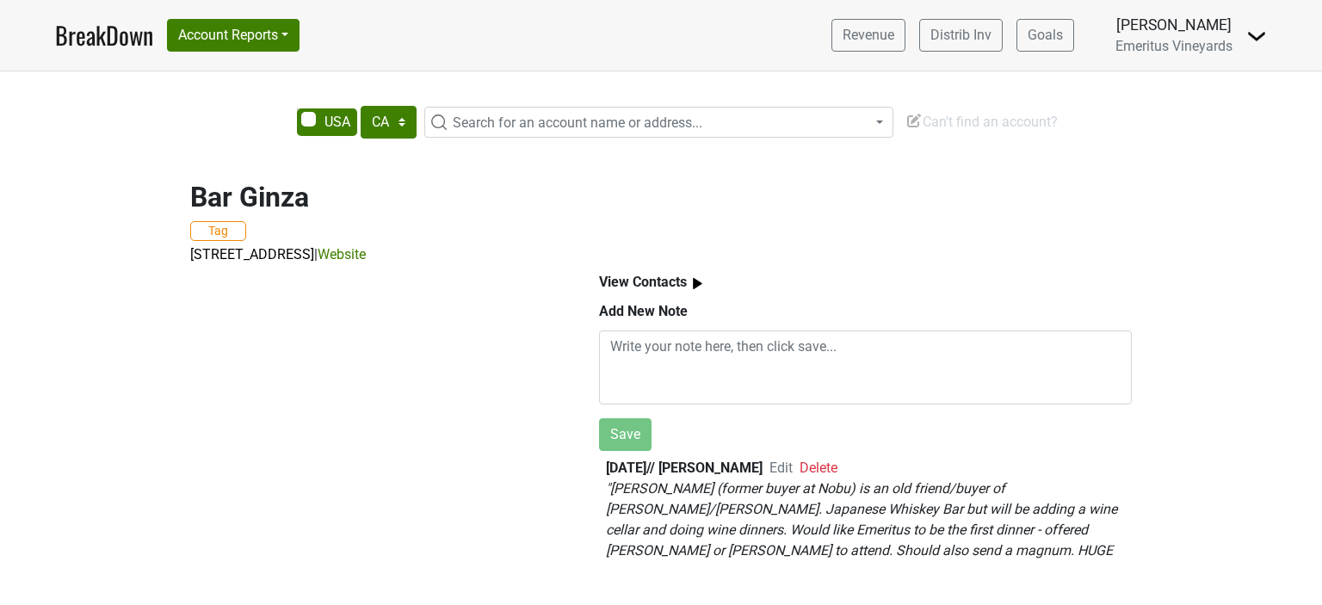
select select "CA"
